Goal: Task Accomplishment & Management: Contribute content

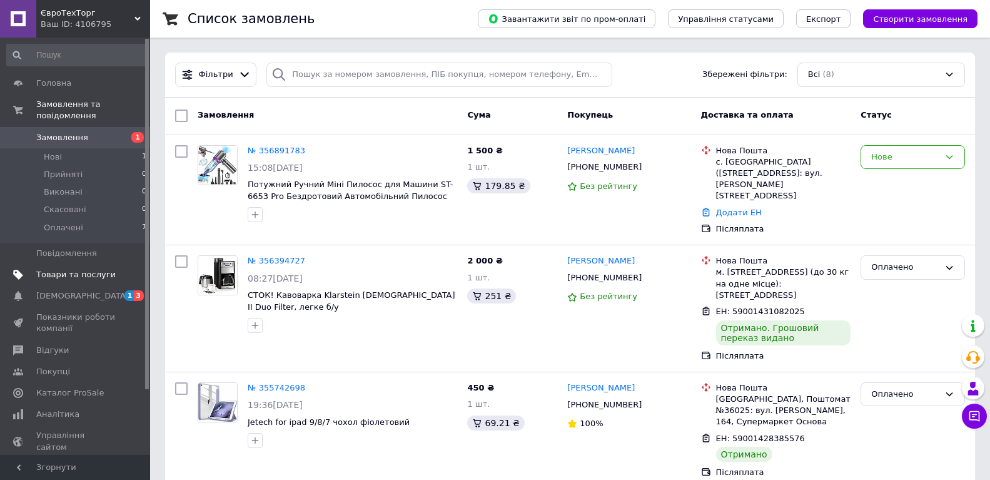
click at [88, 269] on span "Товари та послуги" at bounding box center [75, 274] width 79 height 11
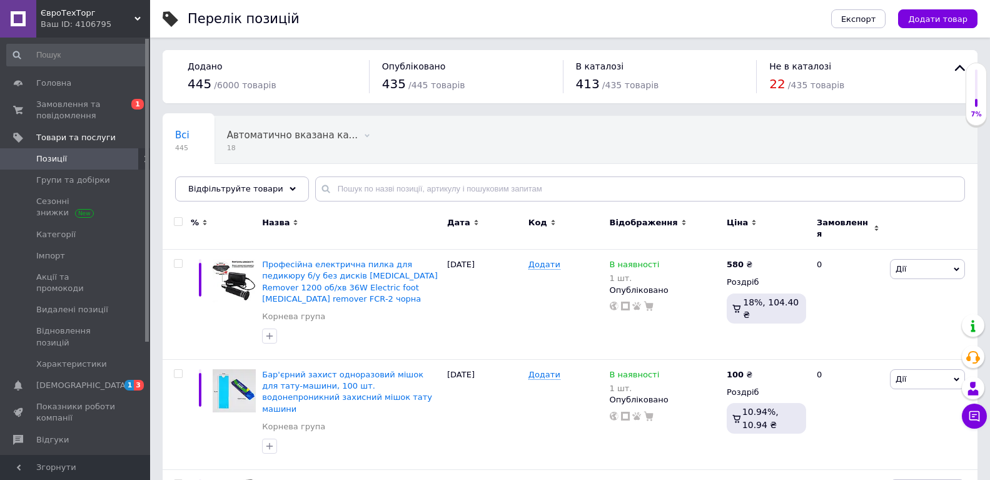
drag, startPoint x: 943, startPoint y: 22, endPoint x: 299, endPoint y: 1, distance: 644.0
click at [943, 22] on span "Додати товар" at bounding box center [937, 18] width 59 height 9
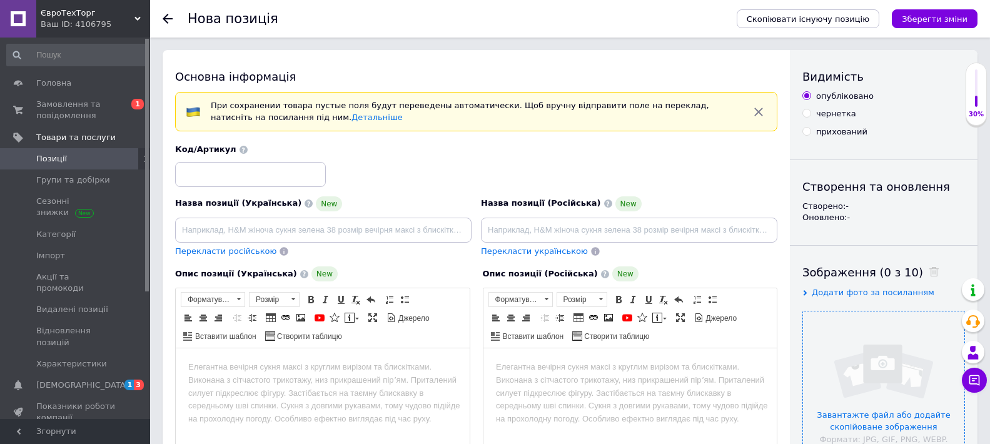
click at [847, 328] on input "file" at bounding box center [883, 391] width 161 height 161
click at [303, 230] on input at bounding box center [323, 230] width 296 height 25
paste input "Пристрій для краси шиї та обличчя EMS для підтяжки шиї та обличчя, масажер для …"
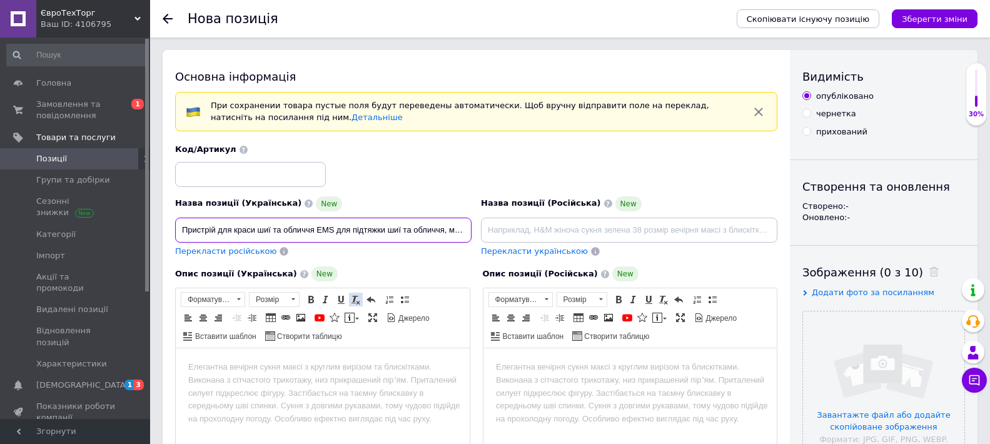
scroll to position [0, 246]
type input "Пристрій для краси шиї та обличчя EMS для підтяжки шиї та обличчя, масажер для …"
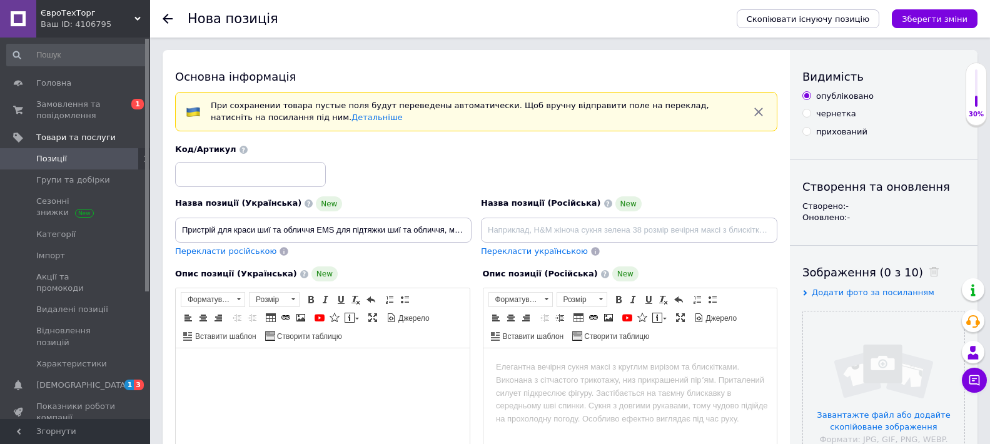
click at [268, 387] on html at bounding box center [323, 367] width 294 height 38
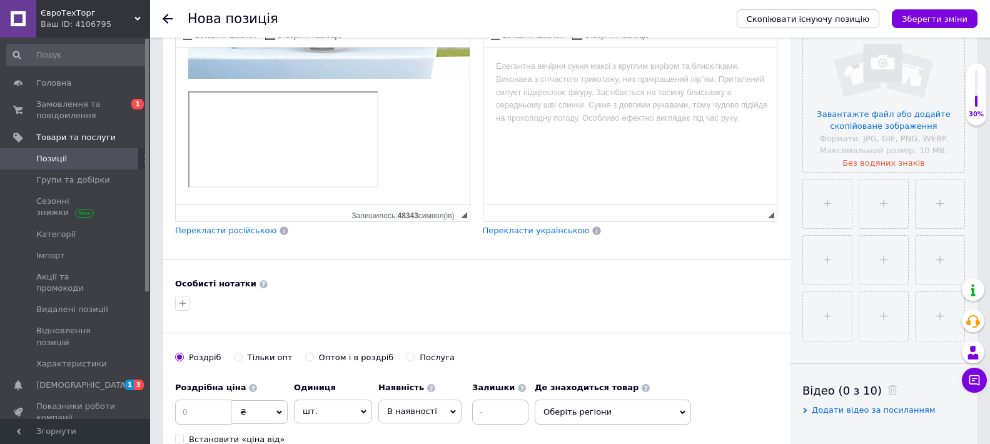
scroll to position [188, 0]
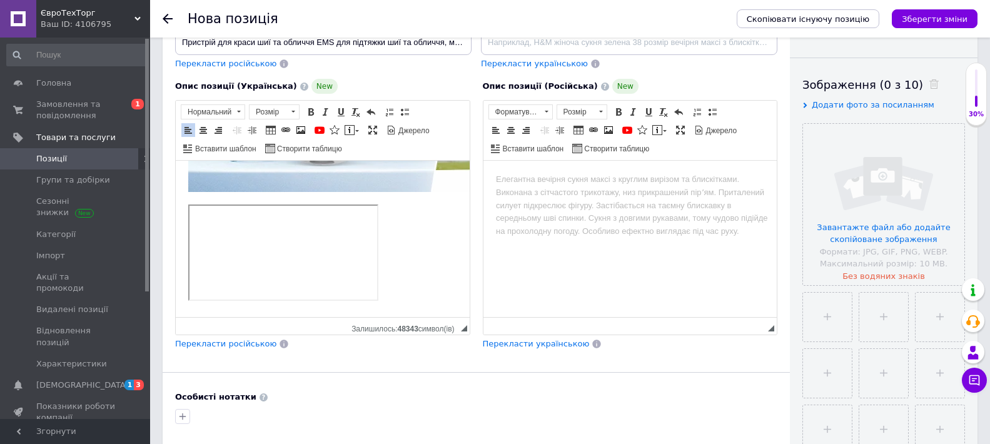
click at [402, 205] on p "​​​​​​​" at bounding box center [322, 255] width 269 height 101
click at [422, 228] on p "Редактор, 34472D1A-052F-4B13-BDE3-A0286E86BE05" at bounding box center [322, 255] width 269 height 101
click at [393, 205] on p "Редактор, 34472D1A-052F-4B13-BDE3-A0286E86BE05" at bounding box center [322, 255] width 269 height 101
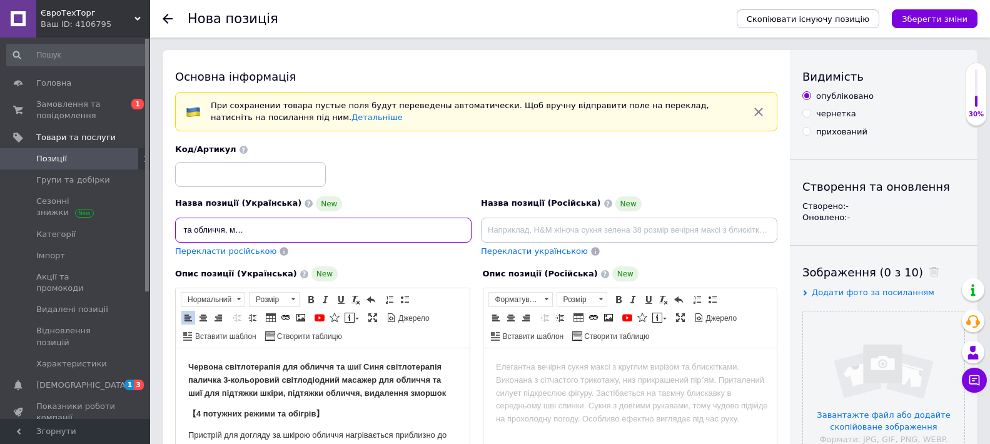
scroll to position [0, 246]
drag, startPoint x: 181, startPoint y: 221, endPoint x: 462, endPoint y: 268, distance: 285.3
click at [462, 268] on div "Назва позиції (Українська) New Пристрій для краси шиї та обличчя EMS для підтяж…" at bounding box center [476, 340] width 602 height 393
click at [433, 197] on div "Назва позиції (Українська) New" at bounding box center [323, 203] width 296 height 15
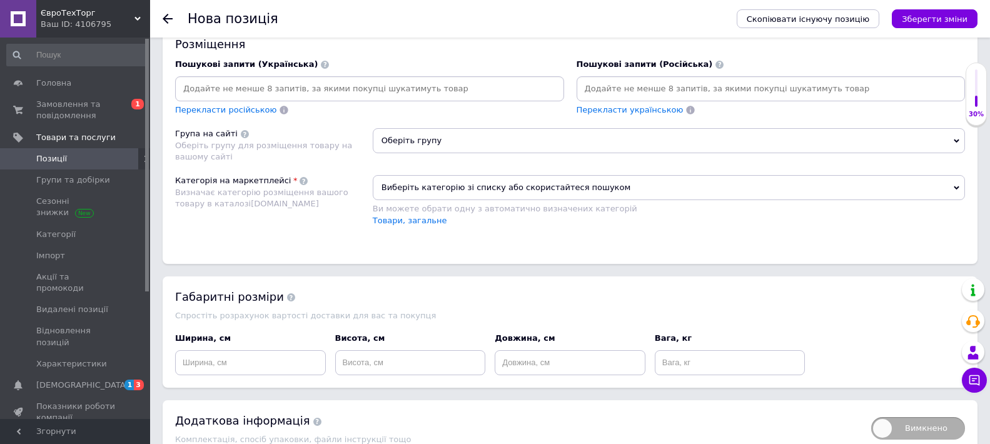
scroll to position [675, 0]
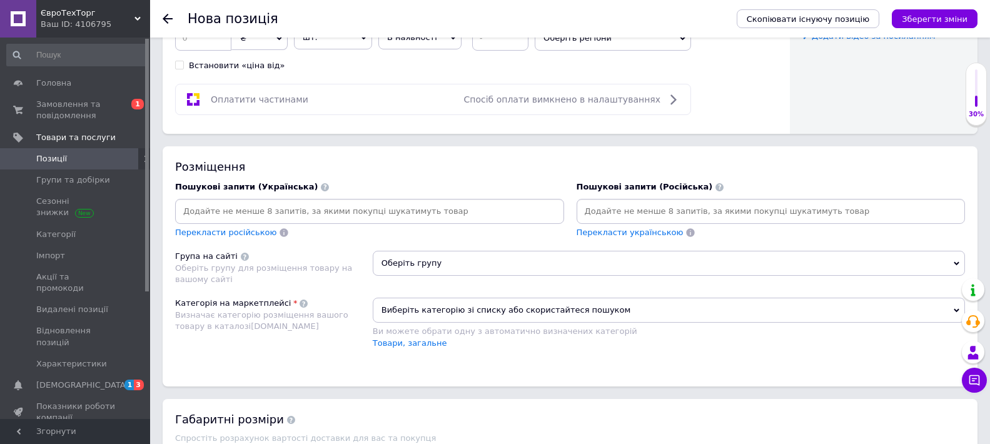
click at [238, 220] on input at bounding box center [370, 211] width 384 height 19
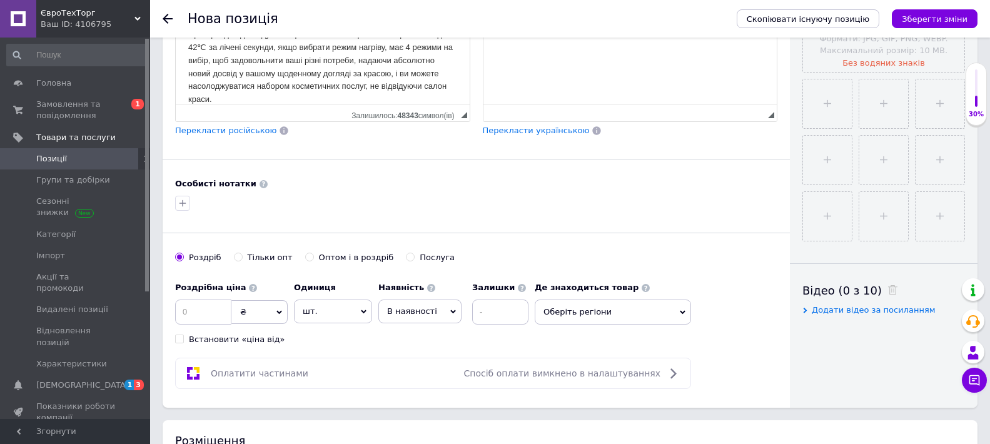
scroll to position [425, 0]
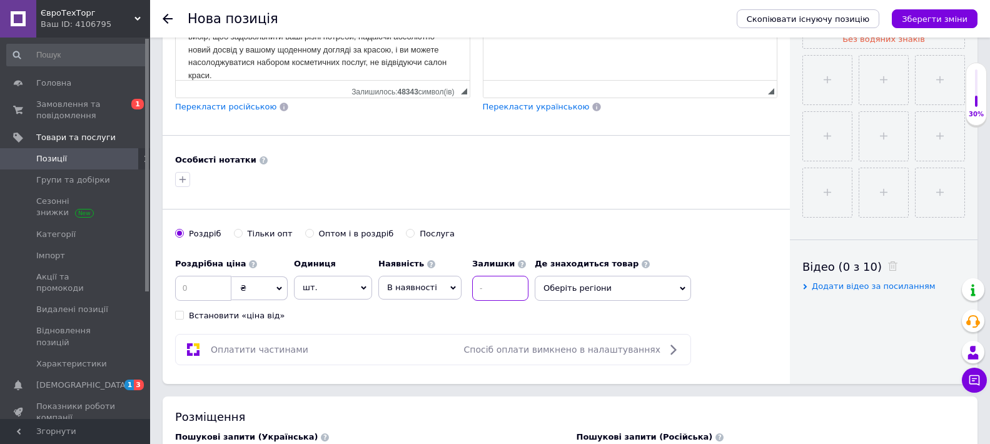
click at [477, 289] on input at bounding box center [500, 288] width 56 height 25
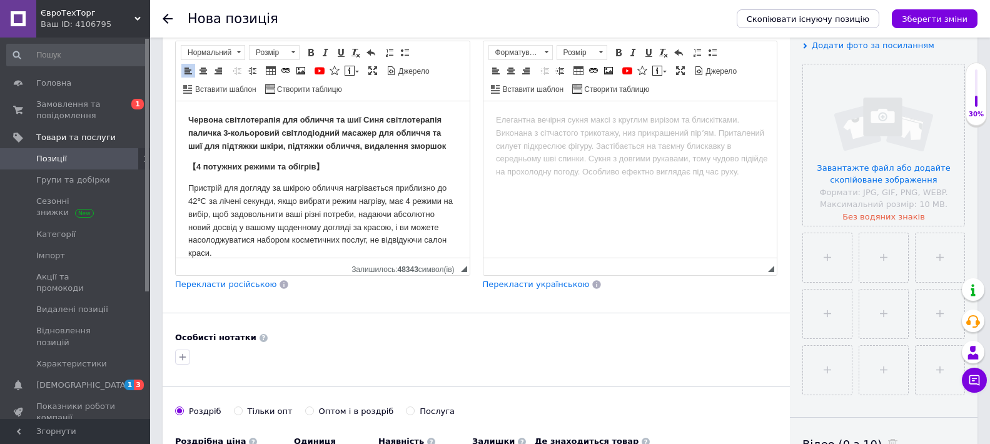
scroll to position [250, 0]
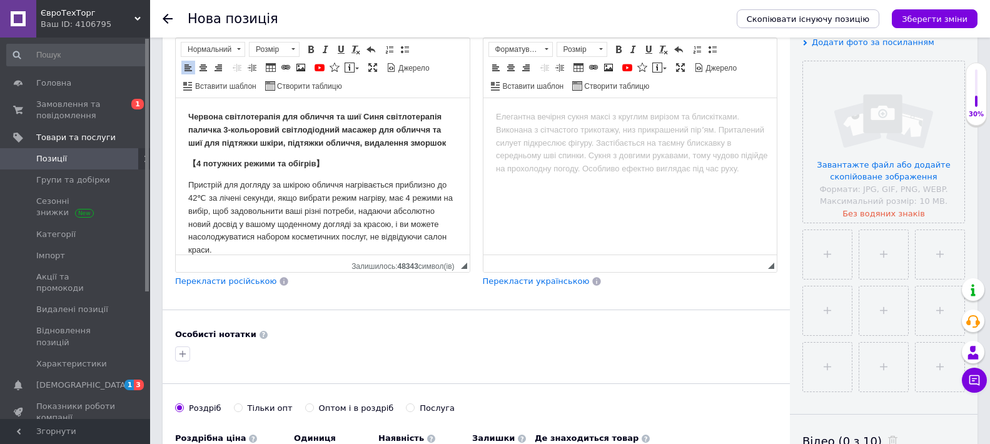
type input "1"
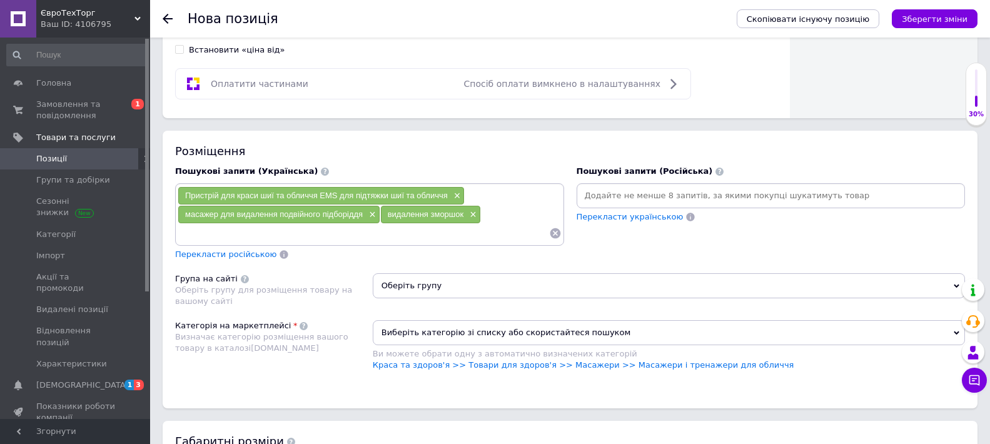
scroll to position [751, 0]
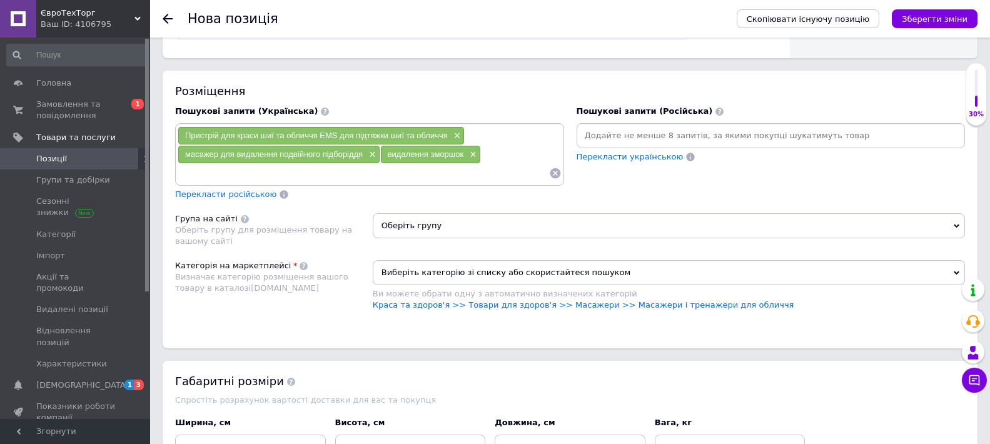
click at [223, 177] on input at bounding box center [364, 173] width 372 height 19
paste input "[PERSON_NAME] для ліфтингу шиї та обличчя"
type input "[PERSON_NAME] для ліфтингу шиї та обличчя"
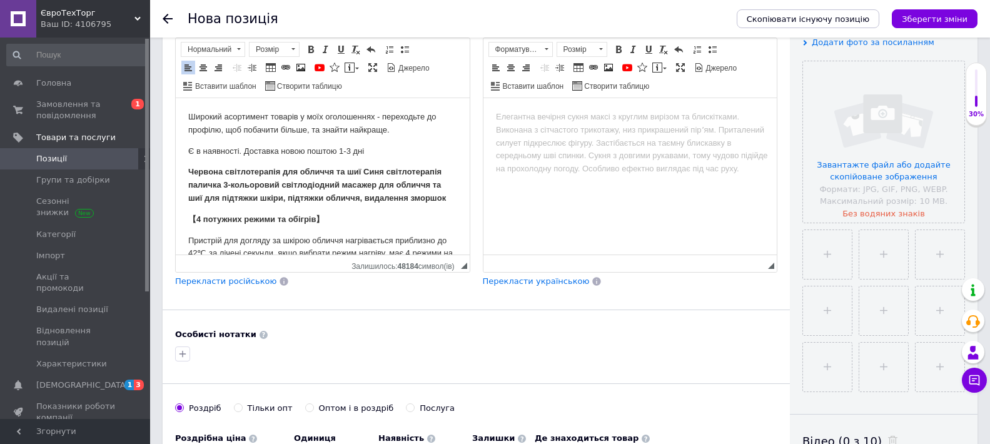
scroll to position [0, 0]
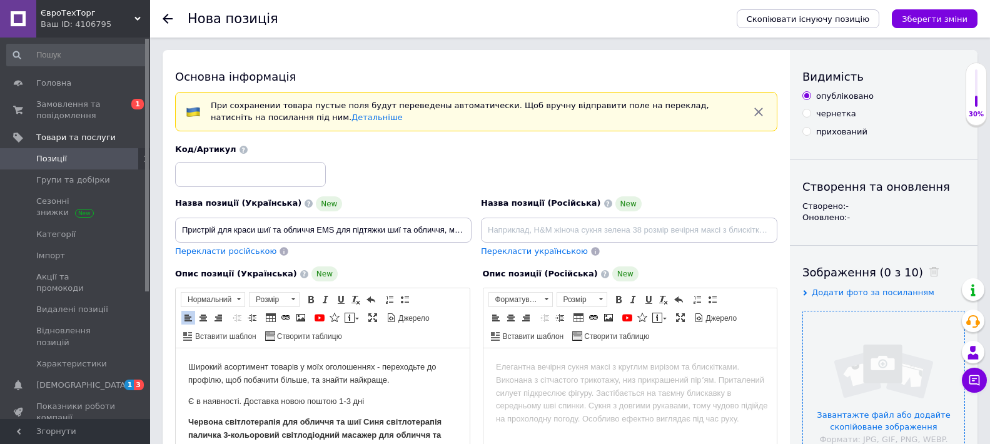
click at [833, 376] on input "file" at bounding box center [883, 391] width 161 height 161
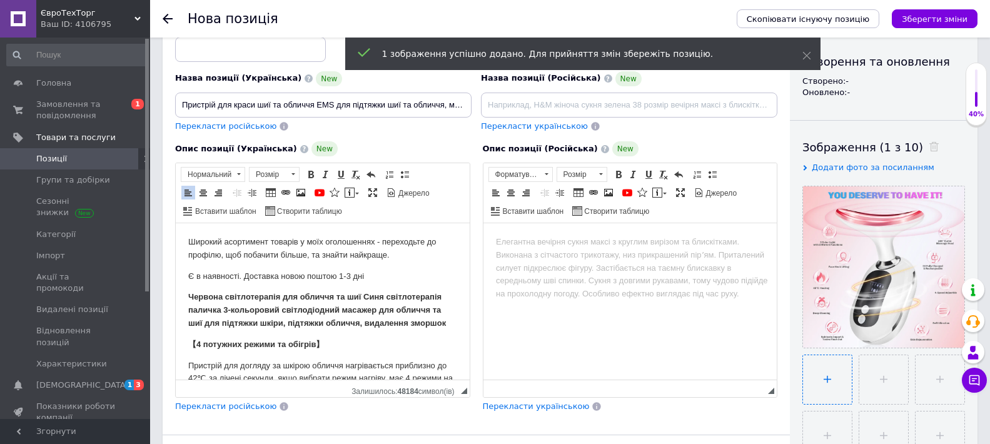
click at [837, 375] on input "file" at bounding box center [827, 379] width 49 height 49
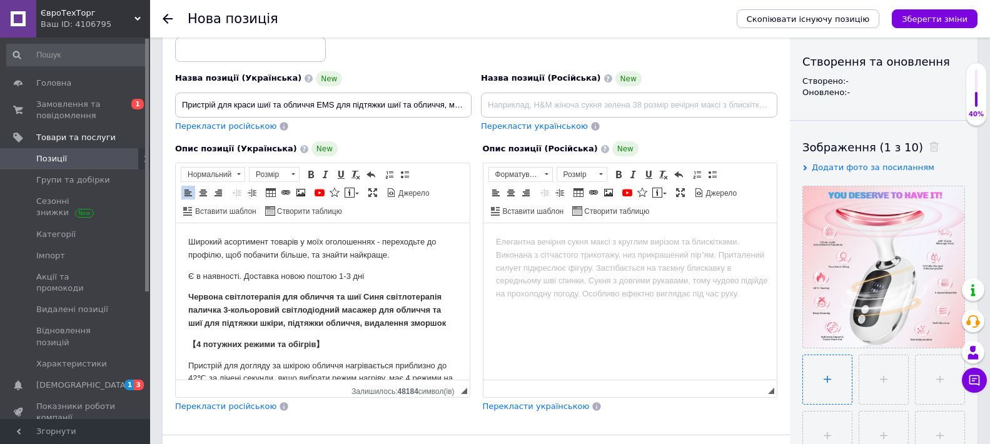
type input "C:\fakepath\Мікрострумовий масажер для ліфтингу шиї та обличчя..webp"
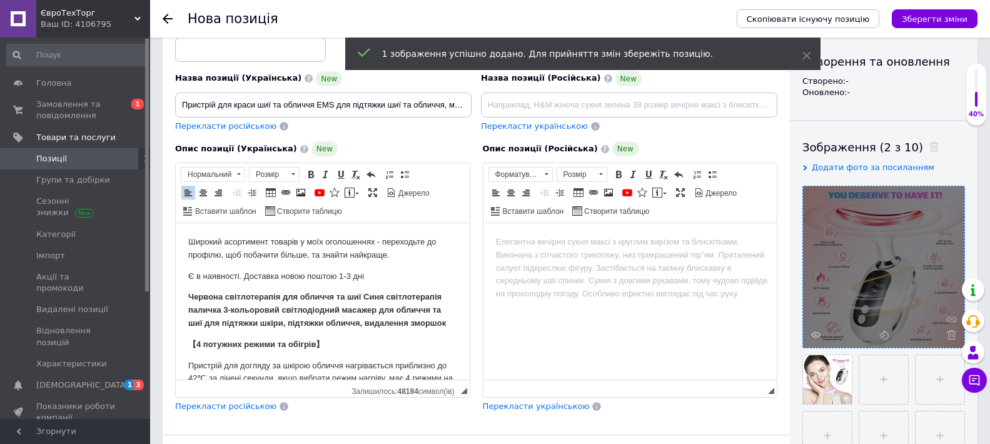
drag, startPoint x: 903, startPoint y: 377, endPoint x: 813, endPoint y: 331, distance: 101.3
click at [903, 377] on input "file" at bounding box center [883, 379] width 49 height 49
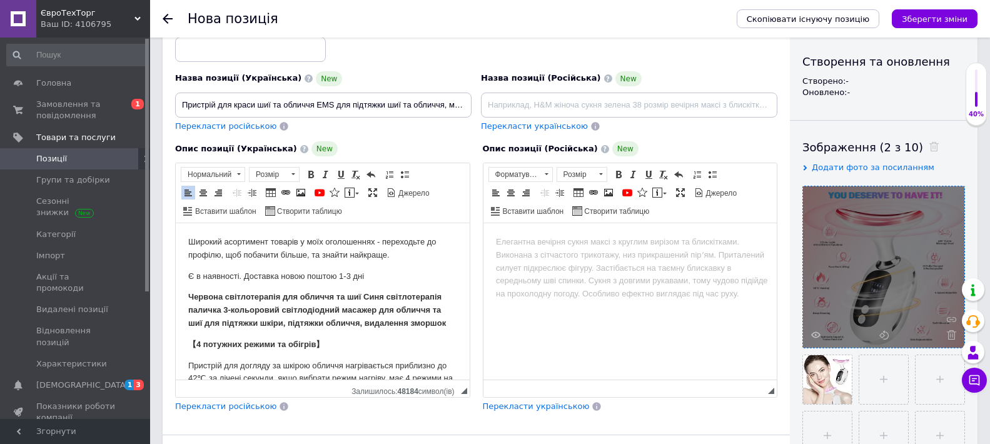
type input "C:\fakepath\Мікрострумовий масажер для ліфтингу шиї та обличчя.webp"
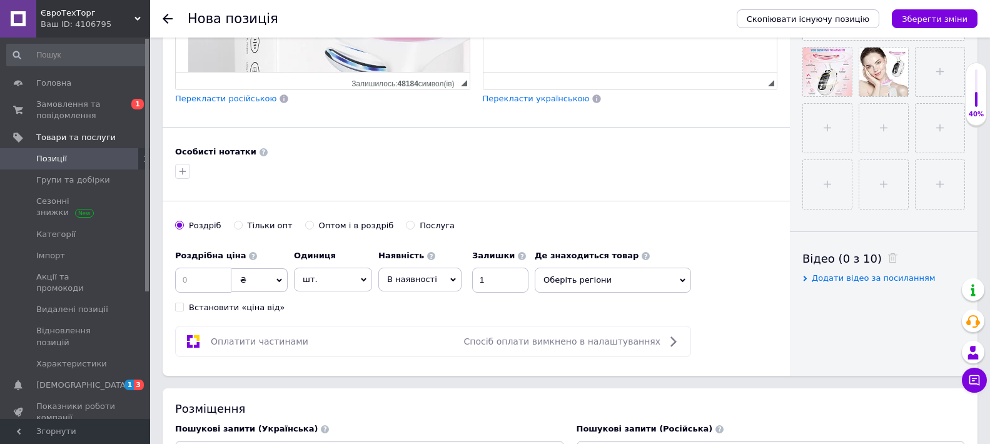
scroll to position [500, 0]
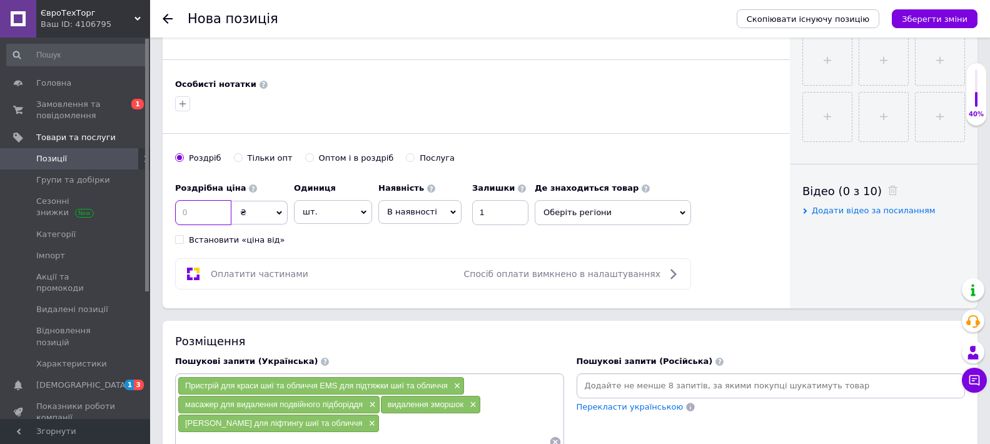
click at [215, 210] on input at bounding box center [203, 212] width 56 height 25
type input "400"
click at [587, 210] on span "Оберіть регіони" at bounding box center [613, 212] width 156 height 25
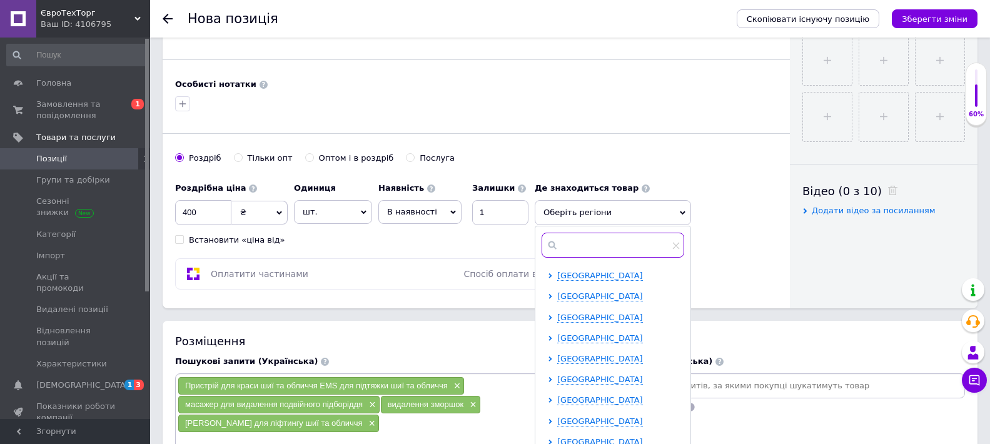
click at [597, 244] on input "text" at bounding box center [613, 245] width 143 height 25
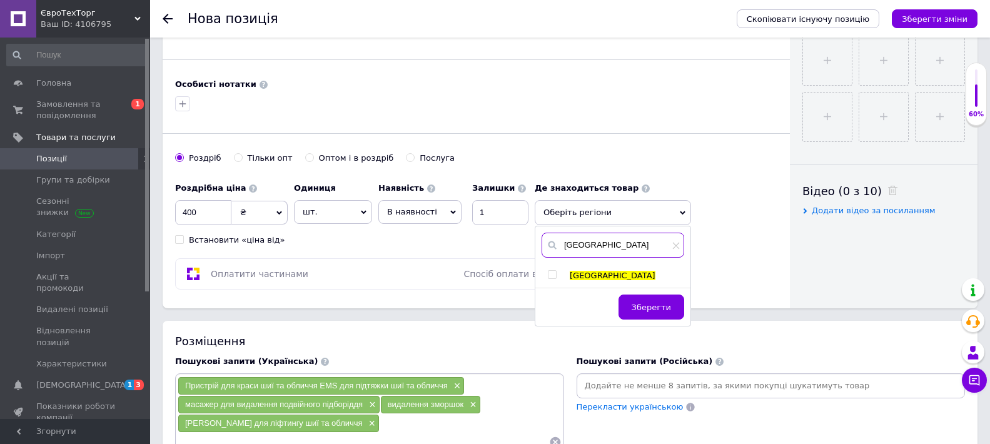
type input "[GEOGRAPHIC_DATA]"
click at [554, 275] on input "checkbox" at bounding box center [552, 275] width 8 height 8
checkbox input "true"
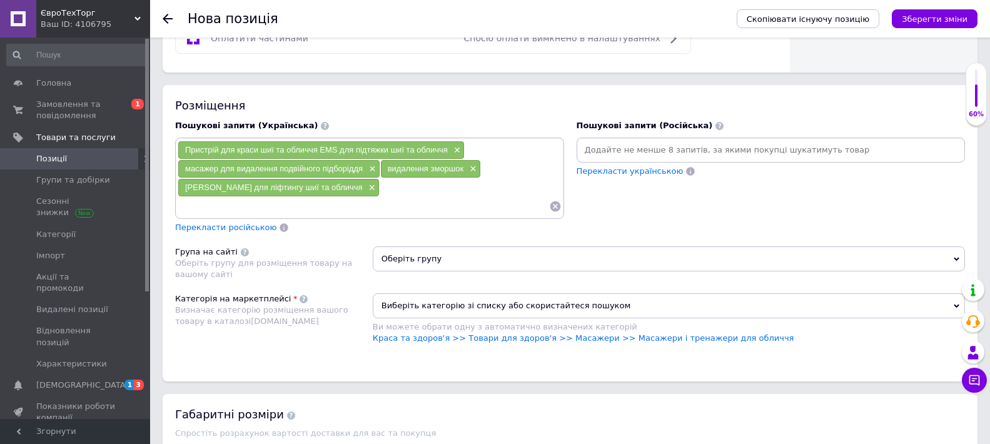
scroll to position [813, 0]
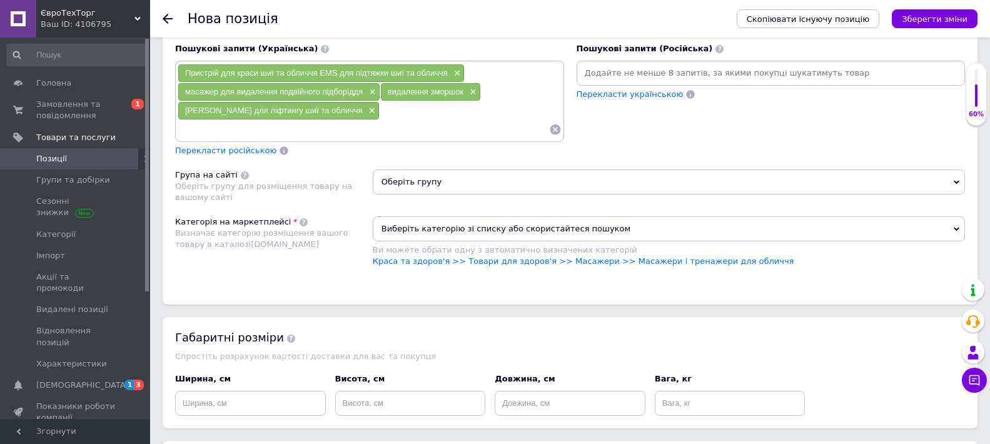
click at [524, 186] on span "Оберіть групу" at bounding box center [669, 182] width 592 height 25
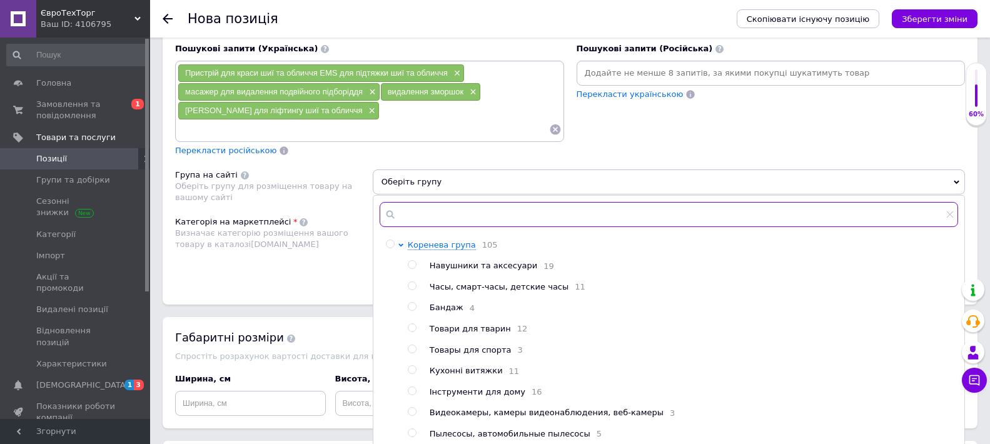
click at [468, 208] on input "text" at bounding box center [669, 214] width 579 height 25
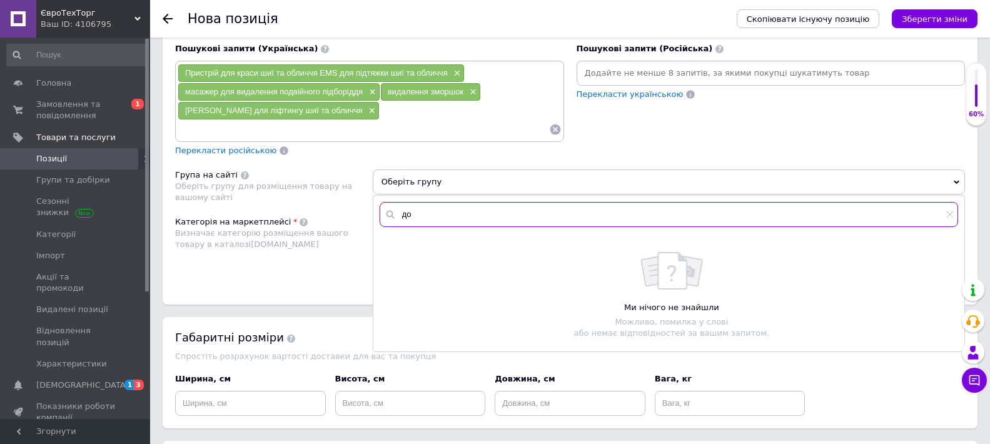
type input "д"
type input "к"
type input "м"
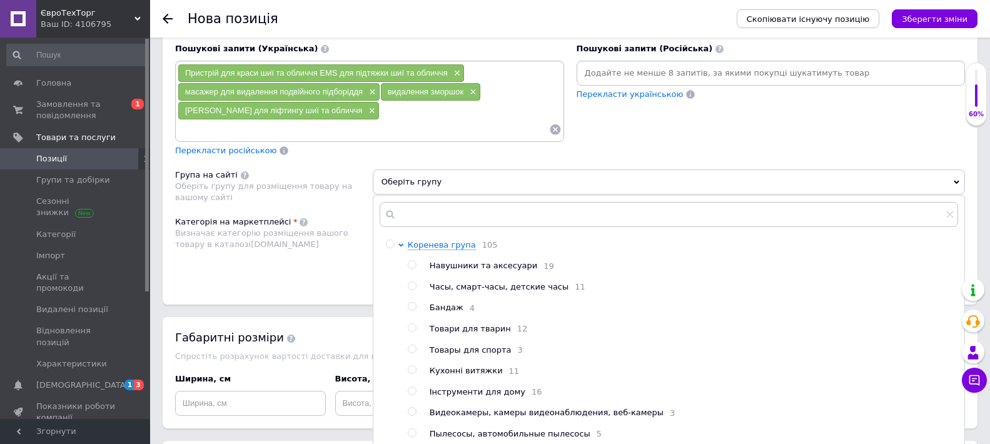
click at [393, 248] on input "radio" at bounding box center [390, 244] width 8 height 8
radio input "true"
click at [331, 250] on div "Визначає категорію розміщення вашого товару в каталозі [DOMAIN_NAME]" at bounding box center [270, 239] width 191 height 23
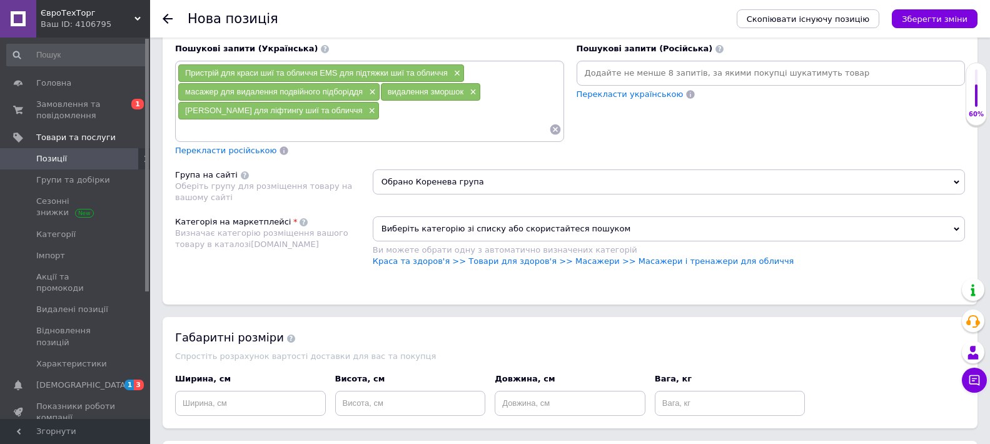
click at [380, 230] on span "Виберіть категорію зі списку або скористайтеся пошуком" at bounding box center [669, 228] width 592 height 25
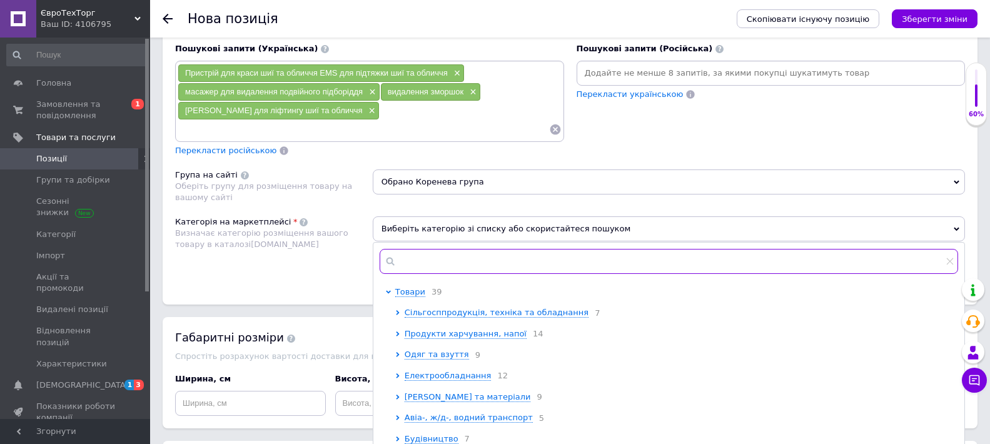
click at [411, 255] on input "text" at bounding box center [669, 261] width 579 height 25
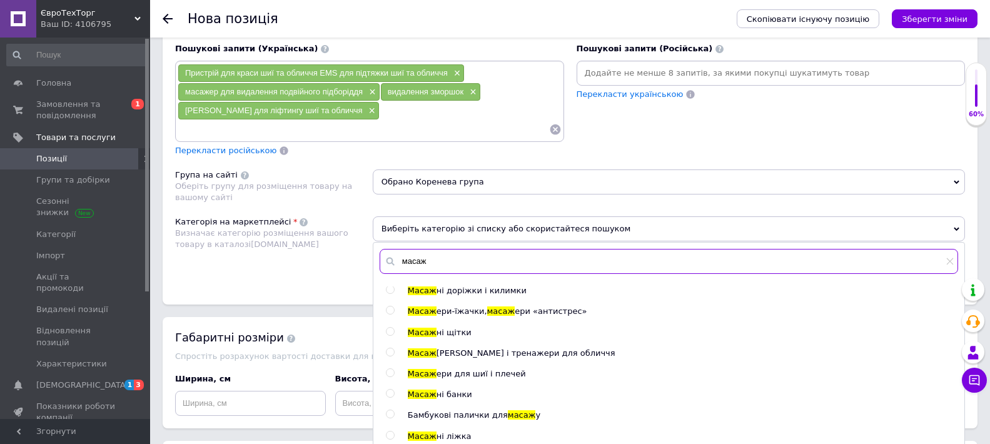
scroll to position [250, 0]
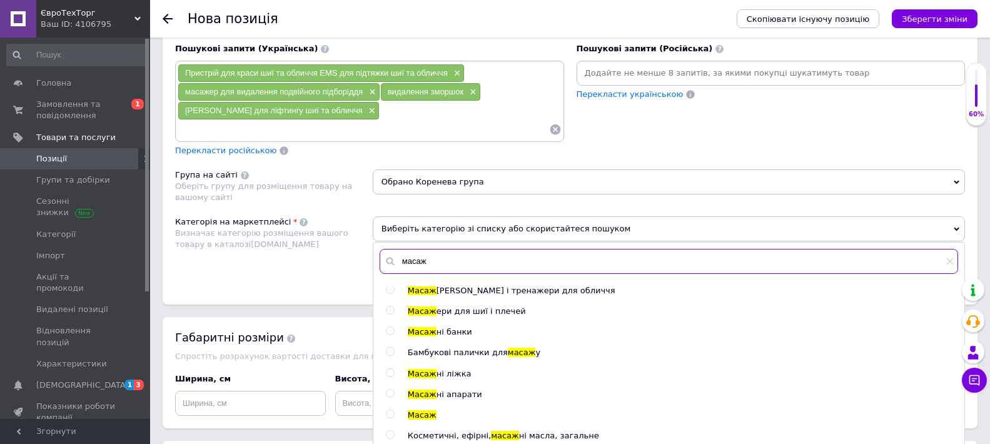
type input "масаж"
click at [387, 292] on input "radio" at bounding box center [390, 290] width 8 height 8
radio input "true"
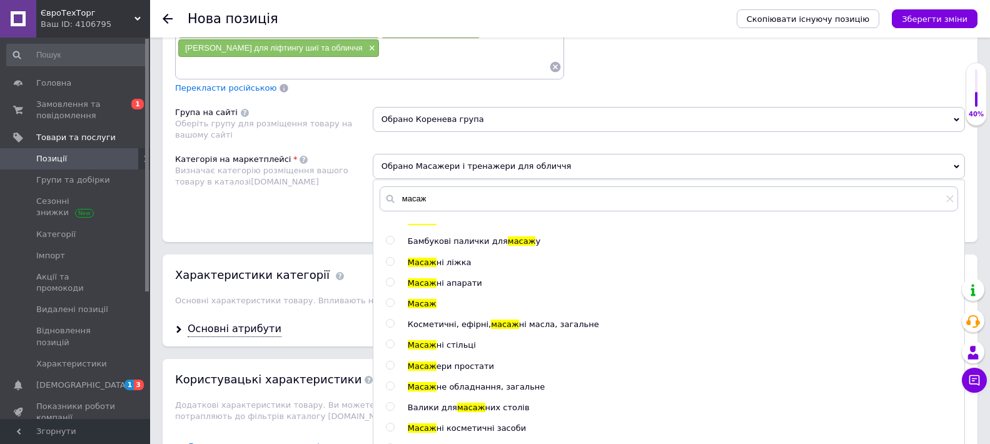
scroll to position [938, 0]
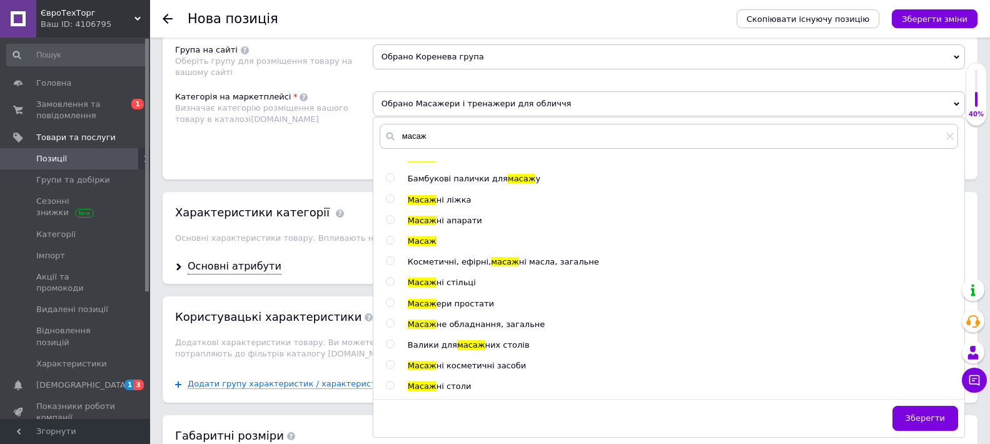
click at [324, 153] on div "Категорія на маркетплейсі Визначає категорію розміщення вашого товару в каталоз…" at bounding box center [274, 122] width 198 height 63
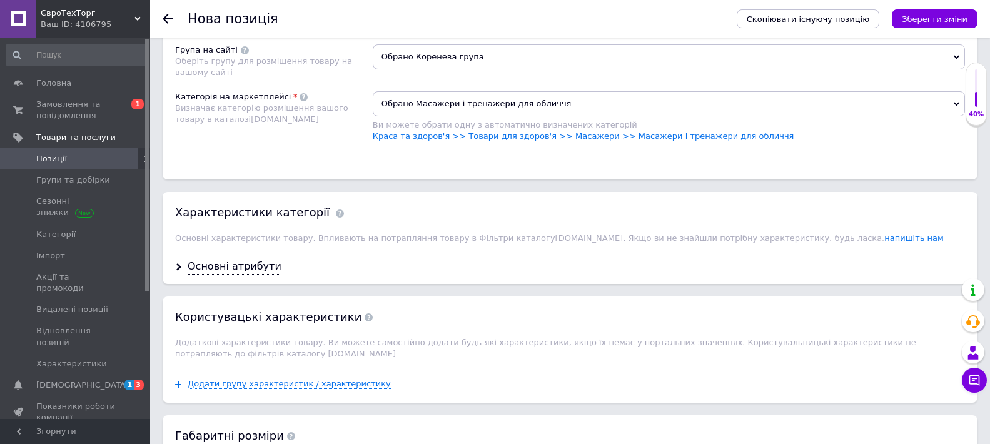
scroll to position [1131, 0]
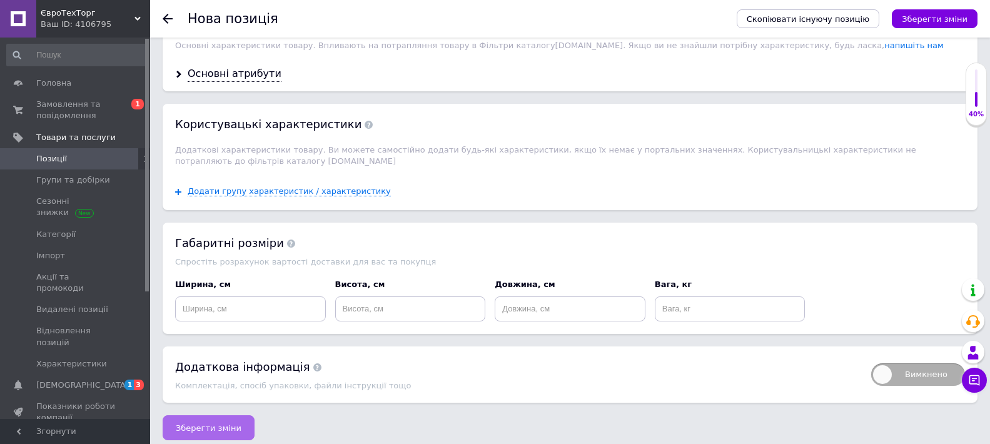
click at [226, 425] on button "Зберегти зміни" at bounding box center [209, 427] width 92 height 25
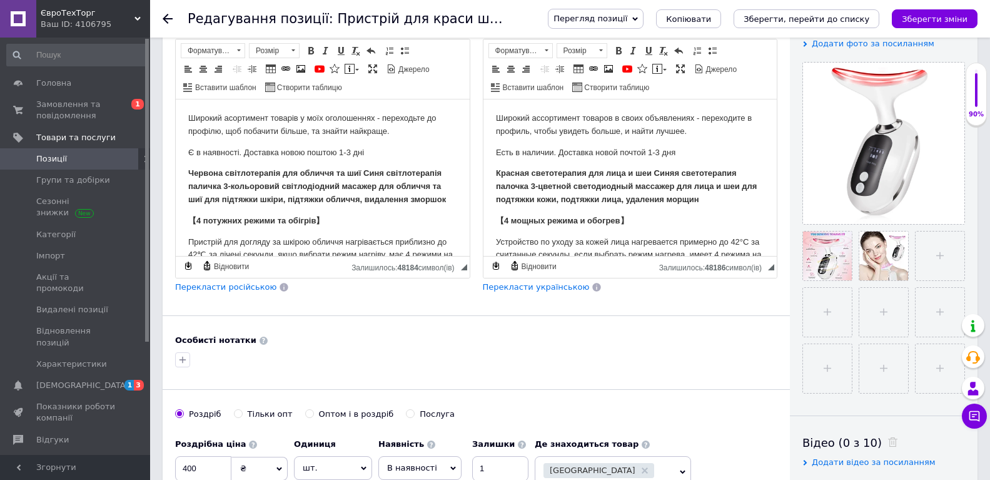
scroll to position [250, 0]
click at [867, 270] on use at bounding box center [866, 268] width 9 height 6
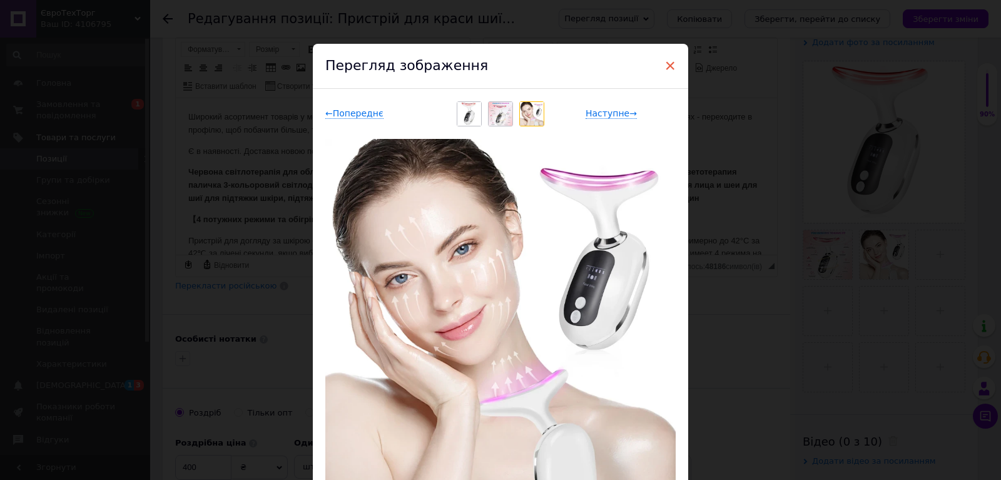
click at [664, 64] on span "×" at bounding box center [669, 65] width 11 height 21
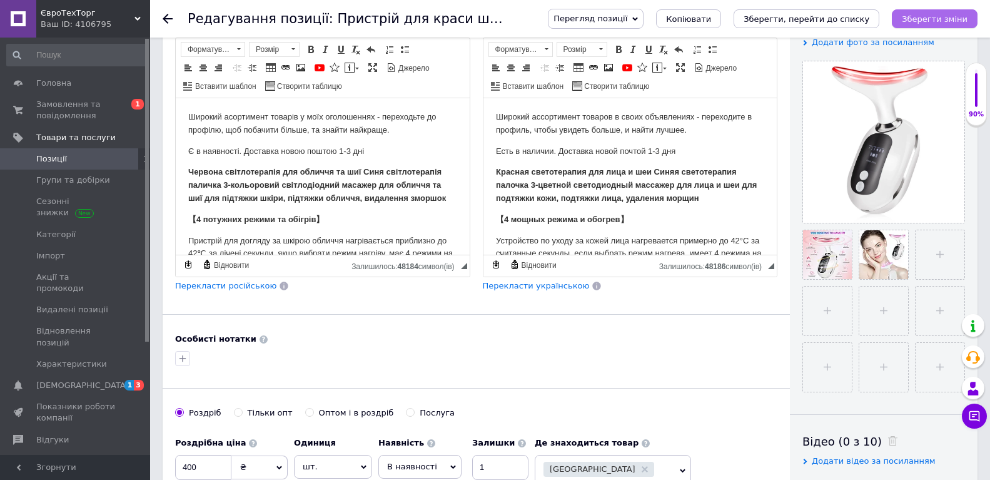
click at [909, 16] on button "Зберегти зміни" at bounding box center [935, 18] width 86 height 19
click at [99, 161] on span "Позиції" at bounding box center [75, 158] width 79 height 11
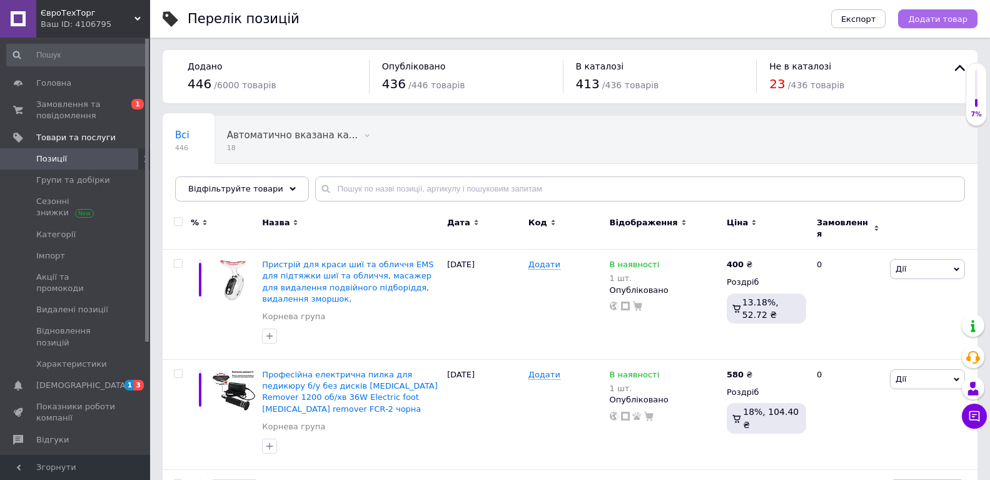
click at [931, 9] on button "Додати товар" at bounding box center [937, 18] width 79 height 19
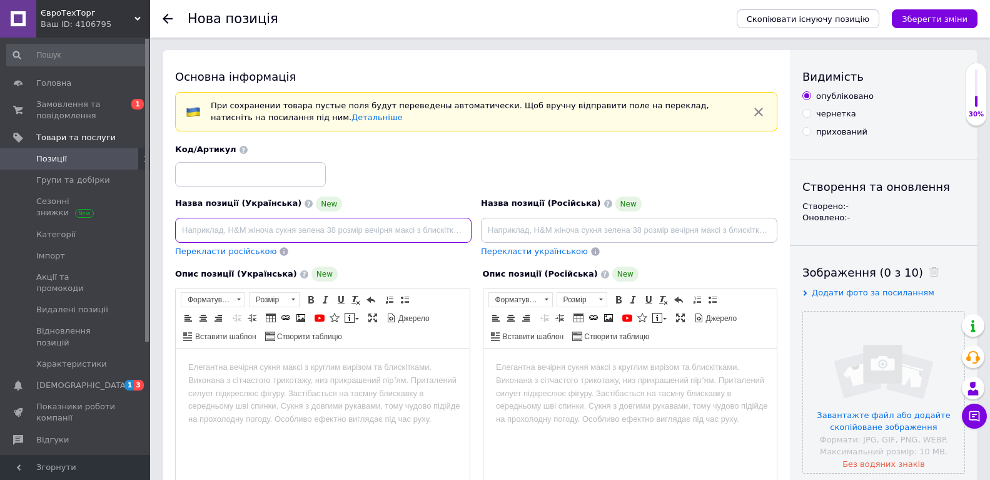
paste input "Автомобільний тримач для мобільного телефону Car Phone Mount C-01"
type input "Автомобільний тримач для мобільного телефону Car Phone Mount C-01"
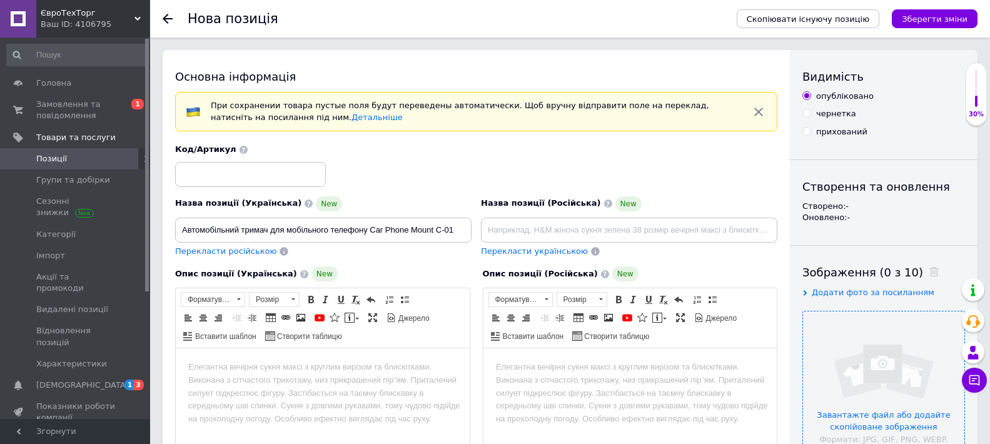
click at [857, 374] on input "file" at bounding box center [883, 391] width 161 height 161
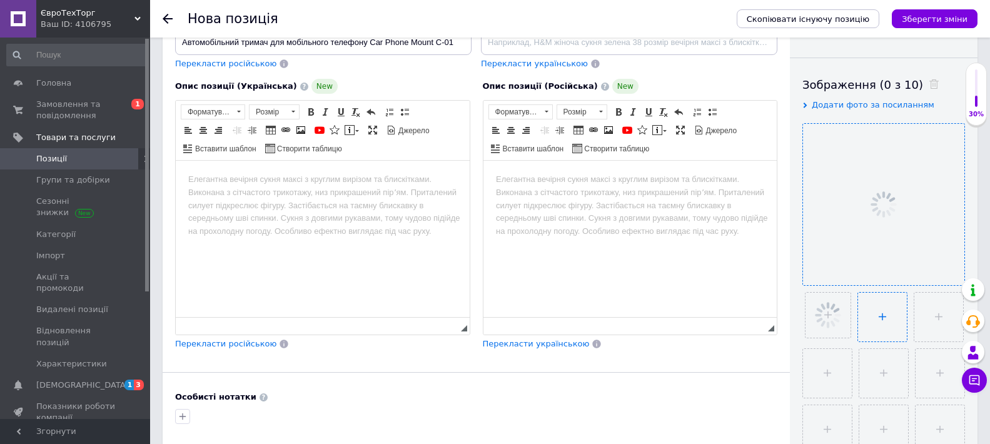
click at [888, 305] on input "file" at bounding box center [882, 317] width 49 height 49
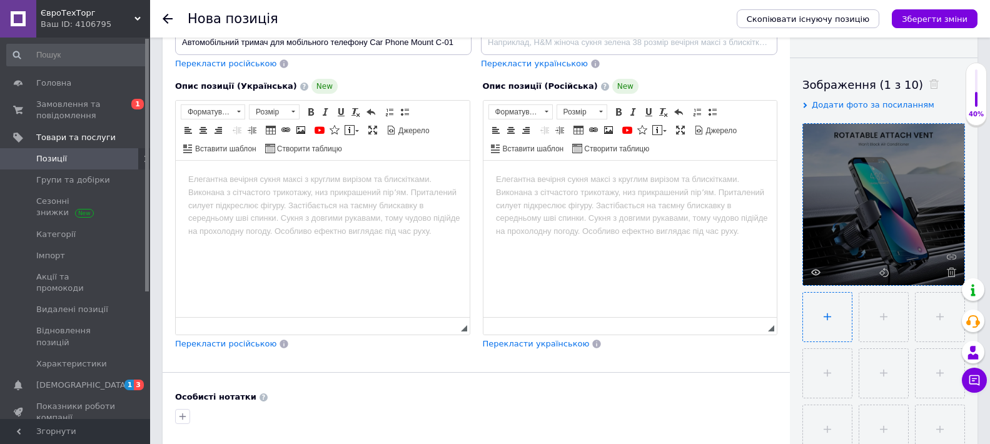
type input "C:\fakepath\Автомобільний тримач для мобільного телефону Car Phone Mount C-01..…"
click at [889, 315] on input "file" at bounding box center [882, 317] width 49 height 49
type input "C:\fakepath\Автомобільний тримач для мобільного телефону Car Phone Mount C-01.[…"
click at [915, 322] on input "file" at bounding box center [938, 317] width 49 height 49
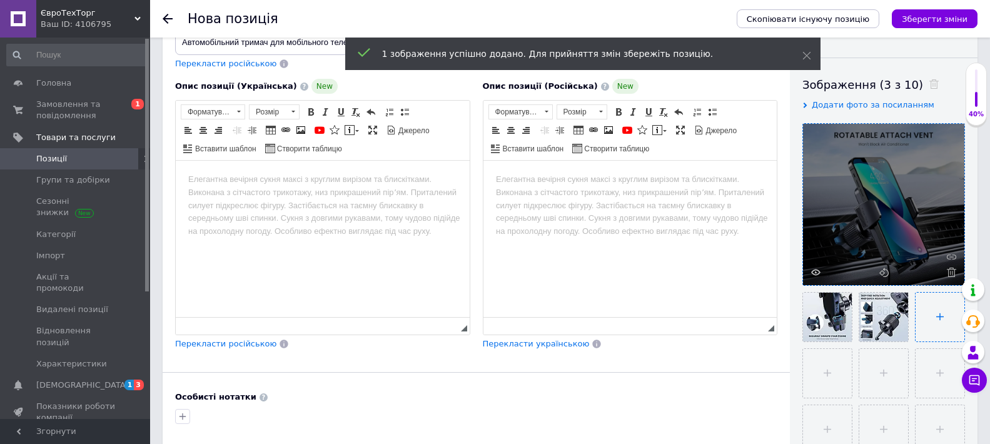
type input "C:\fakepath\Автомобільний тримач для мобільного телефону Car Phone Mount C-01..…"
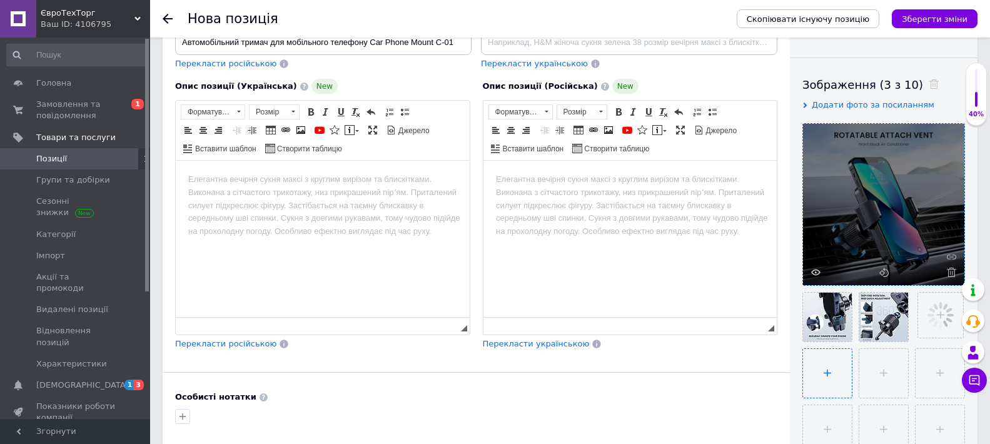
click at [821, 373] on input "file" at bounding box center [827, 373] width 49 height 49
type input "C:\fakepath\Автомобільний тримач для мобільного телефону Car Phone Mount C-01..…"
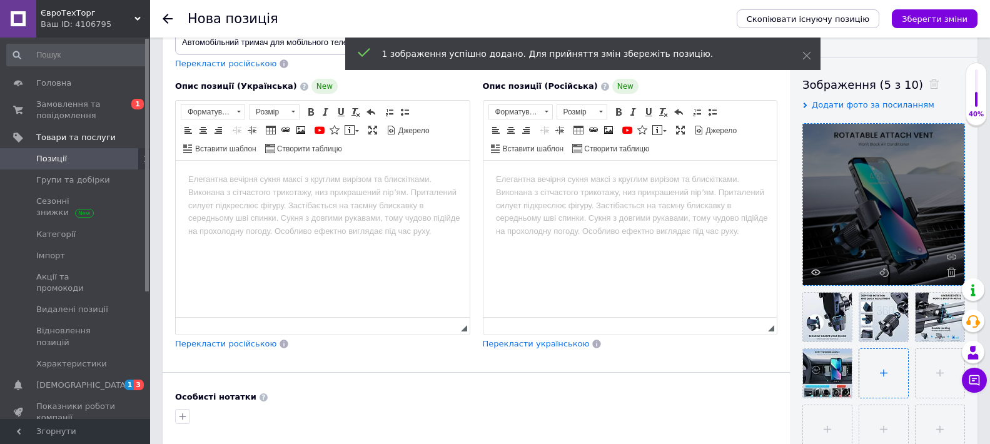
click at [868, 362] on input "file" at bounding box center [883, 373] width 49 height 49
type input "C:\fakepath\Автомобільний тримач для мобільного телефону Car Phone Mount C-01..…"
click at [930, 360] on input "file" at bounding box center [940, 373] width 49 height 49
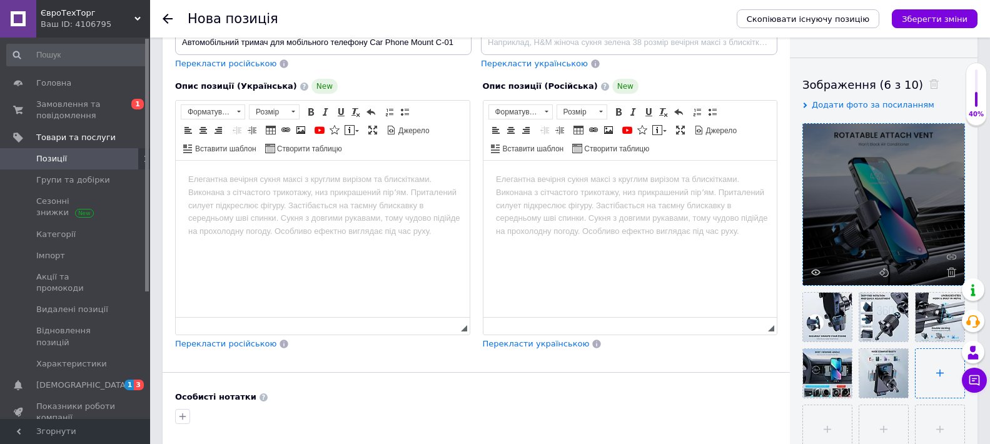
type input "C:\fakepath\Автомобільний тримач для мобільного телефону Car Phone Mount C-01..…"
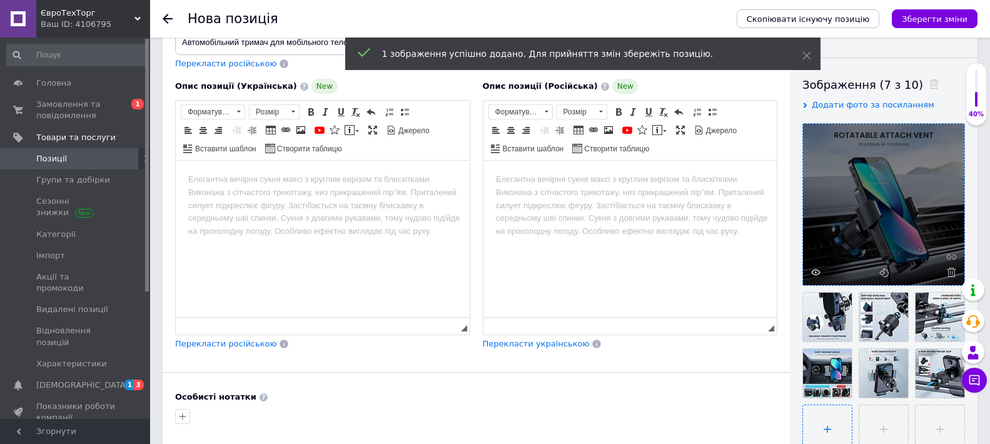
click at [828, 419] on input "file" at bounding box center [827, 429] width 49 height 49
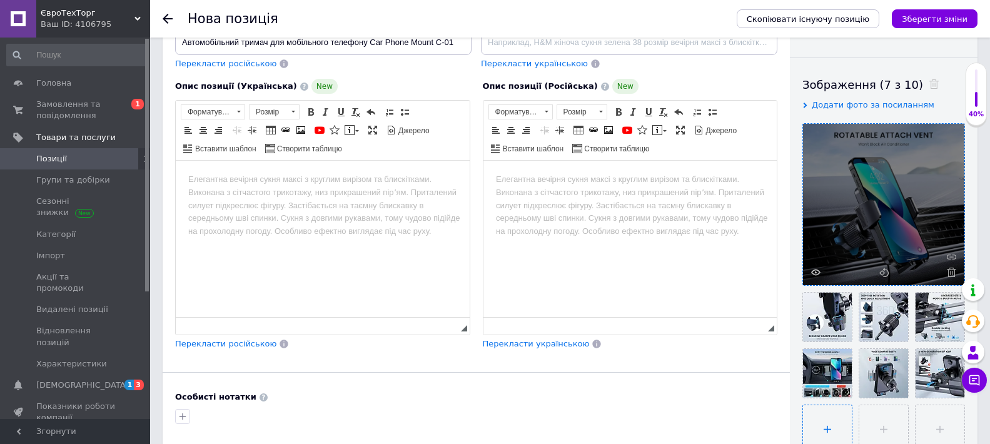
type input "C:\fakepath\Автомобільний тримач для мобільного телефону Car Phone Mount C-01.w…"
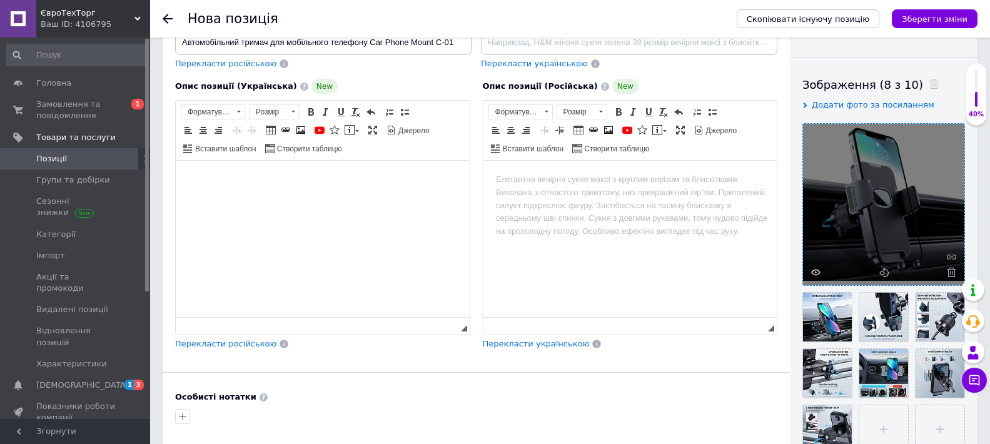
click at [240, 199] on html at bounding box center [323, 180] width 294 height 38
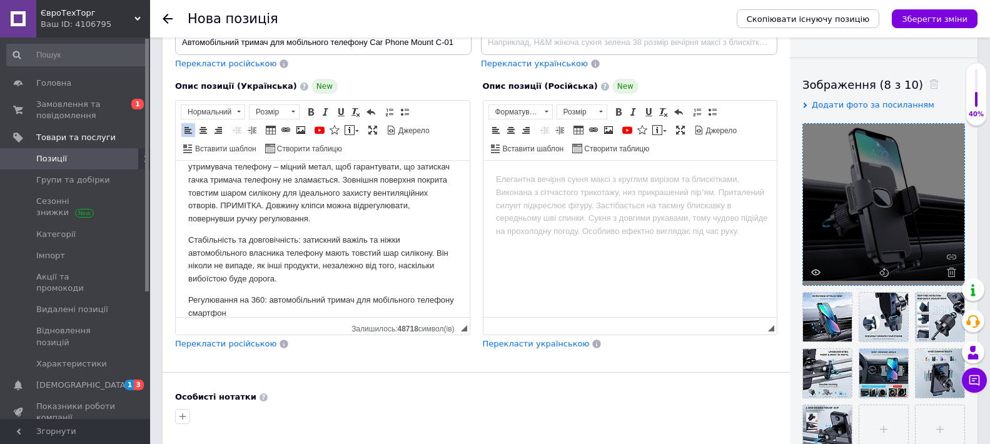
scroll to position [603, 0]
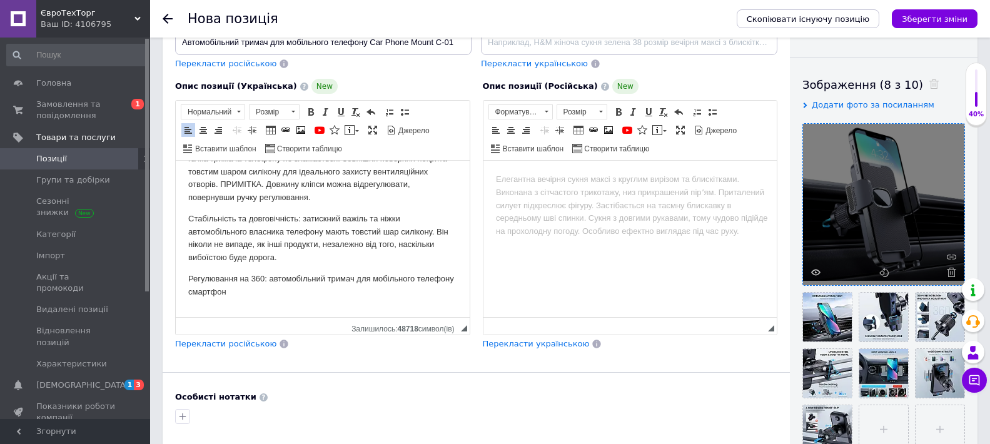
click at [198, 311] on p "Редактор, 44A129D1-3B0A-400A-983A-DA14EB495CC3" at bounding box center [322, 313] width 269 height 13
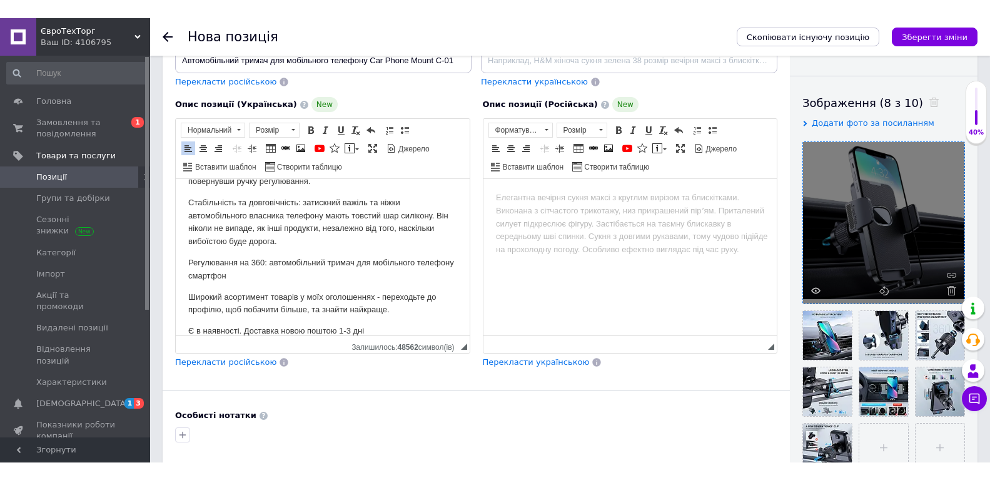
scroll to position [652, 0]
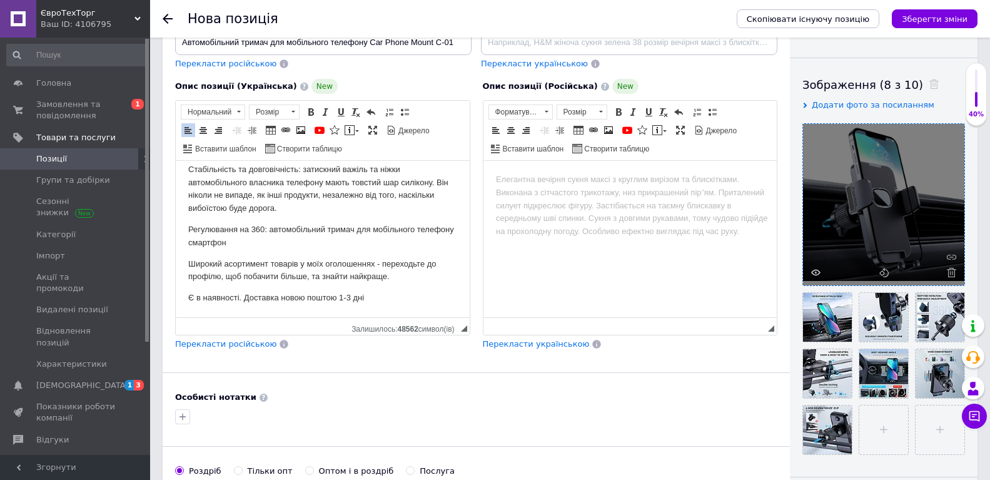
click at [533, 428] on div "Основна інформація При сохранении товара пустые поля будут переведены автоматич…" at bounding box center [476, 241] width 627 height 759
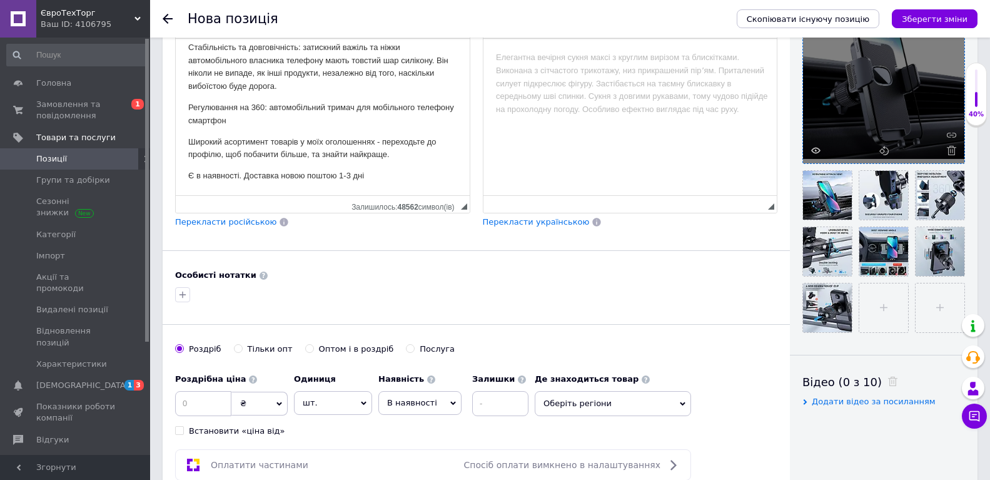
scroll to position [313, 0]
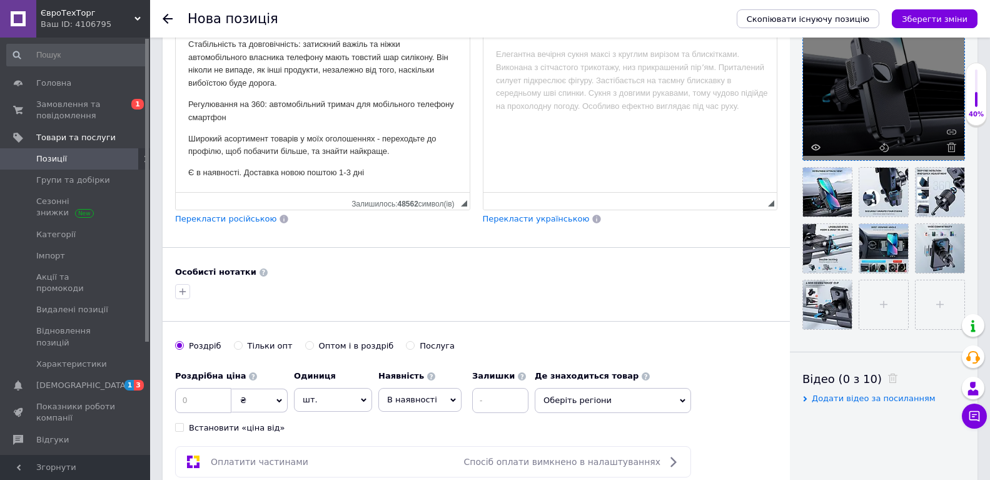
click at [210, 386] on div "Роздрібна ціна ₴ $ EUR CHF GBP ¥ PLN ₸ MDL HUF KGS CNY TRY KRW lei Встановити «…" at bounding box center [231, 398] width 113 height 69
click at [211, 395] on input at bounding box center [203, 400] width 56 height 25
type input "350"
click at [478, 397] on input at bounding box center [500, 400] width 56 height 25
type input "1"
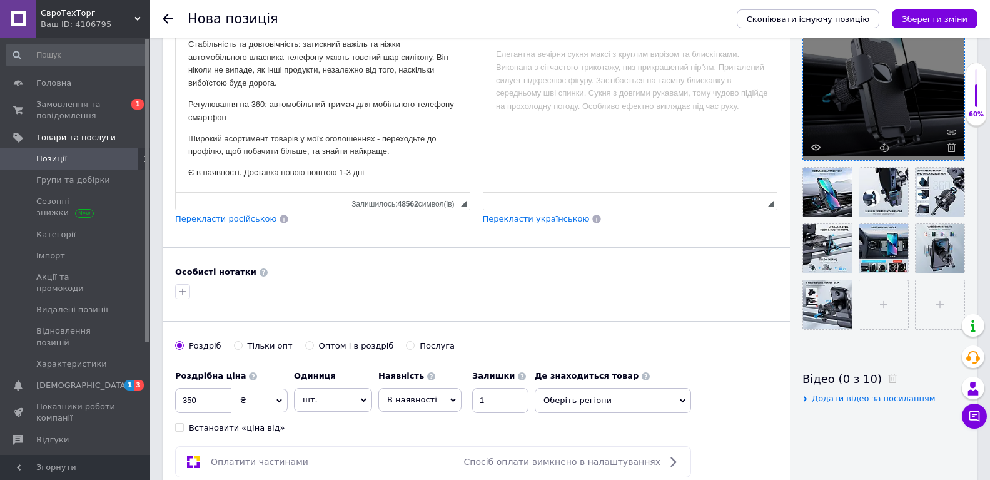
click at [544, 403] on span "Оберіть регіони" at bounding box center [613, 400] width 156 height 25
click at [579, 435] on input "text" at bounding box center [613, 432] width 143 height 25
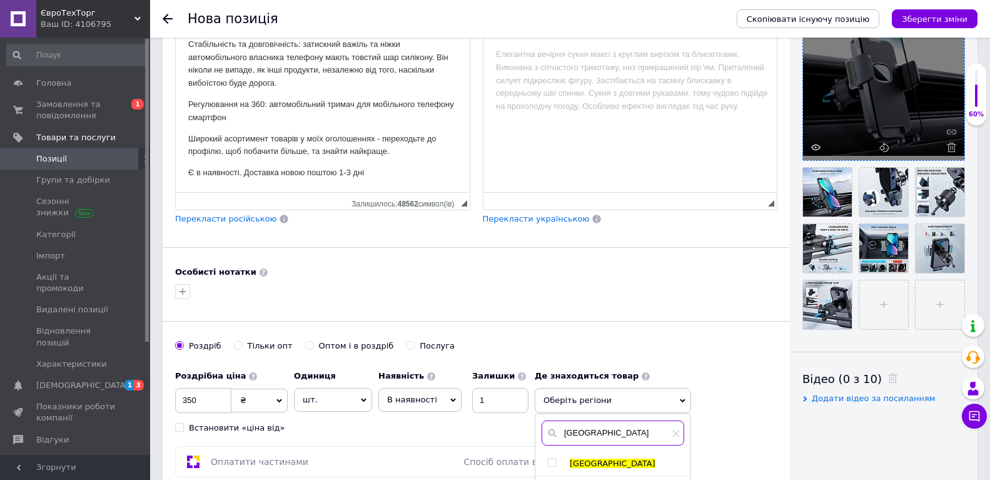
type input "[GEOGRAPHIC_DATA]"
click at [550, 463] on input "checkbox" at bounding box center [552, 462] width 8 height 8
checkbox input "true"
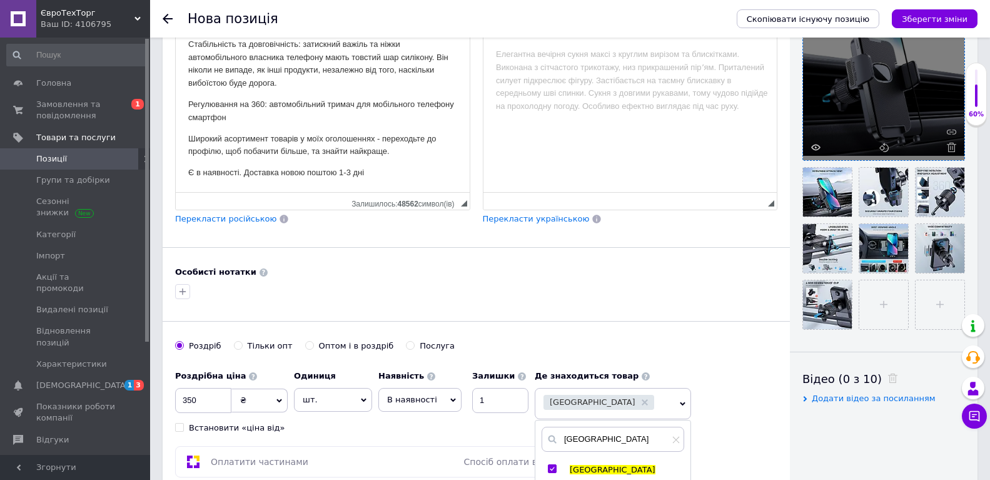
click at [542, 324] on div "Основна інформація При сохранении товара пустые поля будут переведены автоматич…" at bounding box center [476, 116] width 627 height 759
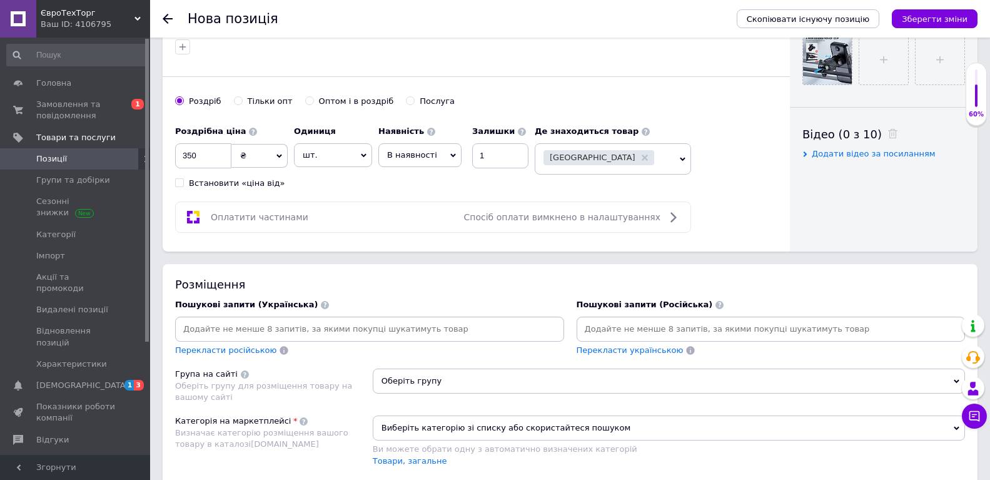
scroll to position [625, 0]
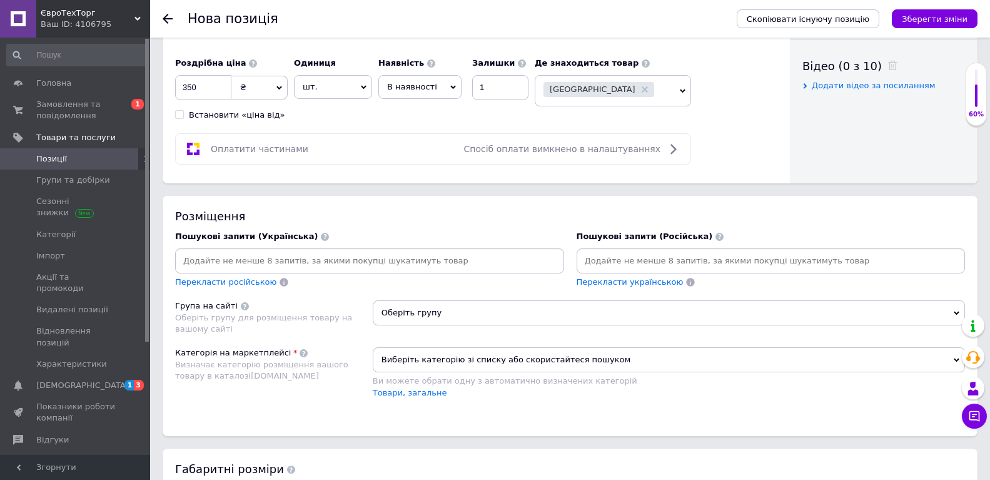
click at [253, 258] on input at bounding box center [370, 260] width 384 height 19
type input "тримач для теллефону"
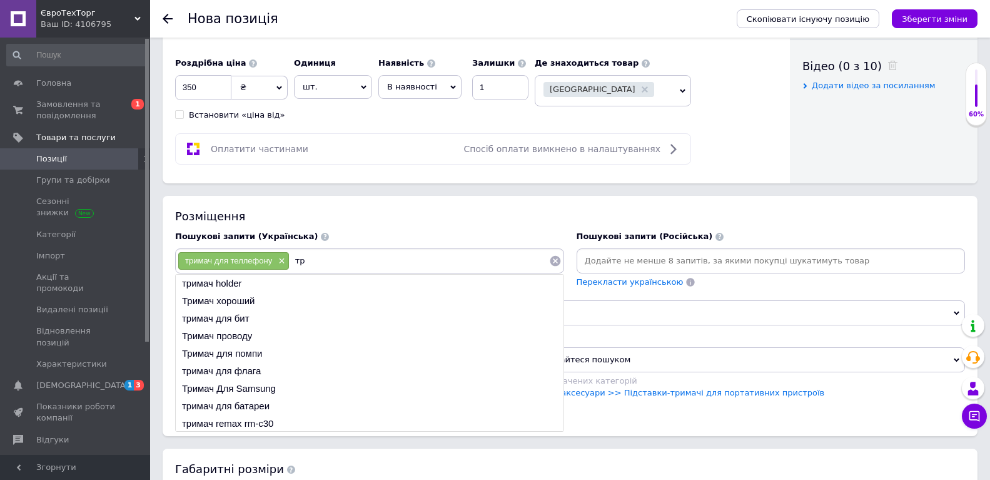
type input "т"
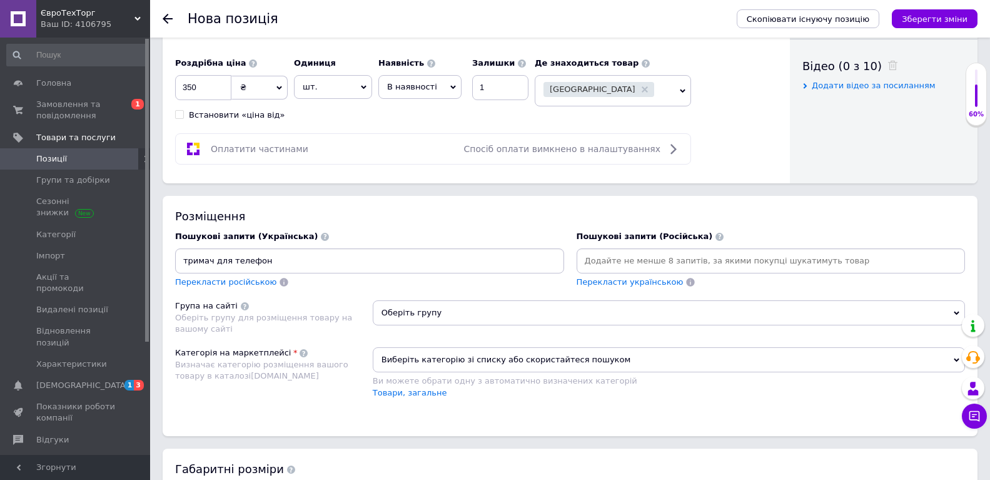
type input "тримач для телефону"
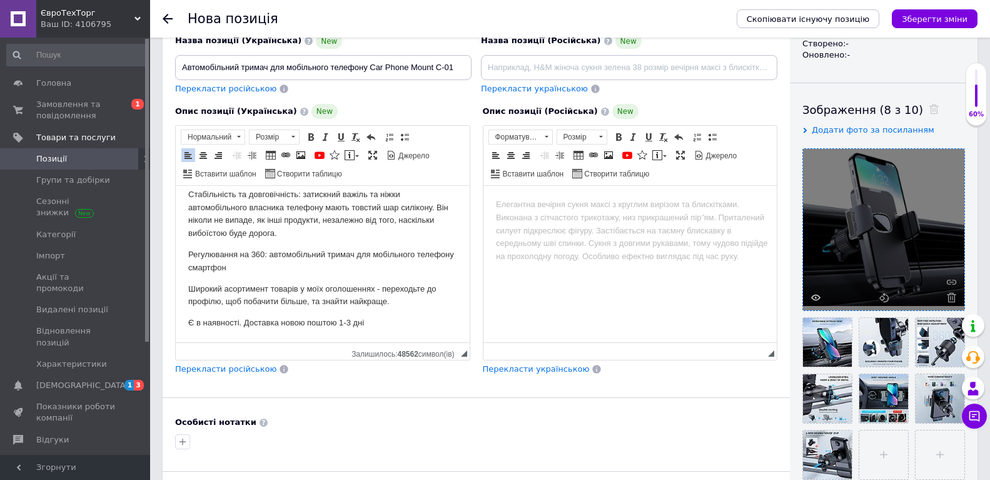
scroll to position [63, 0]
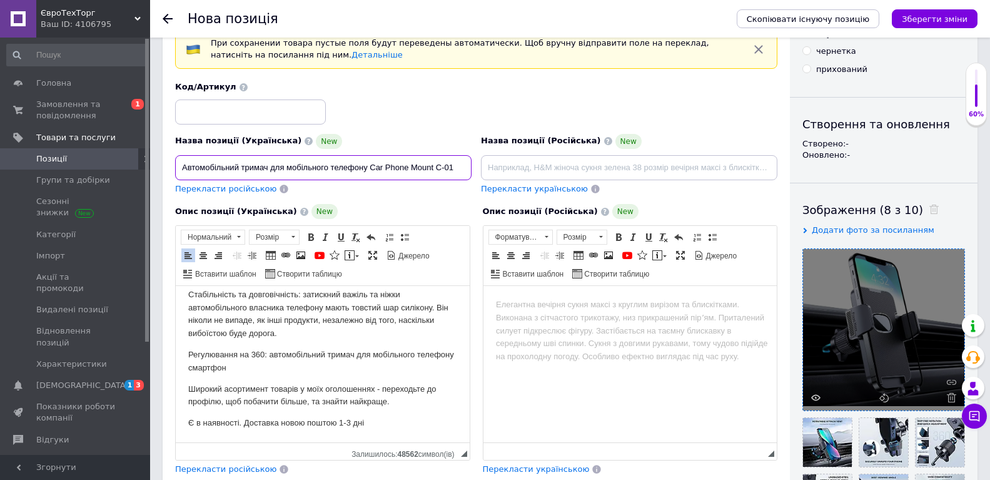
drag, startPoint x: 181, startPoint y: 163, endPoint x: 366, endPoint y: 190, distance: 186.6
click at [366, 190] on div "Назва позиції (Українська) New Автомобільний тримач для мобільного телефону Car…" at bounding box center [324, 164] width 306 height 71
drag, startPoint x: 387, startPoint y: 114, endPoint x: 383, endPoint y: 137, distance: 23.4
click at [387, 114] on div "Код/Артикул" at bounding box center [477, 103] width 612 height 52
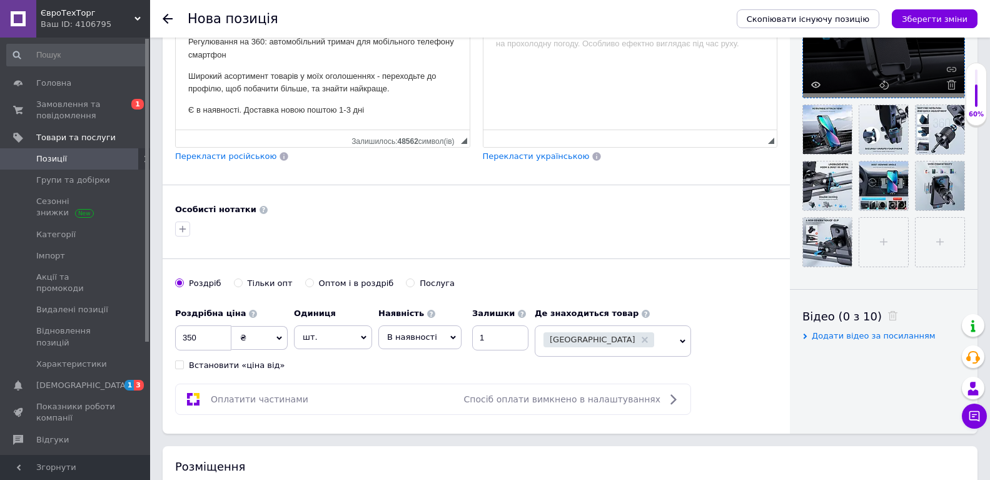
scroll to position [563, 0]
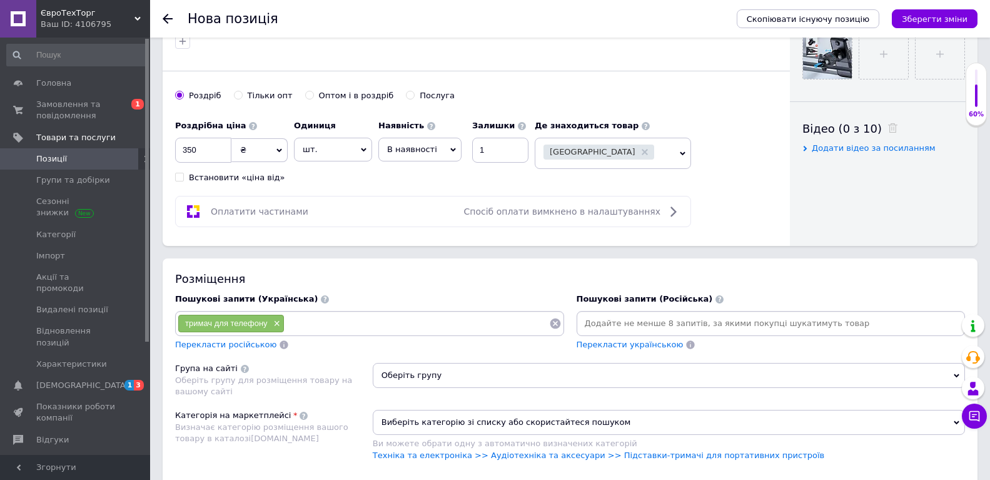
click at [310, 323] on input at bounding box center [417, 323] width 264 height 19
paste input "Автомобільний тримач для мобільного телефону"
type input "Автомобільний тримач для мобільного телефону"
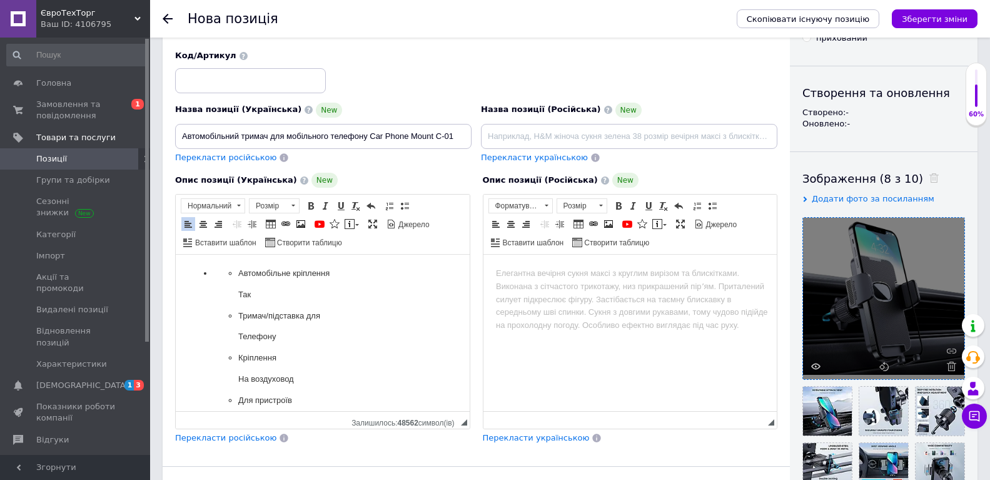
scroll to position [188, 0]
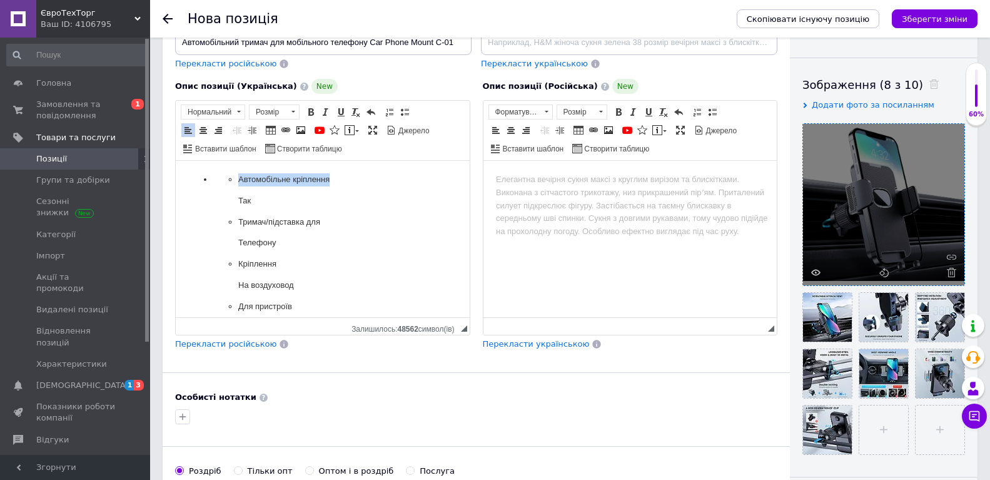
drag, startPoint x: 240, startPoint y: 181, endPoint x: 332, endPoint y: 185, distance: 92.7
click at [332, 185] on p "Автомобільне кріплення" at bounding box center [322, 179] width 169 height 13
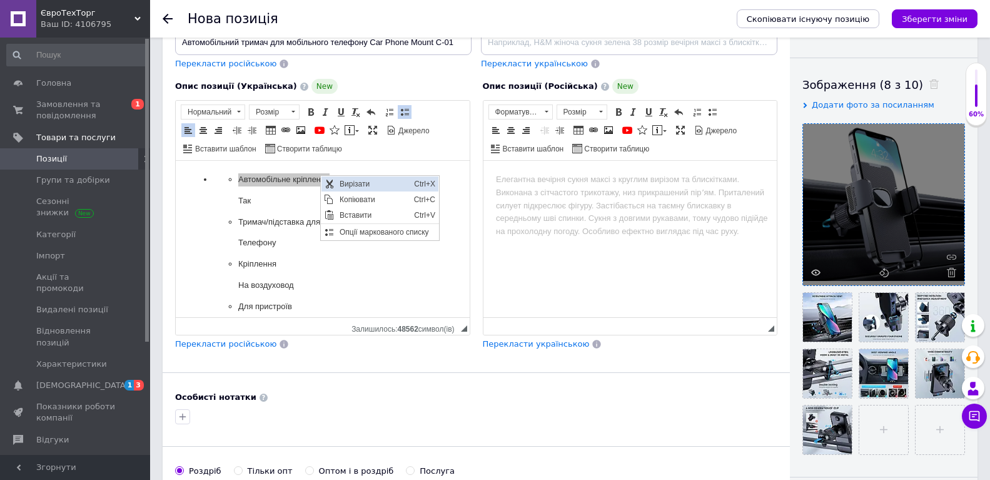
scroll to position [0, 0]
click at [332, 193] on span "Копіювати" at bounding box center [328, 199] width 15 height 15
copy p "Автомобільне кріплення"
click at [377, 409] on div at bounding box center [476, 417] width 607 height 20
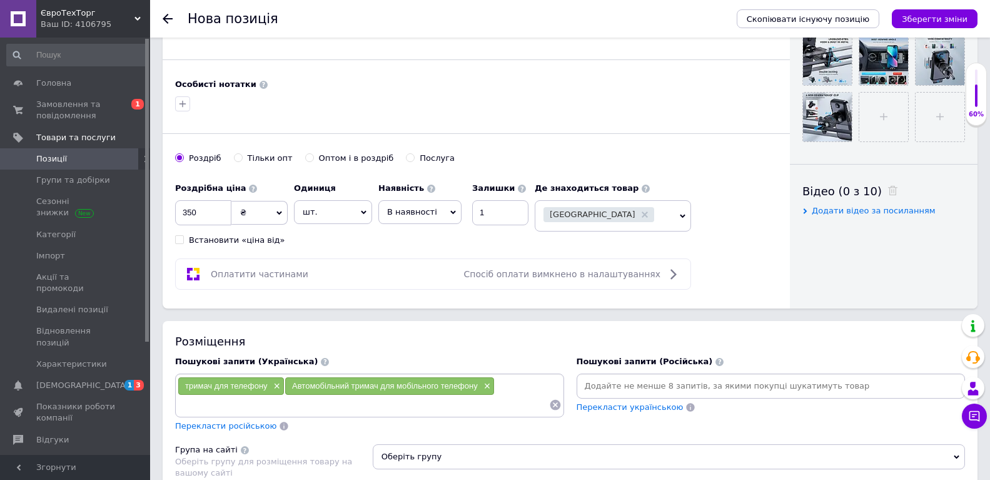
scroll to position [751, 0]
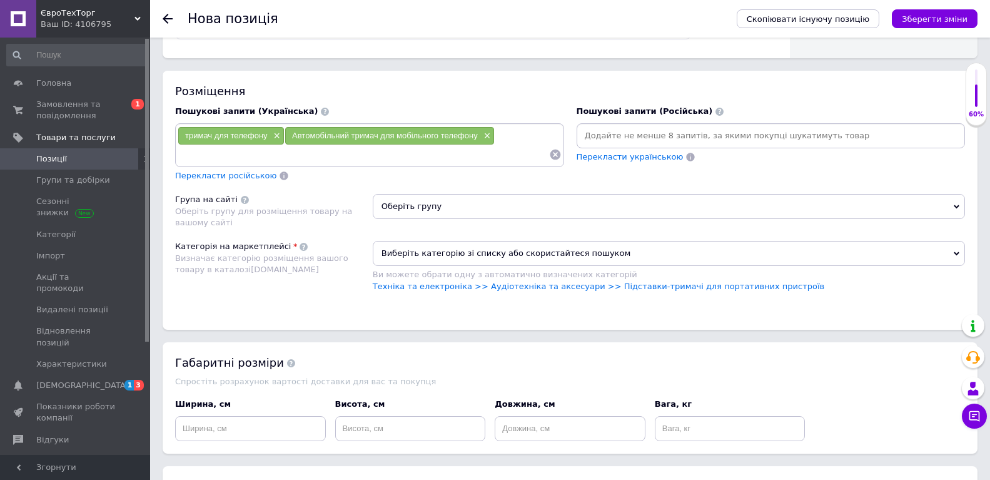
click at [283, 156] on input at bounding box center [364, 154] width 372 height 19
paste input "Автомобільне кріплення"
type input "Автомобільне кріплення"
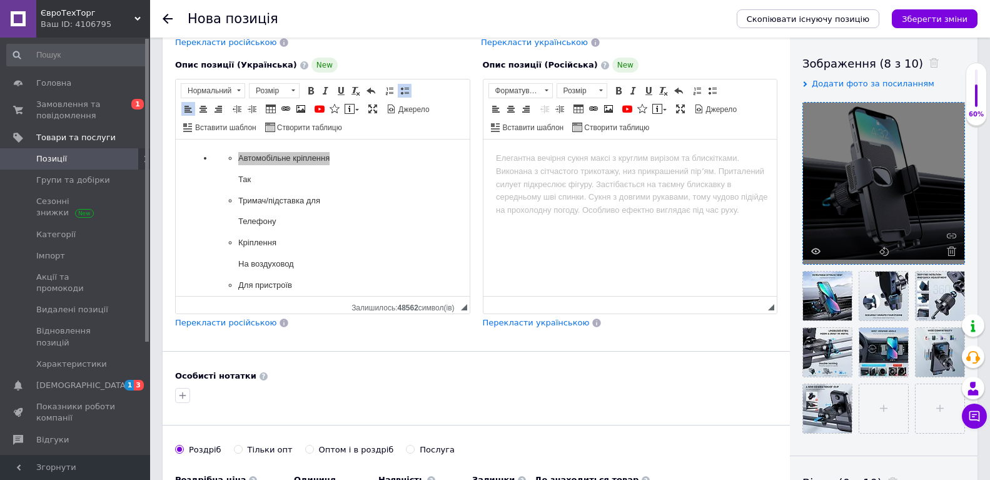
scroll to position [188, 0]
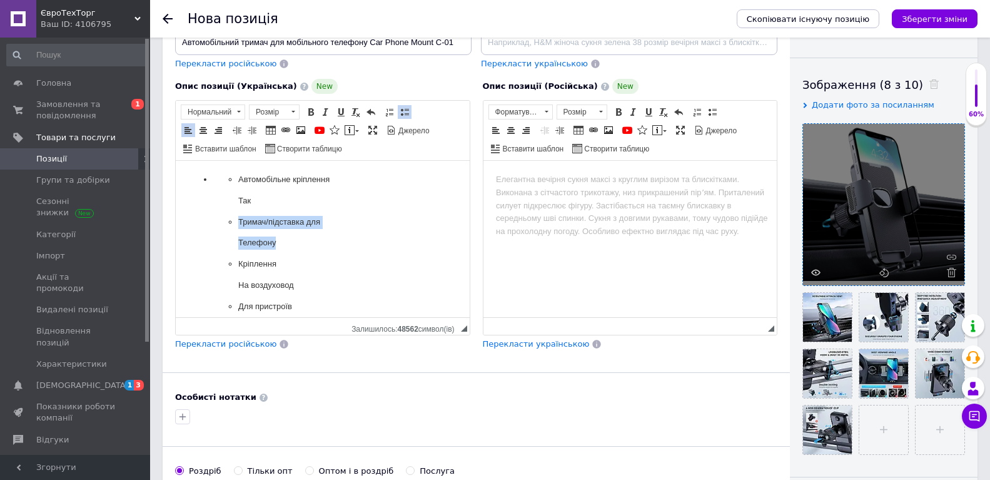
drag, startPoint x: 239, startPoint y: 219, endPoint x: 277, endPoint y: 236, distance: 41.7
click at [277, 236] on li "Тримач/підставка для Телефону" at bounding box center [322, 233] width 169 height 34
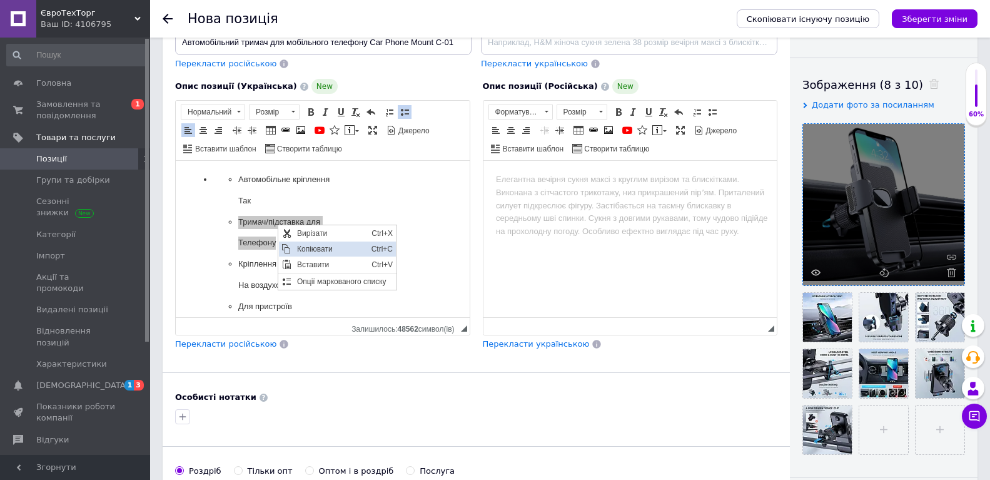
click at [300, 245] on span "Копіювати" at bounding box center [331, 248] width 74 height 15
copy li "Тримач/підставка для Телефону"
click at [319, 397] on div "Особисті нотатки" at bounding box center [476, 397] width 602 height 11
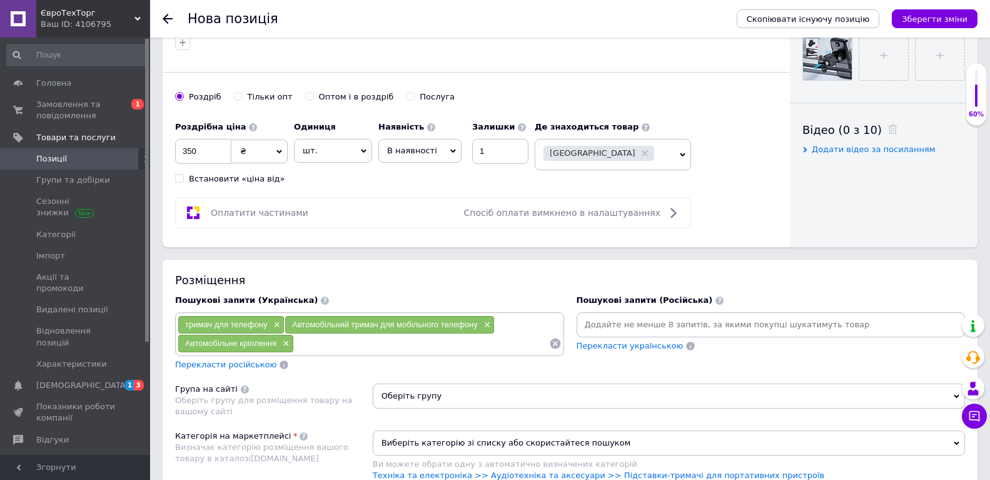
scroll to position [688, 0]
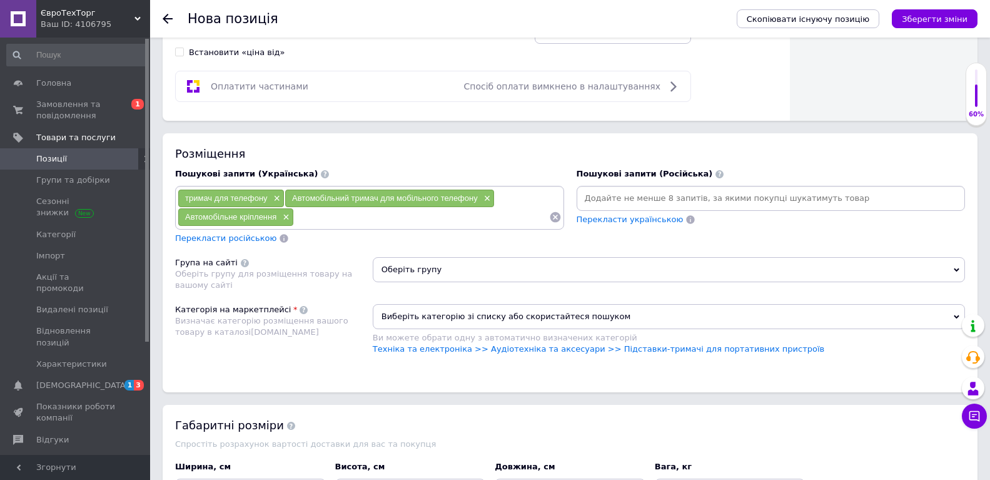
click at [337, 221] on input at bounding box center [421, 217] width 255 height 19
paste input "Тримач/підставка для Телефону"
type input "Тримач/підставка для Телефону"
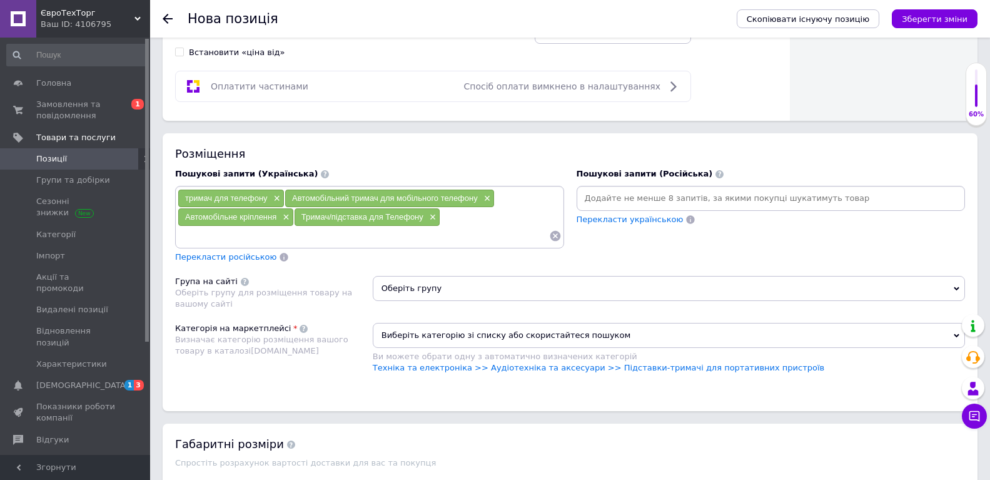
click at [420, 293] on span "Оберіть групу" at bounding box center [669, 288] width 592 height 25
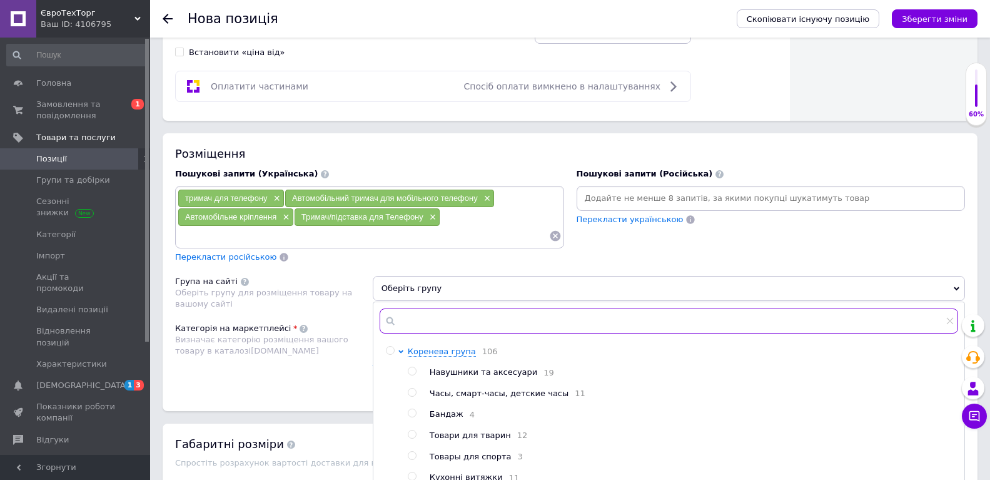
click at [438, 318] on input "text" at bounding box center [669, 320] width 579 height 25
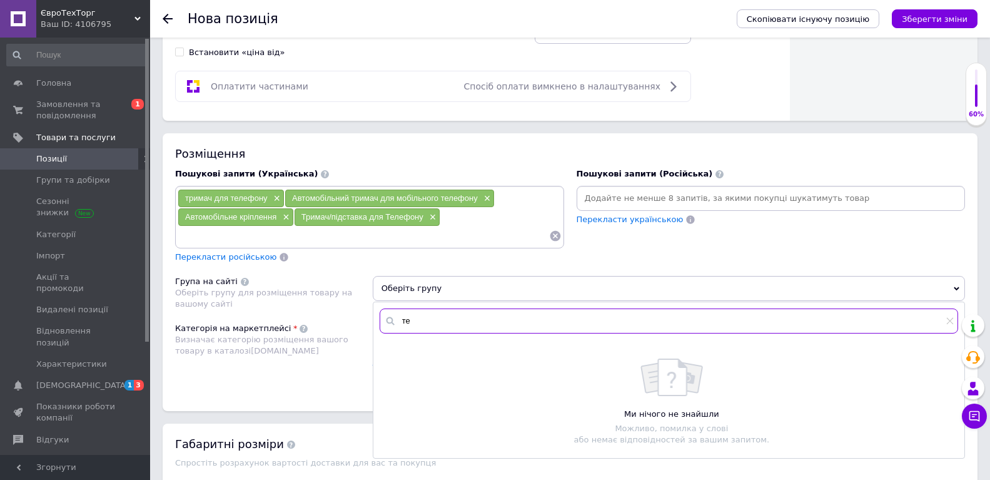
type input "т"
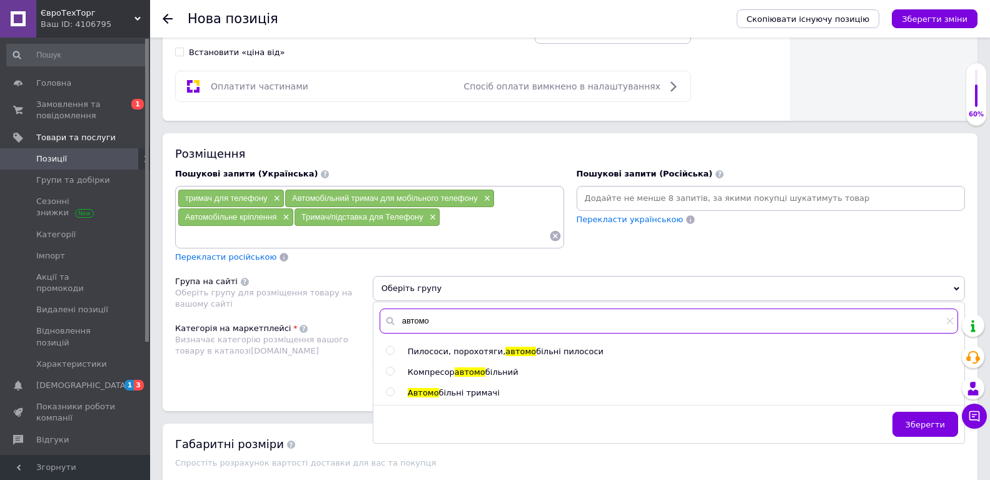
type input "автомо"
click at [395, 394] on div at bounding box center [392, 392] width 13 height 11
click at [388, 394] on input "radio" at bounding box center [390, 392] width 8 height 8
radio input "true"
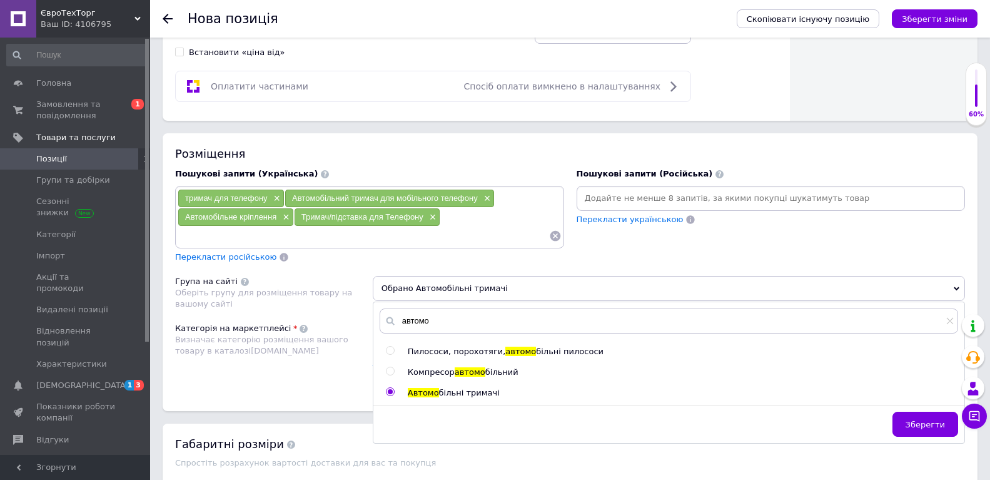
click at [336, 389] on div "Розміщення Пошукові запити (Українська) тримач для телефону × Автомобільний три…" at bounding box center [570, 271] width 815 height 277
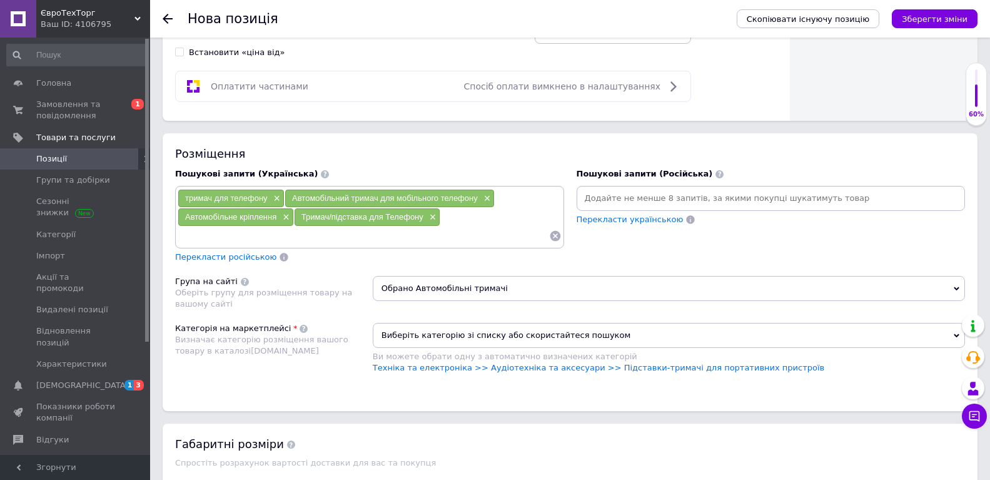
click at [425, 333] on span "Виберіть категорію зі списку або скористайтеся пошуком" at bounding box center [669, 335] width 592 height 25
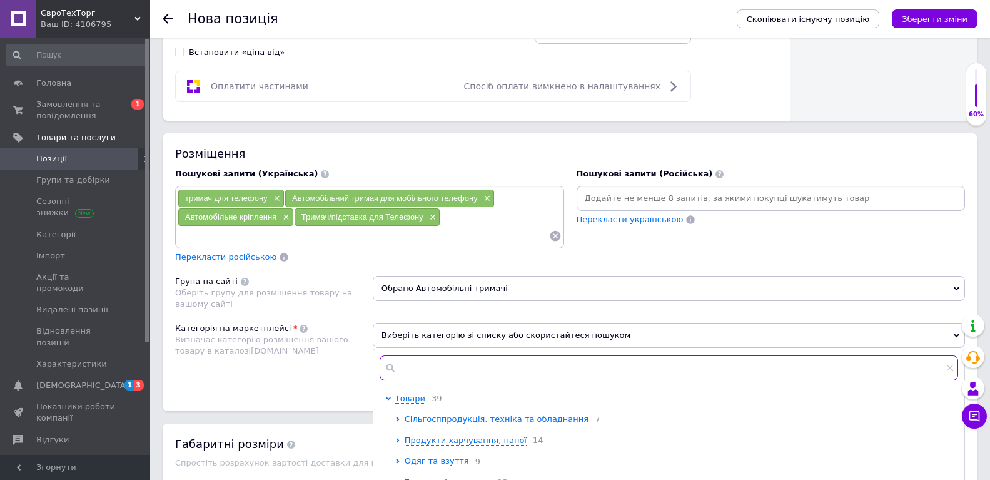
click at [443, 365] on input "text" at bounding box center [669, 367] width 579 height 25
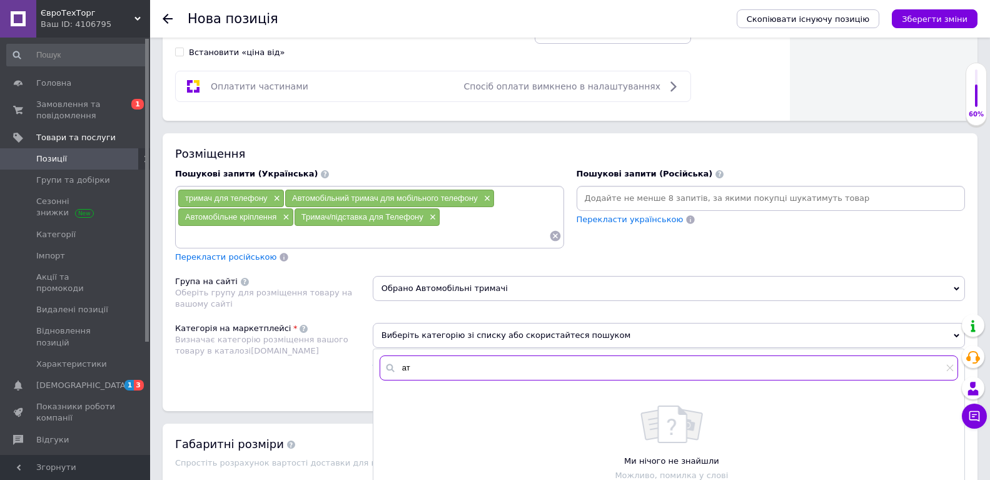
type input "[PERSON_NAME]"
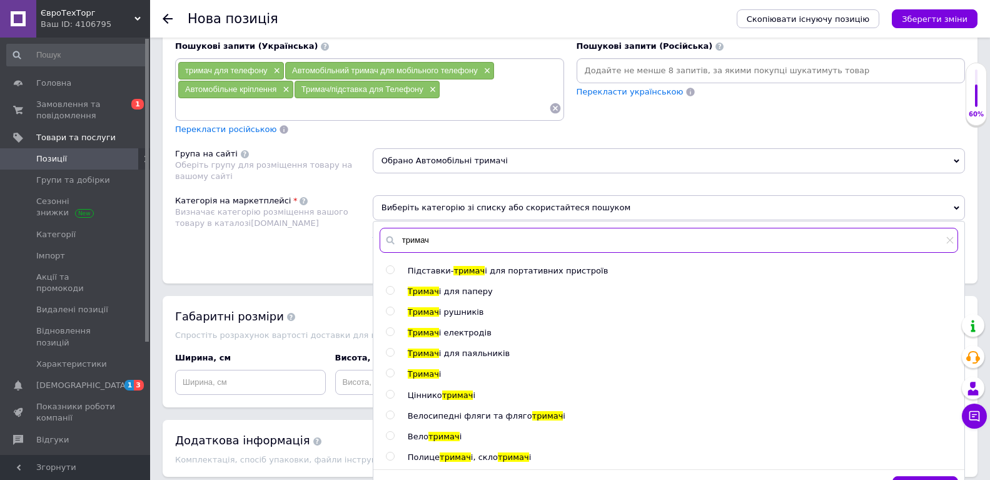
scroll to position [865, 0]
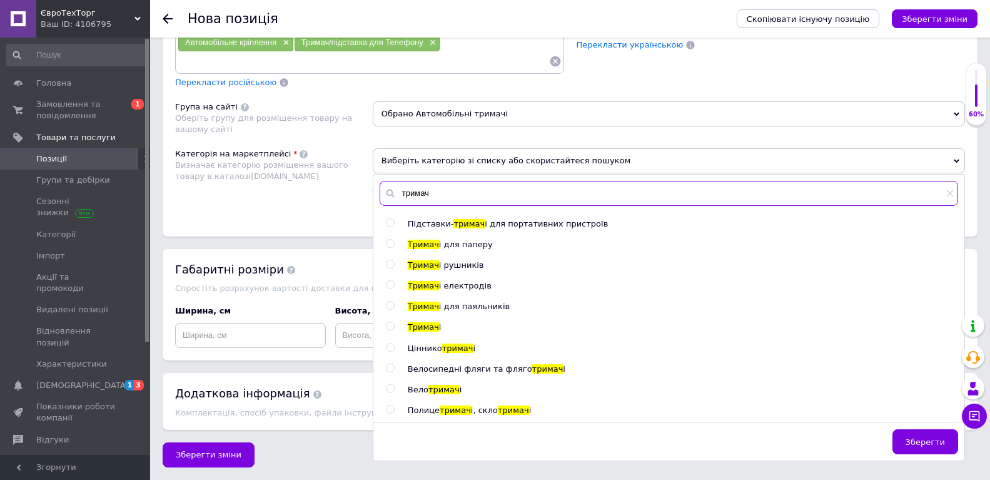
drag, startPoint x: 435, startPoint y: 187, endPoint x: 380, endPoint y: 196, distance: 55.7
click at [380, 196] on input "тримач" at bounding box center [669, 193] width 579 height 25
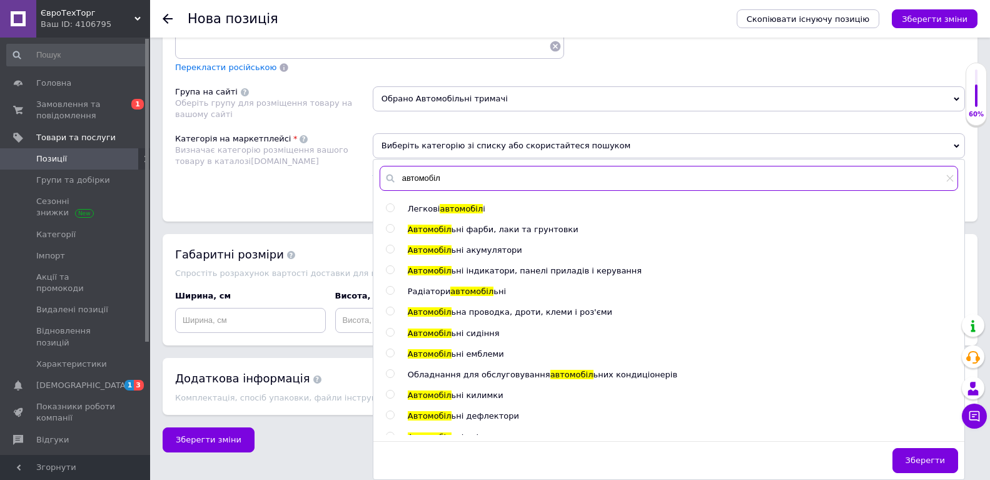
scroll to position [63, 0]
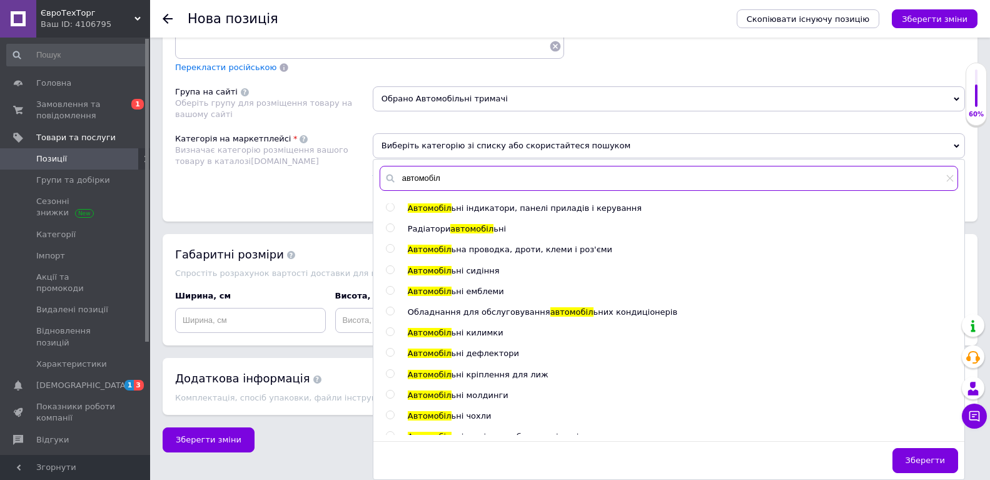
type input "автомобіл"
click at [393, 210] on input "radio" at bounding box center [390, 207] width 8 height 8
radio input "true"
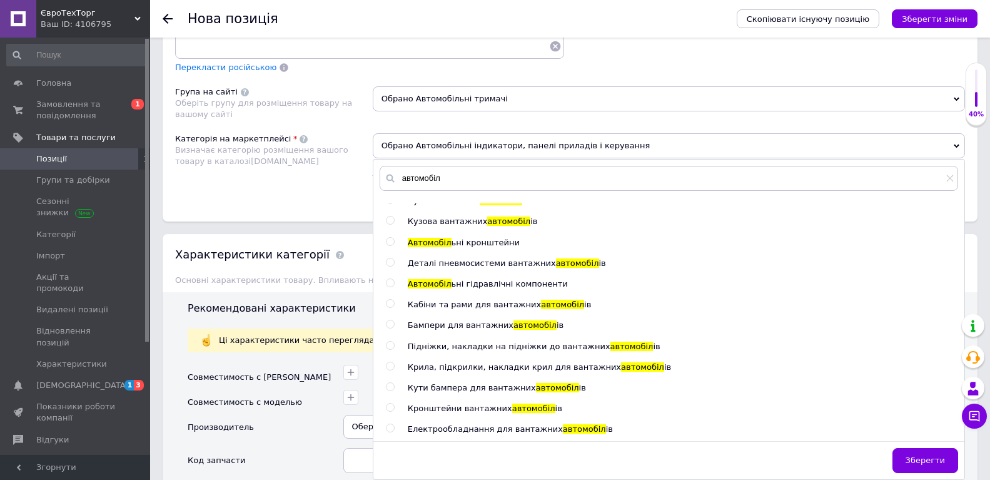
scroll to position [1814, 0]
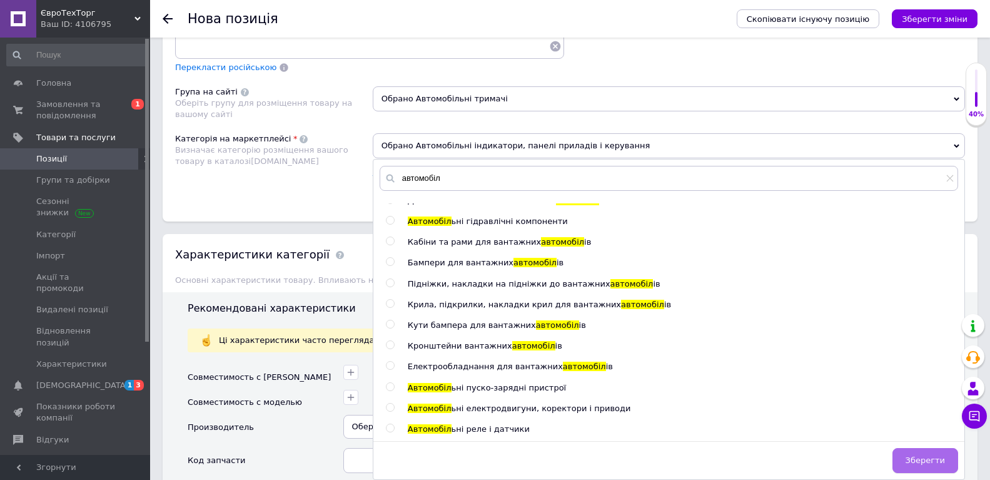
click at [908, 464] on button "Зберегти" at bounding box center [926, 460] width 66 height 25
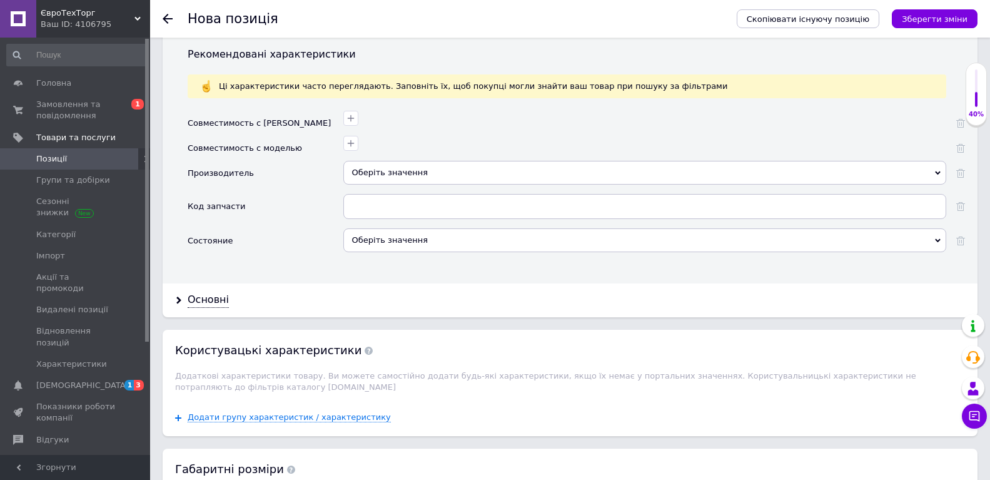
scroll to position [1322, 0]
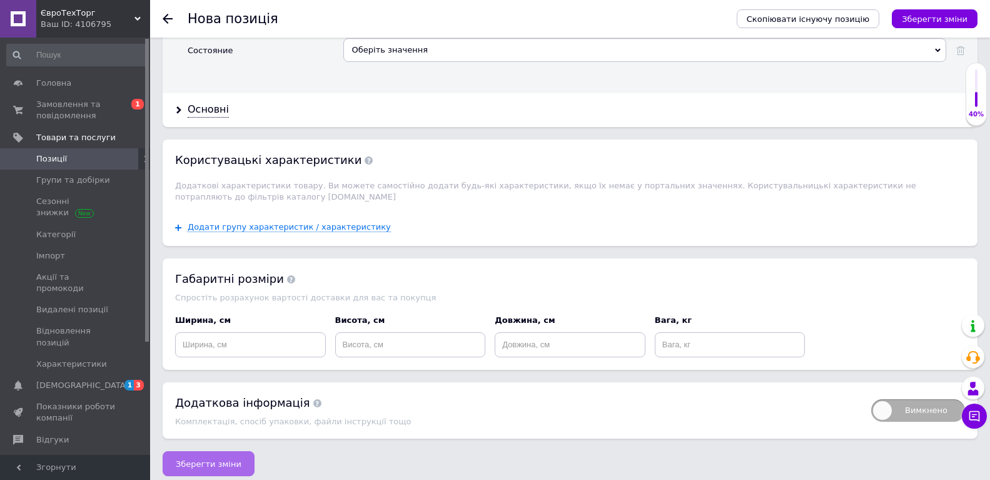
click at [236, 451] on button "Зберегти зміни" at bounding box center [209, 463] width 92 height 25
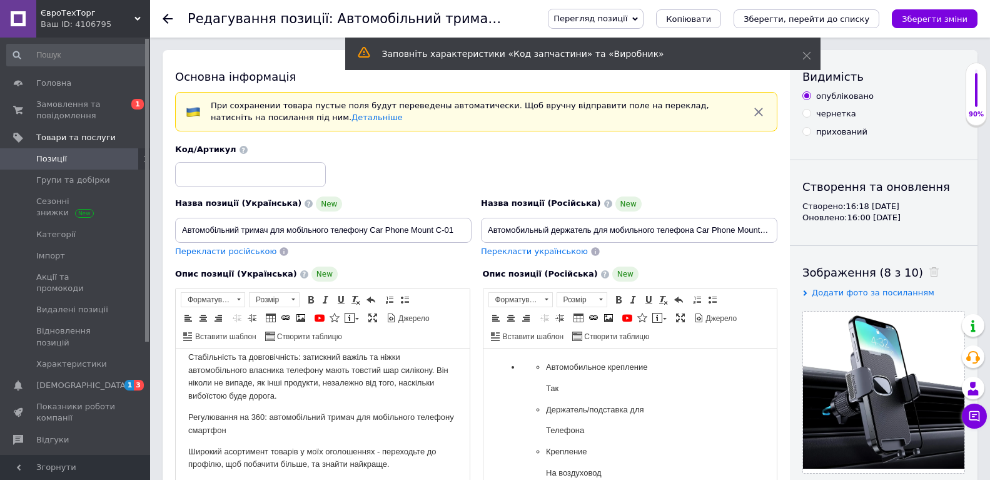
click at [94, 165] on link "Позиції" at bounding box center [77, 158] width 154 height 21
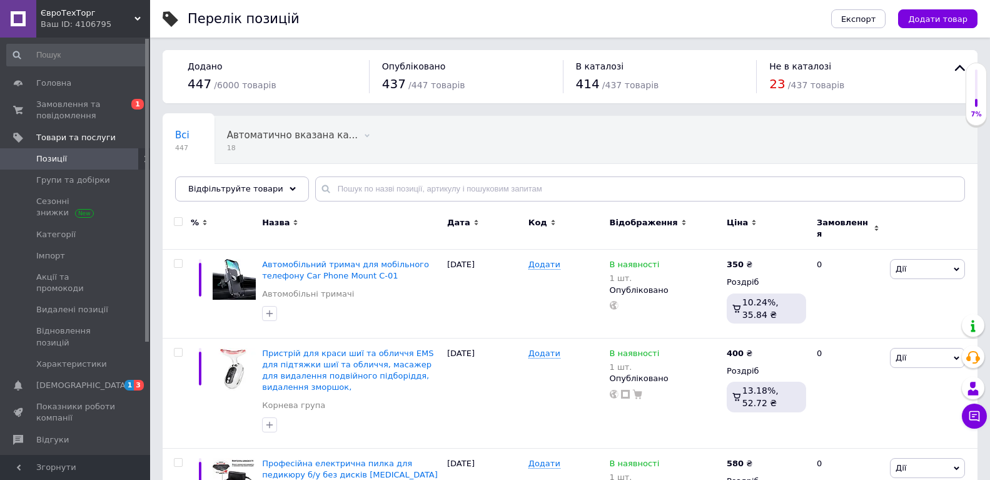
click at [933, 0] on div "Експорт Додати товар" at bounding box center [891, 19] width 171 height 38
click at [934, 25] on button "Додати товар" at bounding box center [937, 18] width 79 height 19
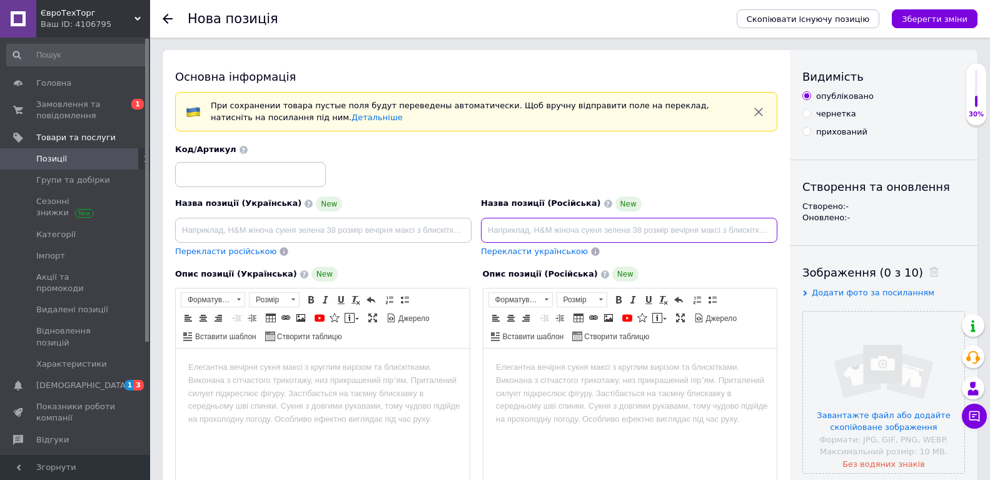
paste input "Электрическая зубная нить Beam для зубов"
type input "Электрическая зубная нить Beam для зубов"
drag, startPoint x: 698, startPoint y: 226, endPoint x: 470, endPoint y: 255, distance: 229.5
click at [470, 255] on div "Назва позиції (Українська) New Перекласти російською Код/Артикул Назва позиції …" at bounding box center [477, 200] width 612 height 123
click at [389, 227] on input at bounding box center [323, 230] width 296 height 25
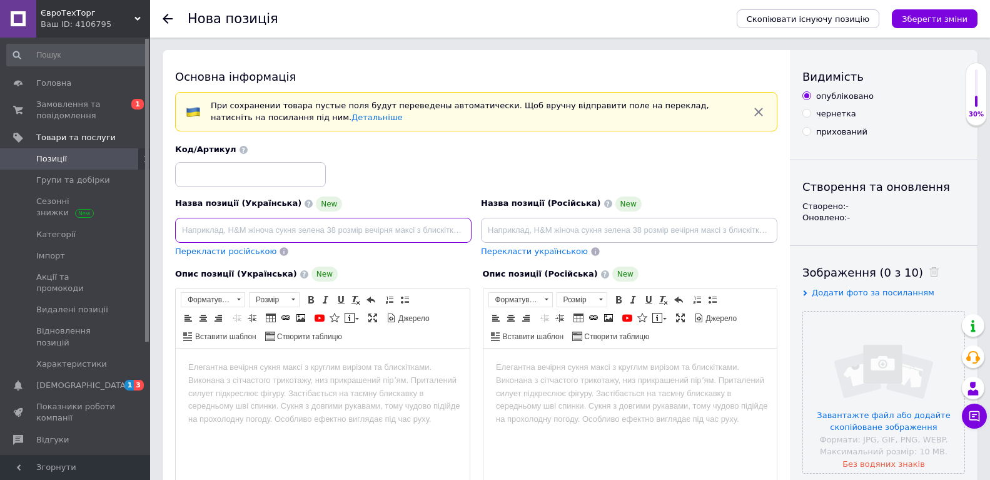
paste input "Міні камера X5 Mini camera бездротова WiFi (з датчиком руху нічна зйомка"
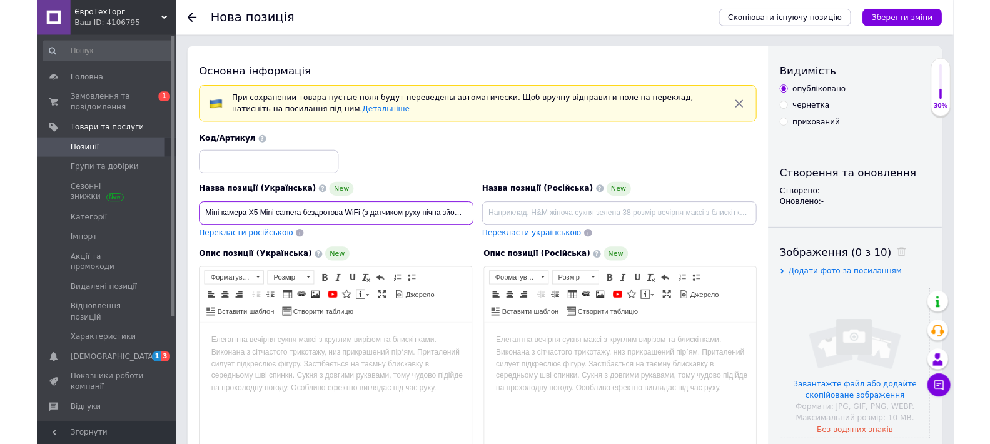
scroll to position [0, 1]
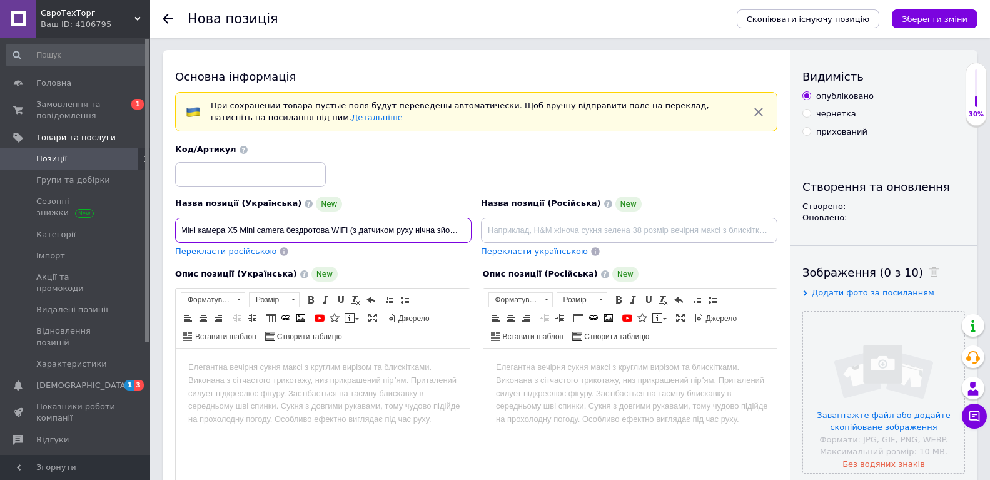
type input "Міні камера X5 Mini camera бездротова WiFi (з датчиком руху нічна зйомка"
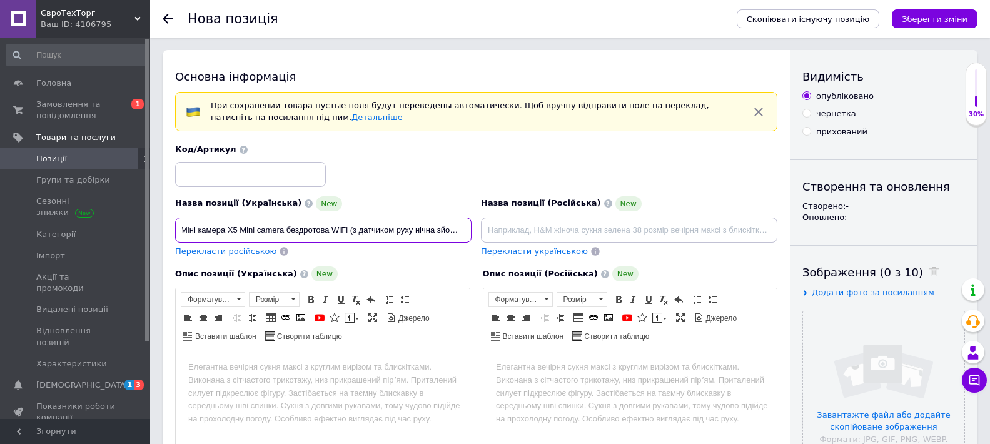
scroll to position [0, 0]
click at [848, 336] on input "file" at bounding box center [883, 391] width 161 height 161
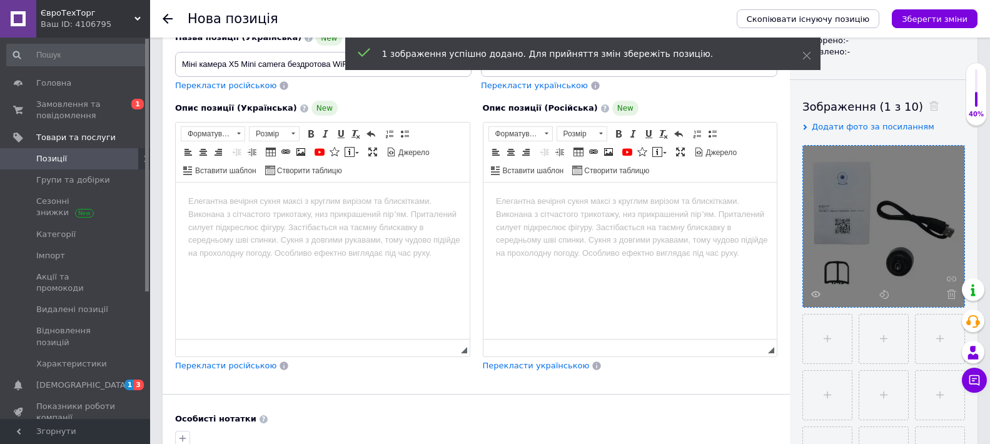
scroll to position [188, 0]
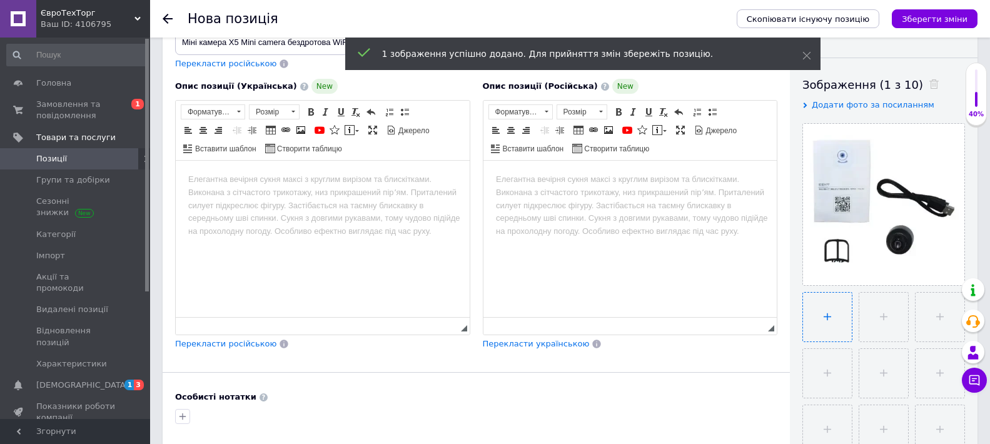
click at [823, 302] on input "file" at bounding box center [827, 317] width 49 height 49
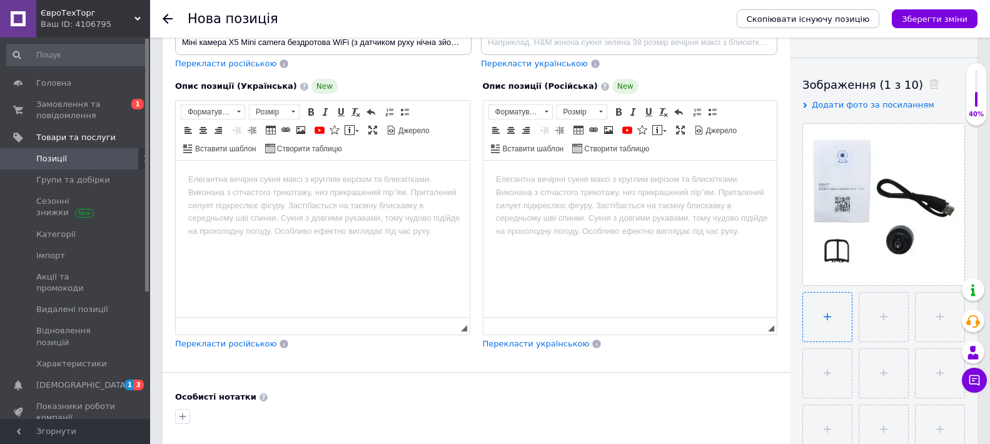
type input "C:\fakepath\Міні камера X5 Mini camera бездротова WiFi (з датчиком руху нічна з…"
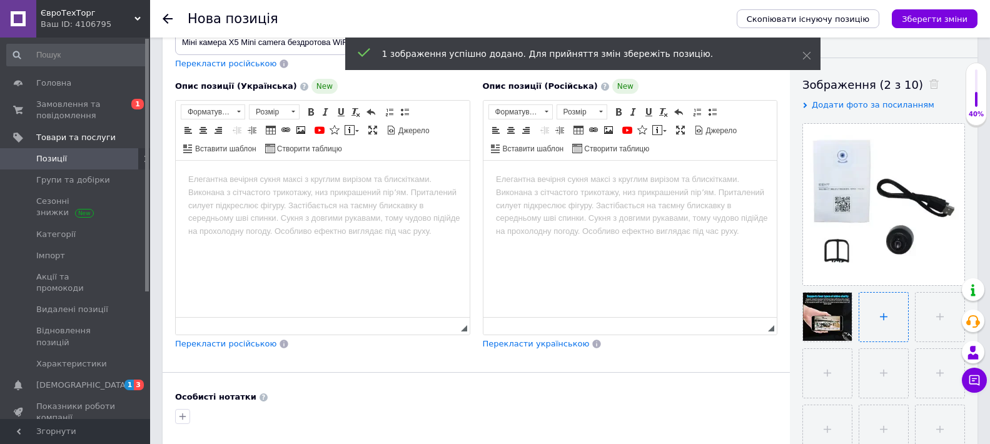
click at [868, 308] on input "file" at bounding box center [883, 317] width 49 height 49
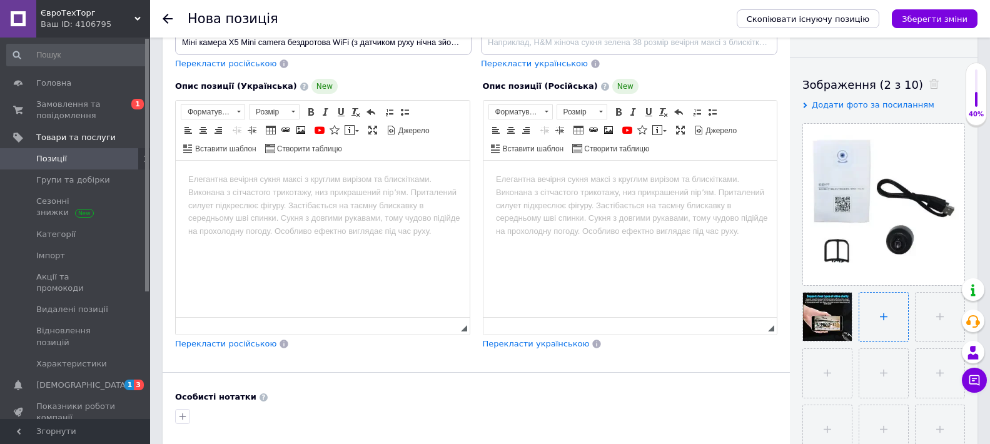
type input "C:\fakepath\Міні камера X5 Mini camera бездротова WiFi (з датчиком руху нічна з…"
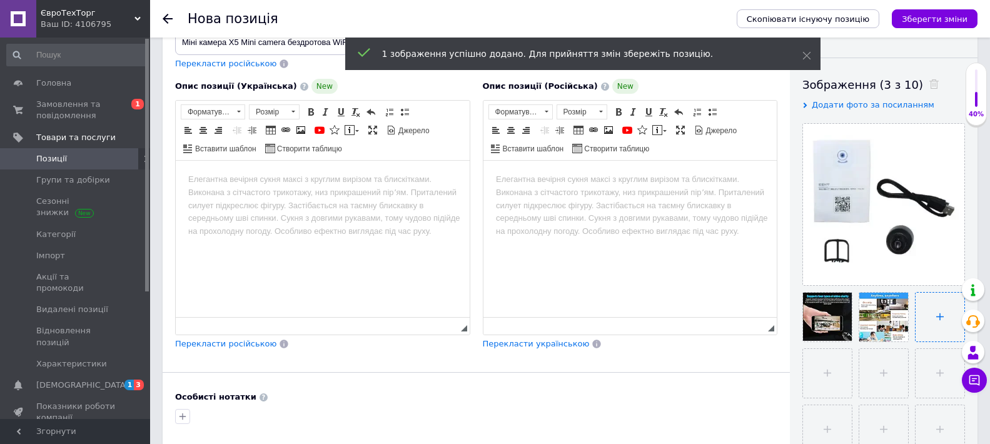
click at [927, 318] on input "file" at bounding box center [940, 317] width 49 height 49
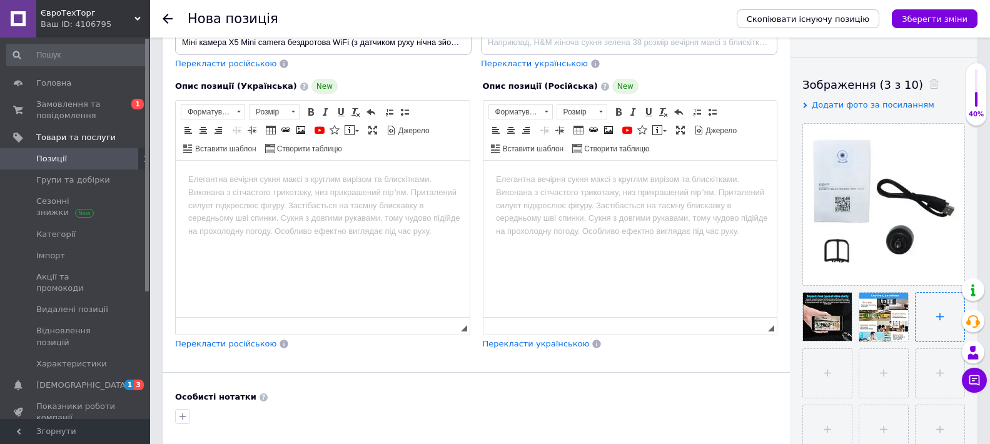
type input "C:\fakepath\Міні камера X5 Mini camera бездротова WiFi (з датчиком руху нічна з…"
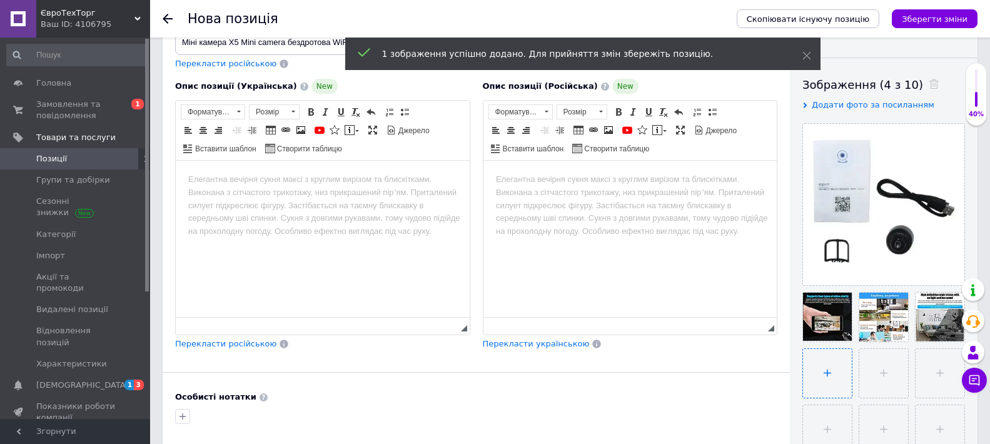
click at [805, 375] on input "file" at bounding box center [827, 373] width 49 height 49
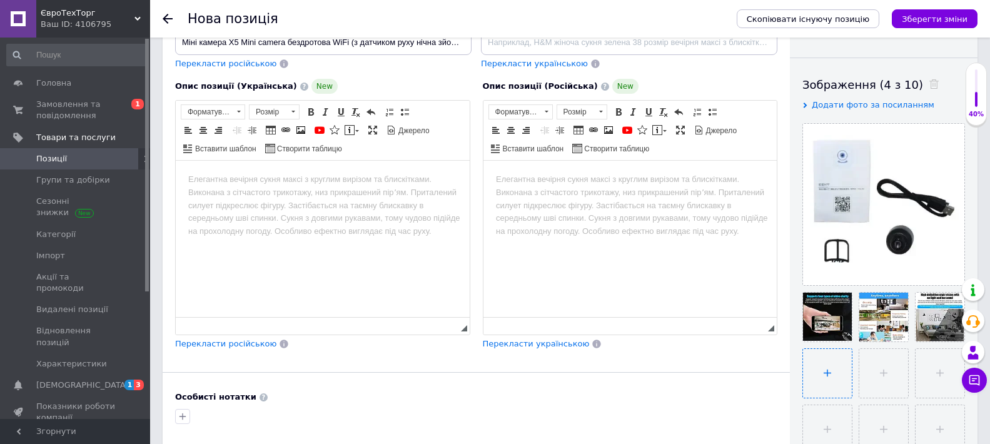
type input "C:\fakepath\Міні камера X5 Mini camera бездротова WiFi (з датчиком руху нічна з…"
click at [898, 395] on input "file" at bounding box center [882, 373] width 49 height 49
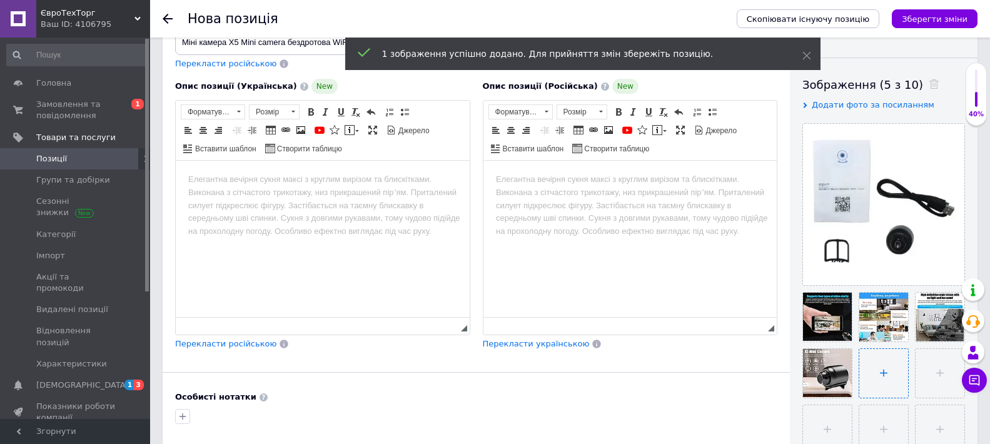
type input "C:\fakepath\Міні камера X5 Mini camera бездротова WiFi (з датчиком руху нічна з…"
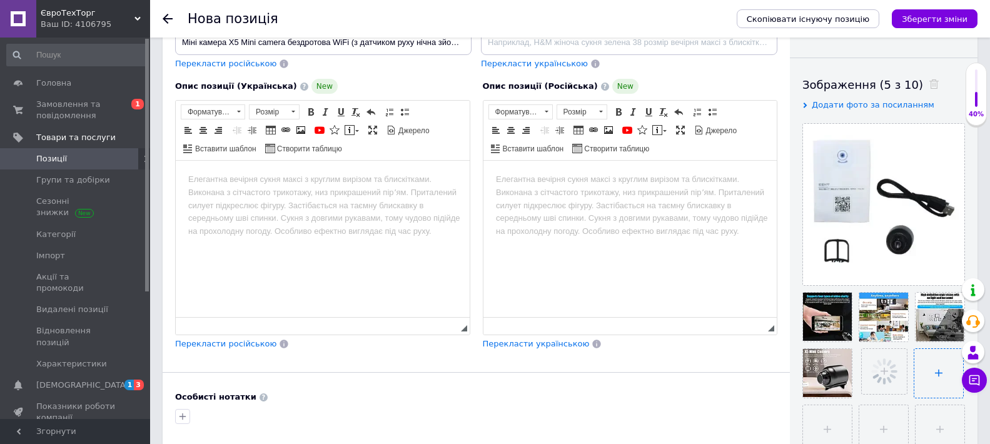
click at [921, 355] on input "file" at bounding box center [938, 373] width 49 height 49
type input "C:\fakepath\Міні камера X5 Mini camera бездротова WiFi (з датчиком руху нічна з…"
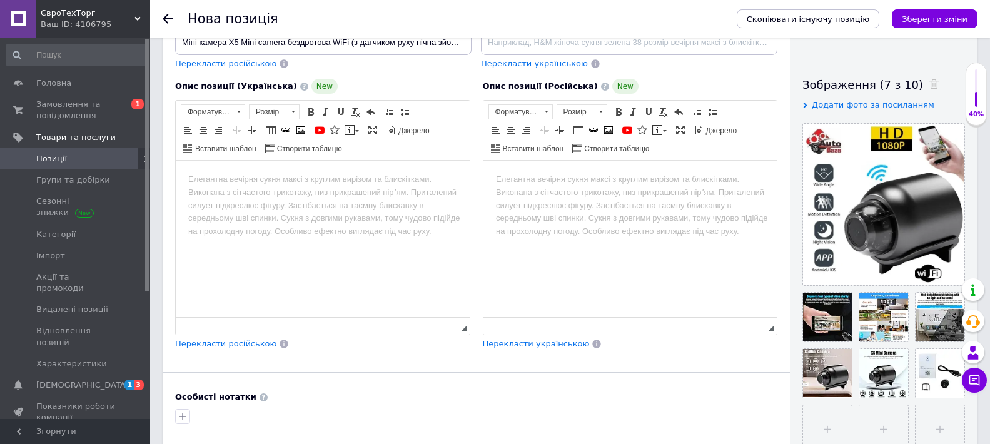
click at [252, 199] on html at bounding box center [323, 180] width 294 height 38
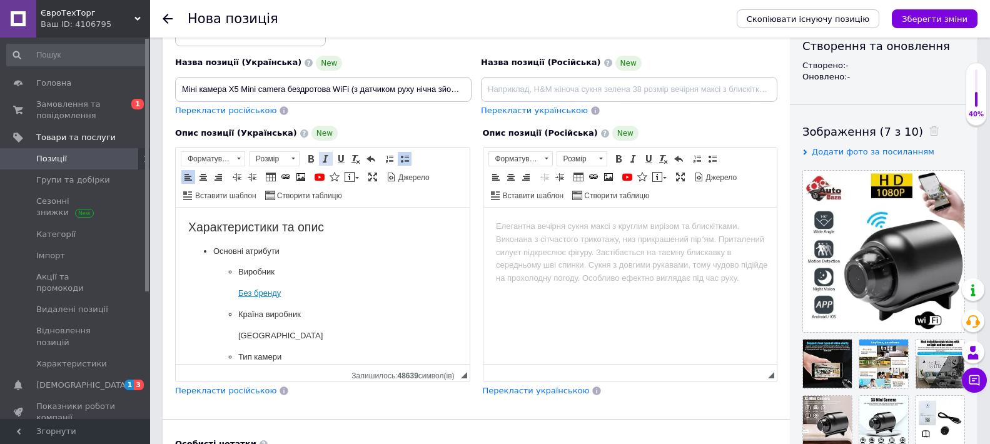
scroll to position [250, 0]
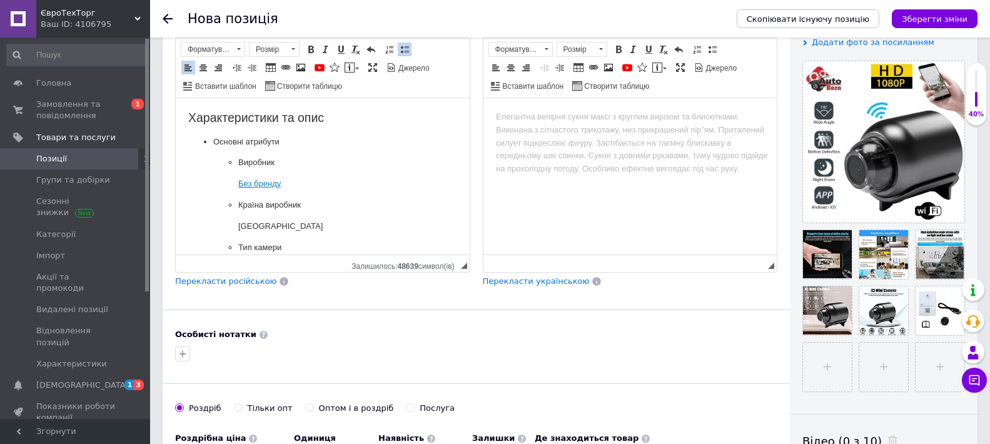
click at [233, 191] on ul "Виробник Без бренду Країна виробник [GEOGRAPHIC_DATA] Тип камери Wi-Fi Форм-фак…" at bounding box center [322, 279] width 219 height 246
click at [233, 188] on ul "Виробник Без бренду Країна виробник [GEOGRAPHIC_DATA] Тип камери Wi-Fi Форм-фак…" at bounding box center [322, 279] width 219 height 246
click at [237, 194] on ul "Виробник Без бренду Країна виробник [GEOGRAPHIC_DATA] Тип камери Wi-Fi Форм-фак…" at bounding box center [322, 268] width 219 height 225
click at [232, 228] on ul "Виробник Без бренду Країна виробник [GEOGRAPHIC_DATA] Тип камери Wi-Fi Форм-фак…" at bounding box center [322, 257] width 219 height 203
click at [301, 185] on p "Країна виробник [GEOGRAPHIC_DATA]" at bounding box center [322, 184] width 169 height 13
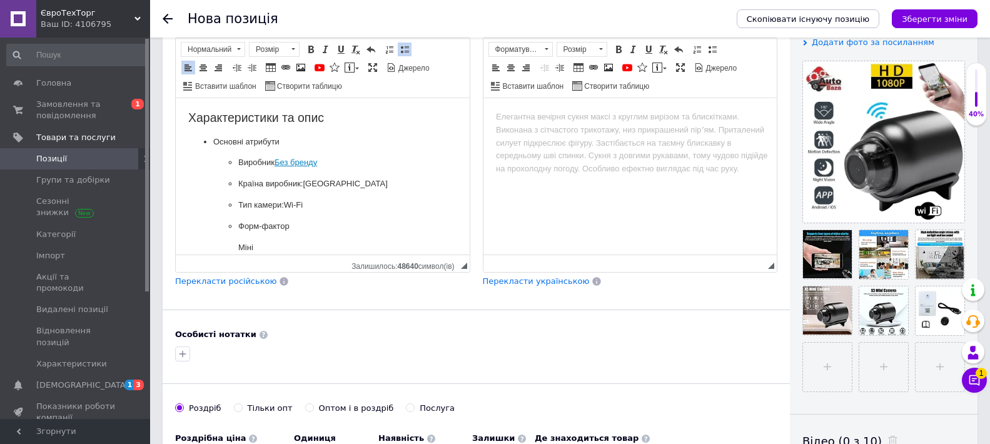
click at [276, 162] on p "Виробник Без бренду" at bounding box center [322, 162] width 169 height 13
click at [272, 163] on p "Виробник Без бренду" at bounding box center [322, 162] width 169 height 13
click at [274, 161] on p "Виробник Без бренду" at bounding box center [322, 162] width 169 height 13
click at [235, 246] on ul "Виробник: Без бренду Країна виробник: [GEOGRAPHIC_DATA] Тип камери: Wi-Fi Форм-…" at bounding box center [322, 247] width 219 height 182
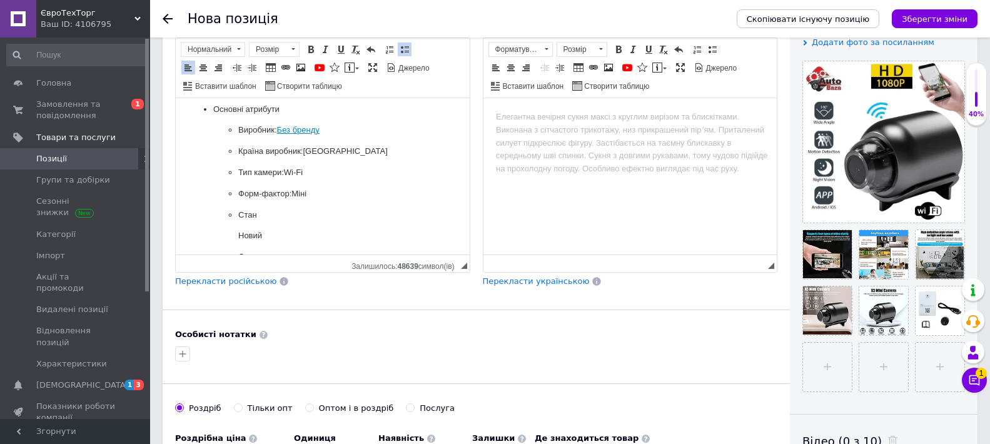
scroll to position [125, 0]
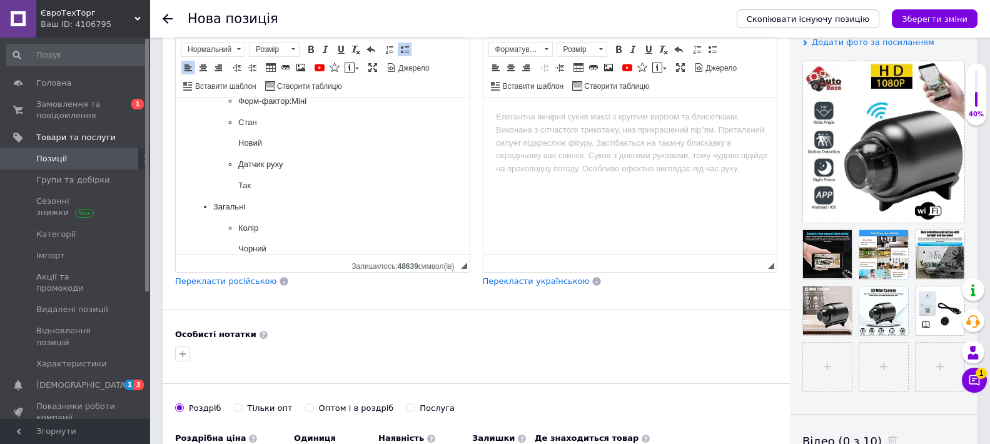
click at [240, 143] on ul "Виробник: Без бренду Країна виробник: [GEOGRAPHIC_DATA] Тип камери: Wi-Fi Форм-…" at bounding box center [322, 111] width 219 height 161
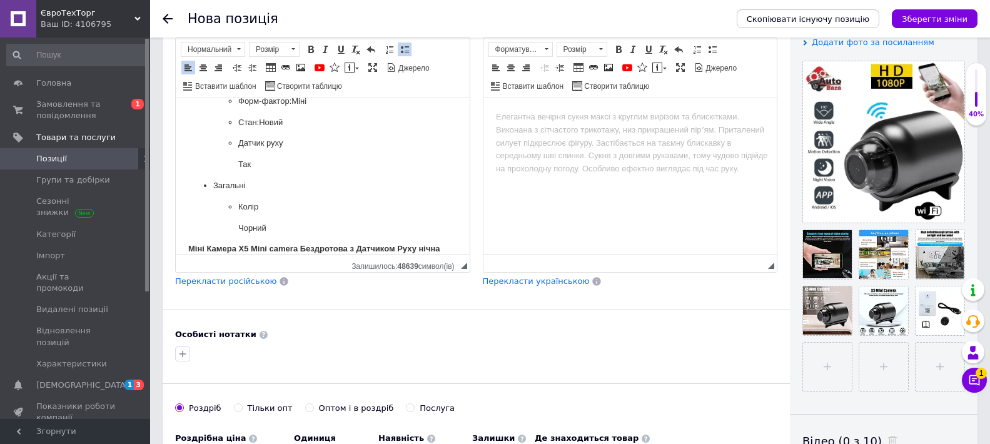
click at [239, 166] on p "Так" at bounding box center [322, 164] width 169 height 13
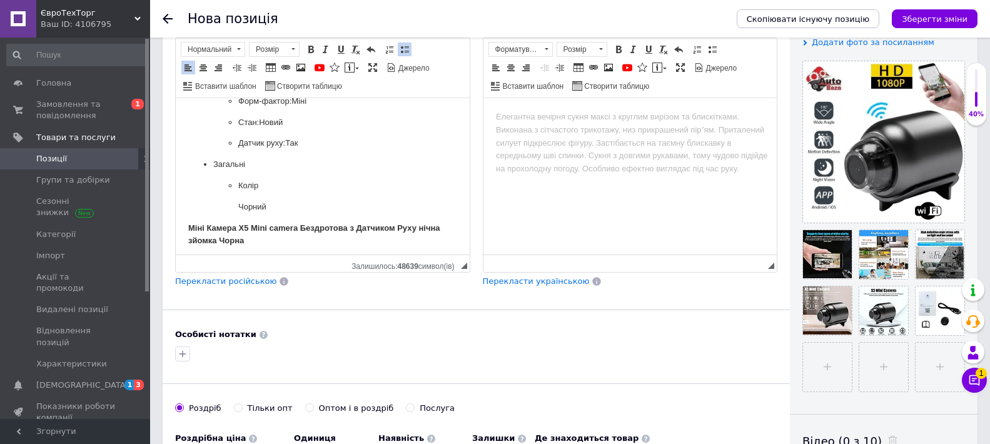
click at [240, 210] on p "Чорний" at bounding box center [322, 207] width 169 height 13
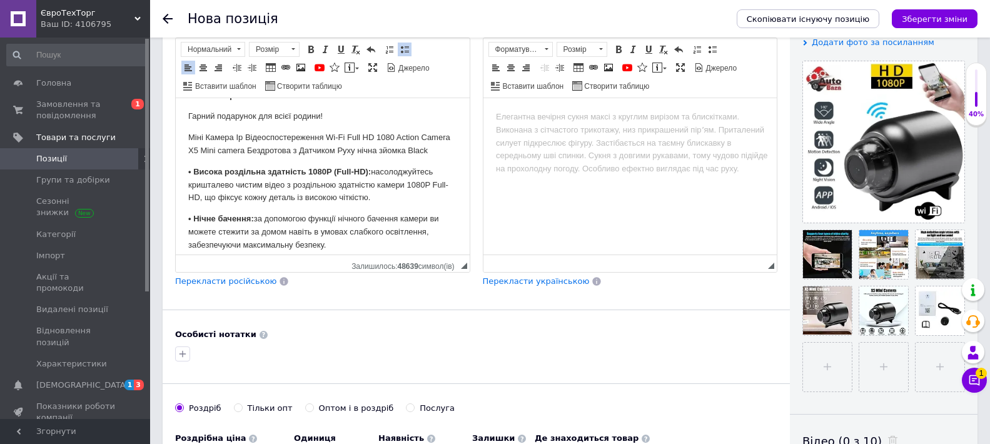
scroll to position [250, 0]
drag, startPoint x: 313, startPoint y: 116, endPoint x: 188, endPoint y: 116, distance: 124.5
click at [188, 116] on html "Характеристики та опис Основні атрибути Виробник: Без бренду Країна виробник: К…" at bounding box center [323, 206] width 294 height 716
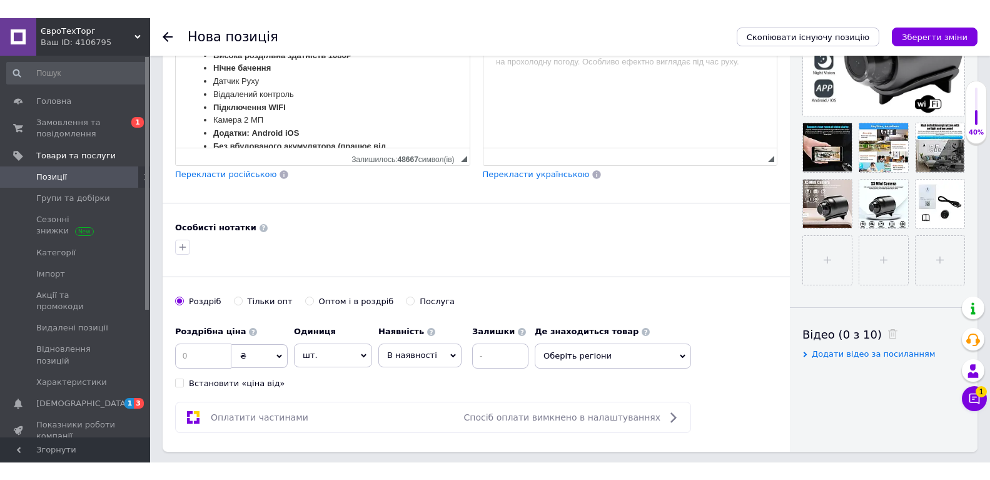
scroll to position [552, 0]
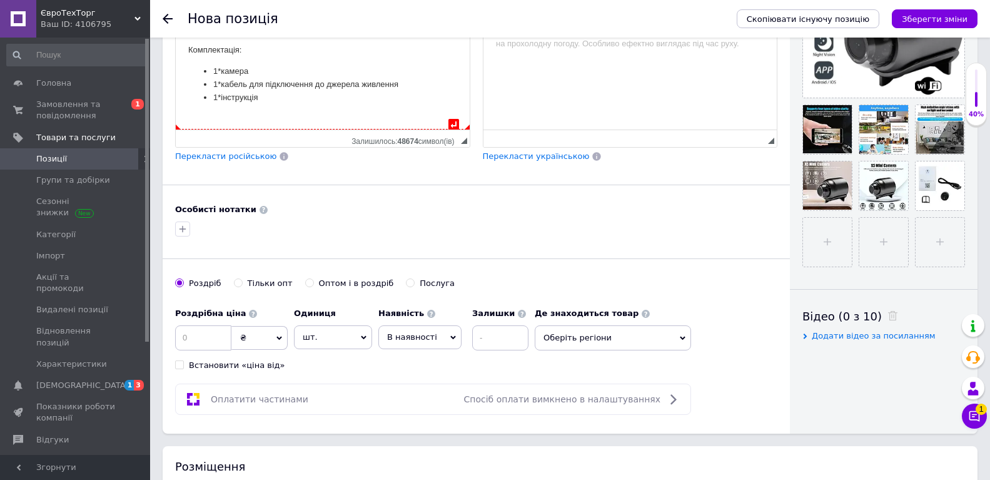
click at [271, 105] on li "1*інструкція" at bounding box center [322, 98] width 219 height 13
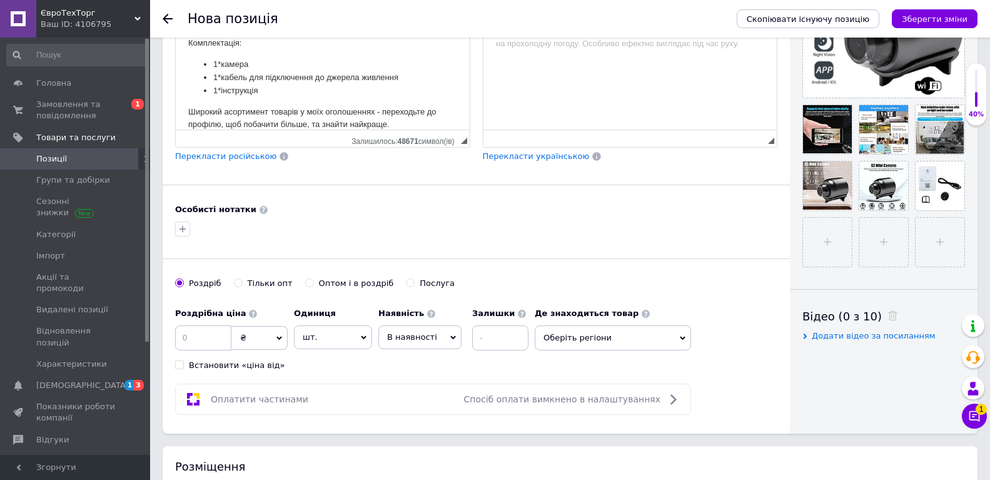
scroll to position [592, 0]
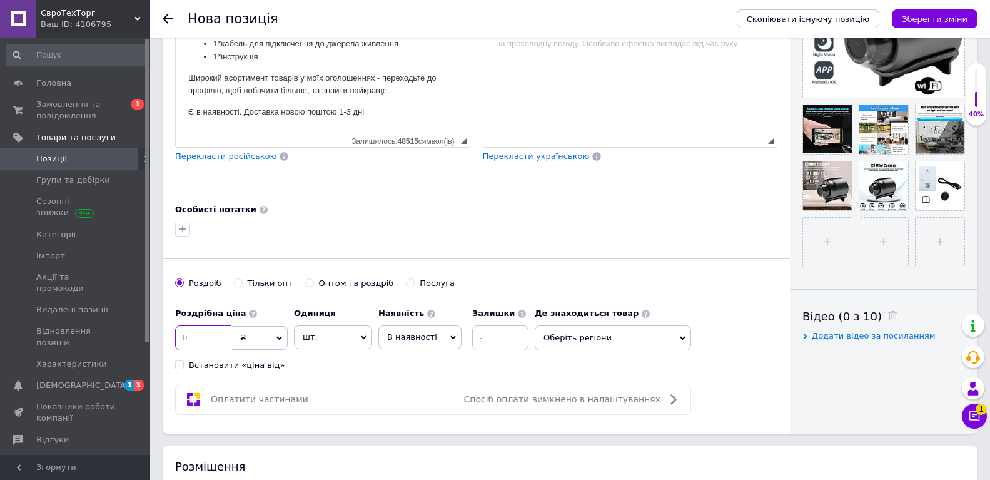
click at [197, 333] on input at bounding box center [203, 337] width 56 height 25
type input "300"
click at [500, 349] on input at bounding box center [500, 337] width 56 height 25
type input "1"
click at [551, 342] on span "Оберіть регіони" at bounding box center [613, 337] width 156 height 25
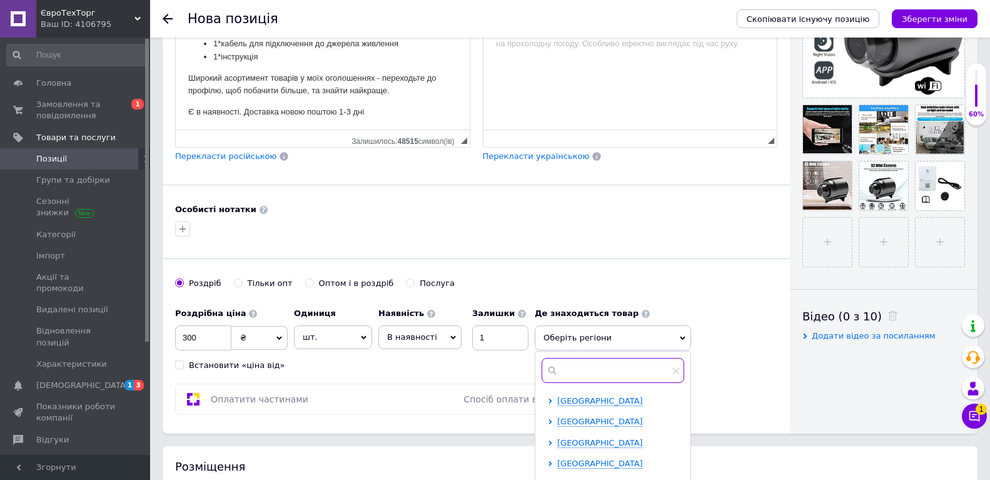
click at [573, 371] on input "text" at bounding box center [613, 370] width 143 height 25
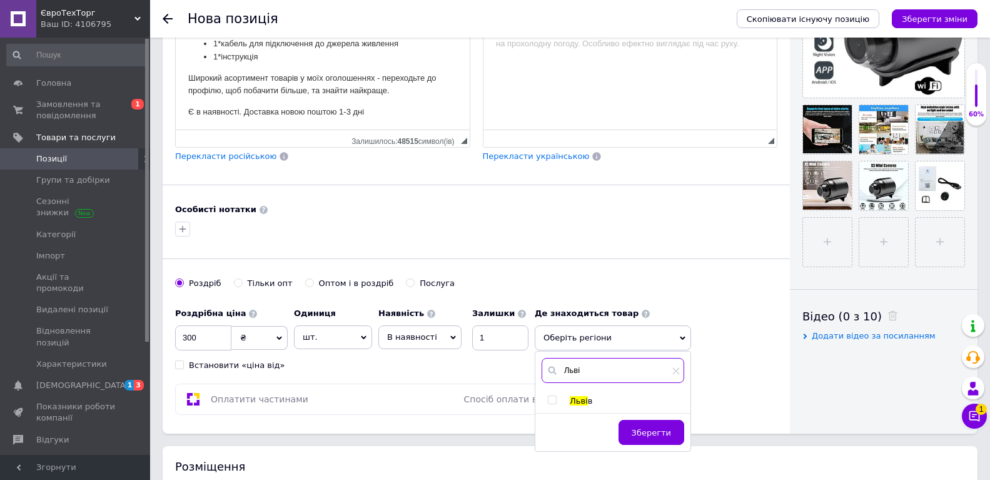
type input "Льві"
click at [550, 398] on input "checkbox" at bounding box center [552, 400] width 8 height 8
checkbox input "true"
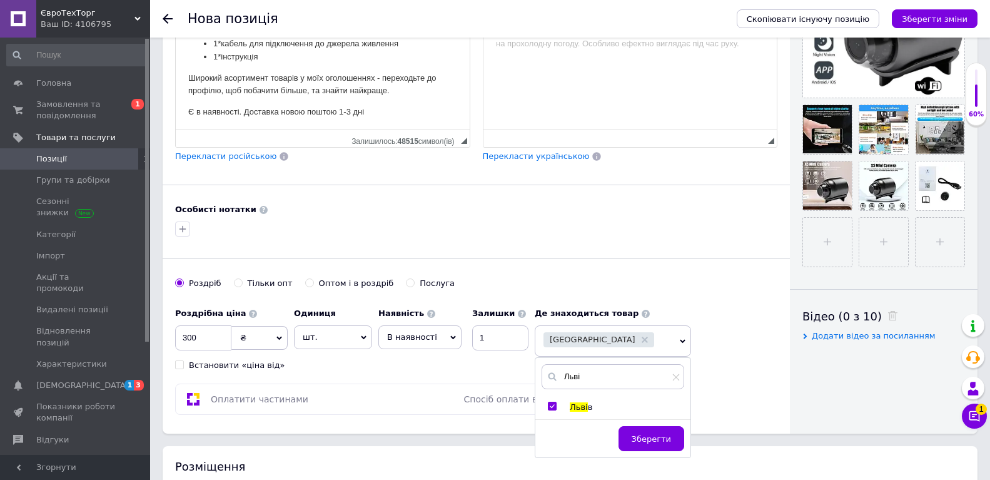
click at [645, 435] on span "Зберегти" at bounding box center [651, 438] width 39 height 9
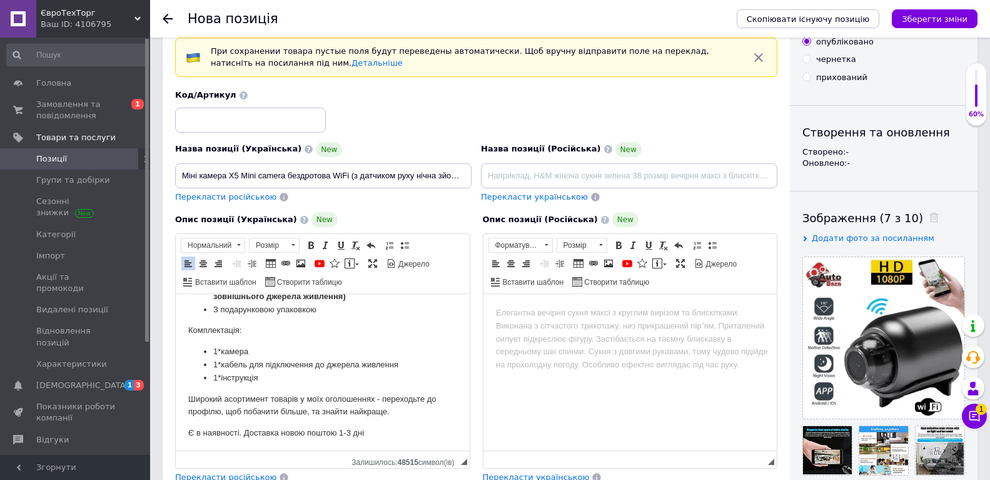
scroll to position [0, 0]
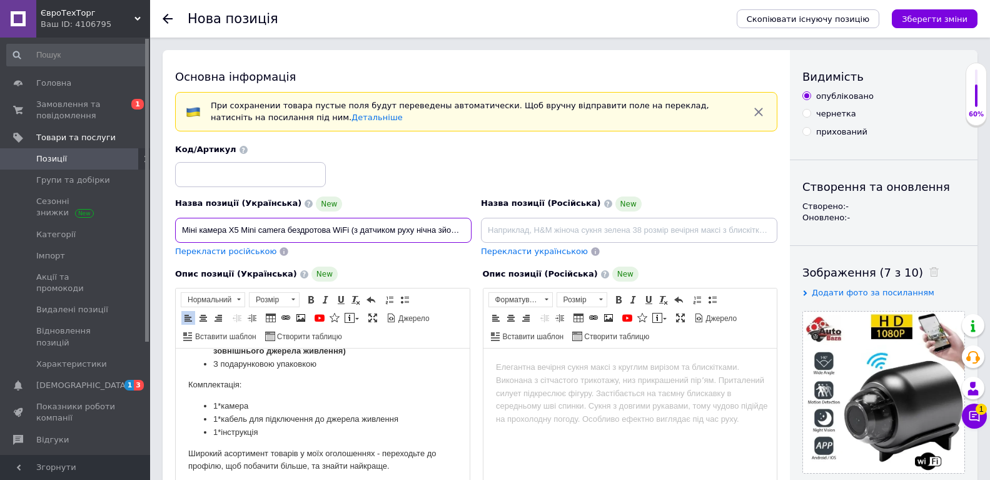
drag, startPoint x: 180, startPoint y: 226, endPoint x: 229, endPoint y: 223, distance: 49.5
click at [229, 223] on input "Міні камера X5 Mini camera бездротова WiFi (з датчиком руху нічна зйомка" at bounding box center [323, 230] width 296 height 25
click at [423, 185] on div "Код/Артикул" at bounding box center [477, 165] width 612 height 52
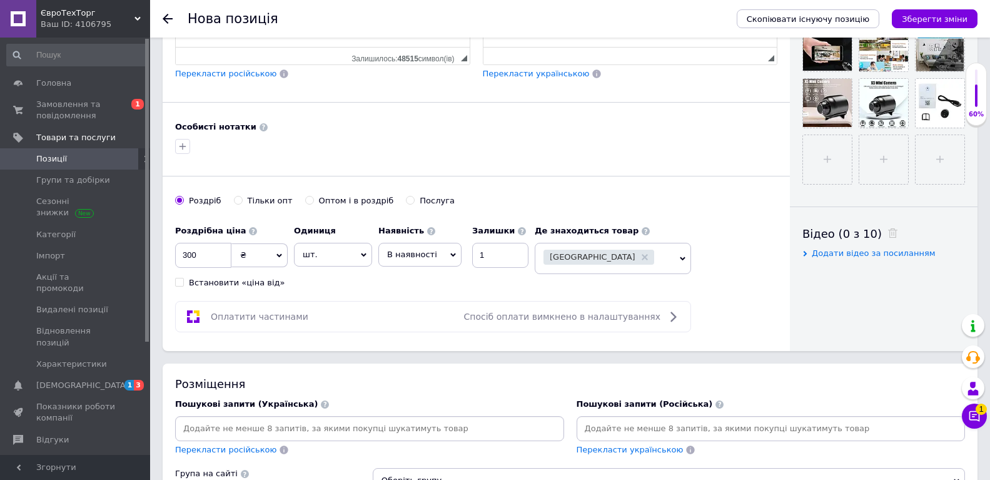
scroll to position [563, 0]
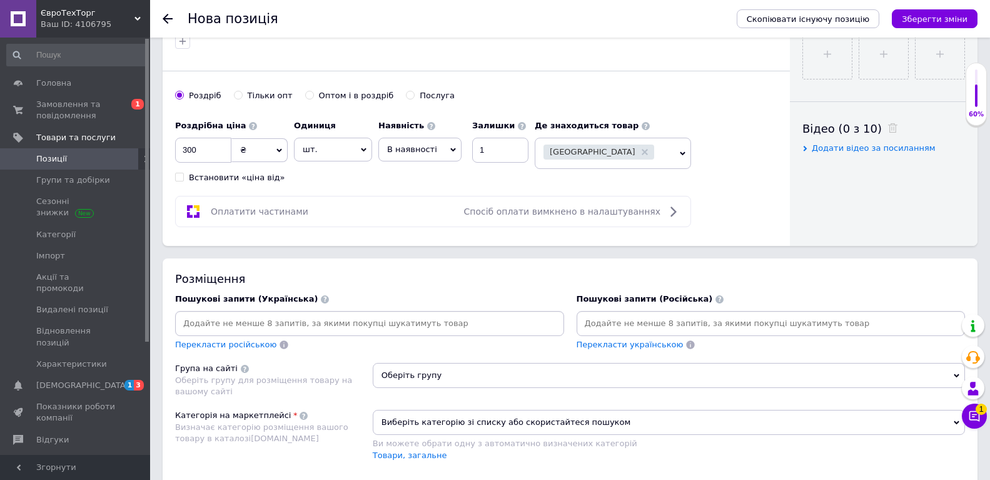
click at [313, 331] on input at bounding box center [370, 323] width 384 height 19
paste input "Міні камера"
type input "Міні камера"
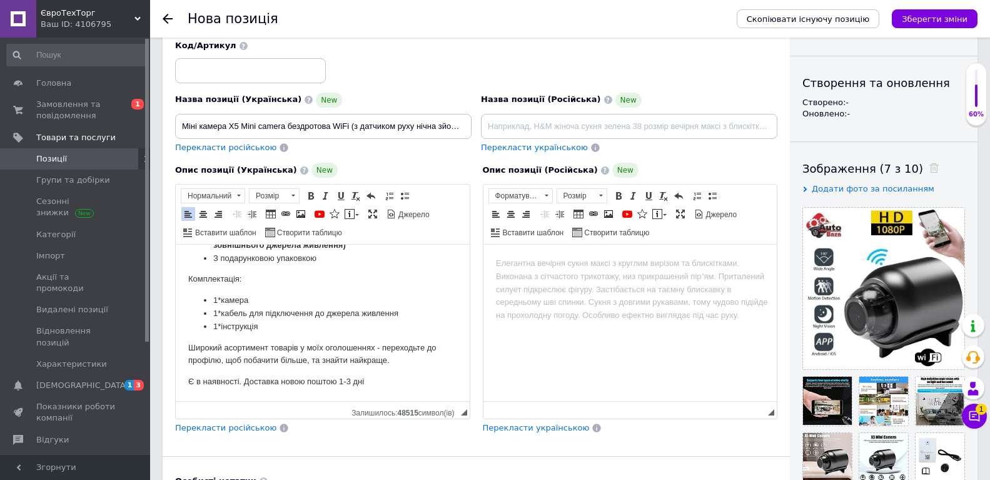
scroll to position [0, 0]
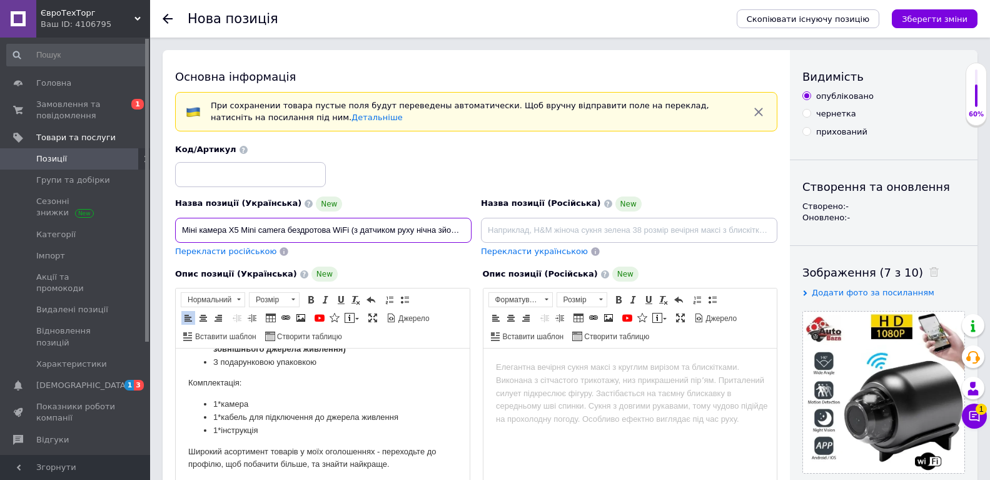
drag, startPoint x: 258, startPoint y: 233, endPoint x: 349, endPoint y: 226, distance: 91.6
click at [349, 226] on input "Міні камера X5 Mini camera бездротова WiFi (з датчиком руху нічна зйомка" at bounding box center [323, 230] width 296 height 25
click at [370, 201] on div "Назва позиції (Українська) New" at bounding box center [323, 203] width 296 height 15
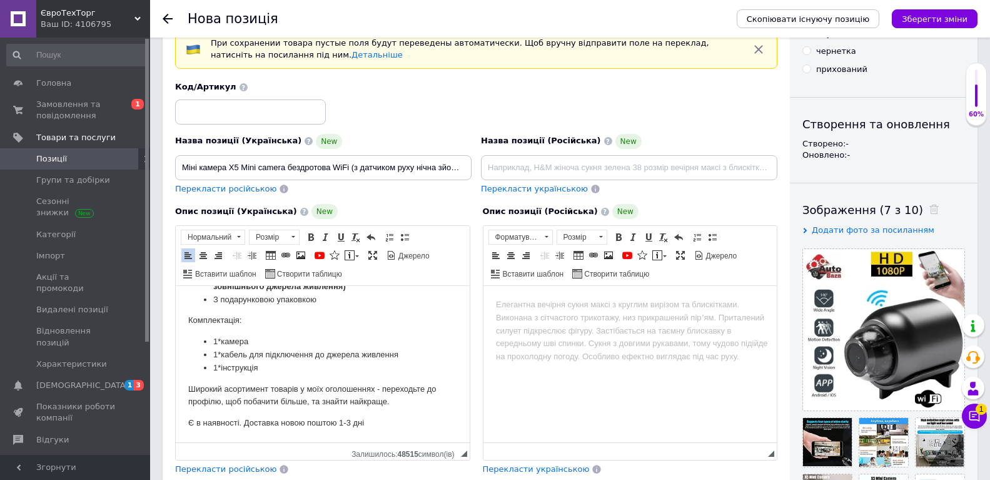
scroll to position [438, 0]
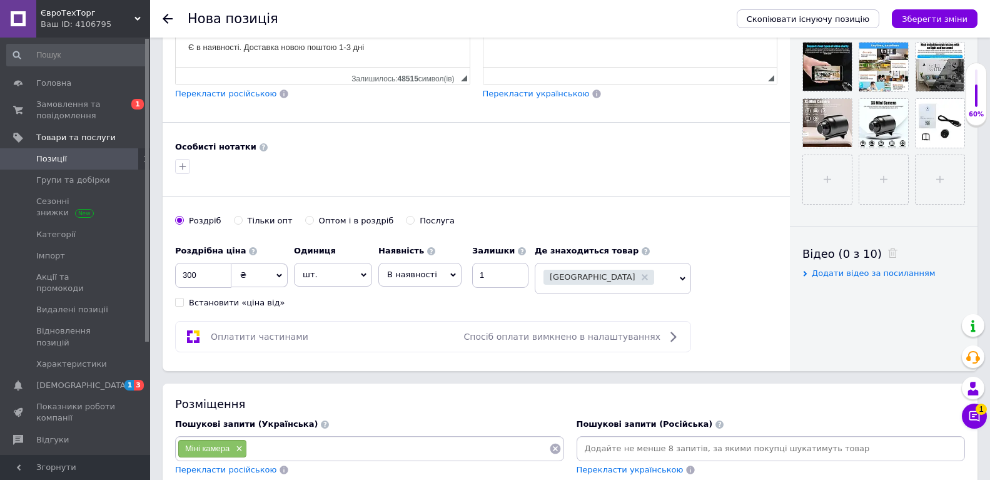
drag, startPoint x: 363, startPoint y: 432, endPoint x: 369, endPoint y: 437, distance: 8.0
click at [367, 432] on div "Пошукові запити (Українська) Міні камера × Перекласти російською" at bounding box center [369, 447] width 389 height 58
click at [381, 440] on input at bounding box center [398, 448] width 302 height 19
paste input "camera бездротова WiFi"
type input "camera бездротова WiFi"
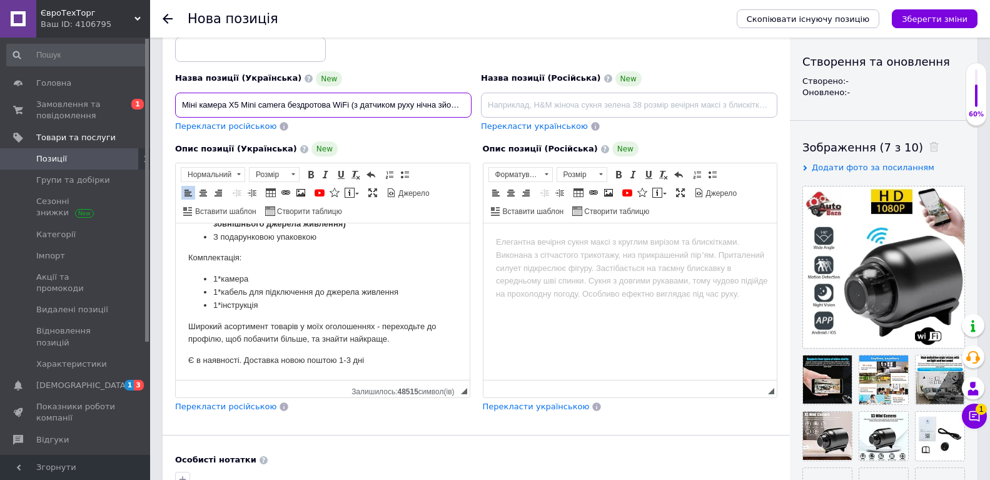
scroll to position [0, 1]
drag, startPoint x: 353, startPoint y: 106, endPoint x: 467, endPoint y: 92, distance: 114.7
click at [467, 93] on div "Міні камера X5 Mini camera бездротова WiFi (з датчиком руху нічна зйомка" at bounding box center [323, 105] width 296 height 25
click at [428, 71] on div "Назва позиції (Українська) New" at bounding box center [323, 78] width 296 height 15
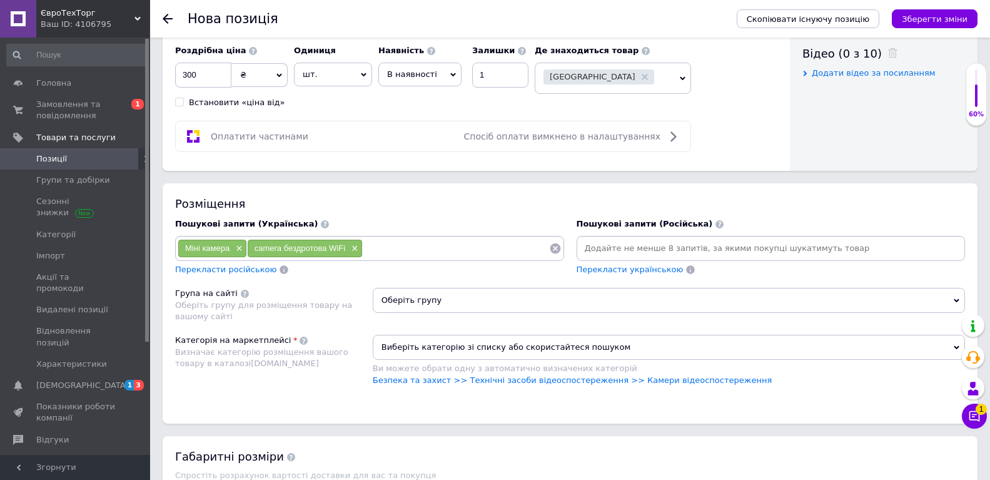
scroll to position [688, 0]
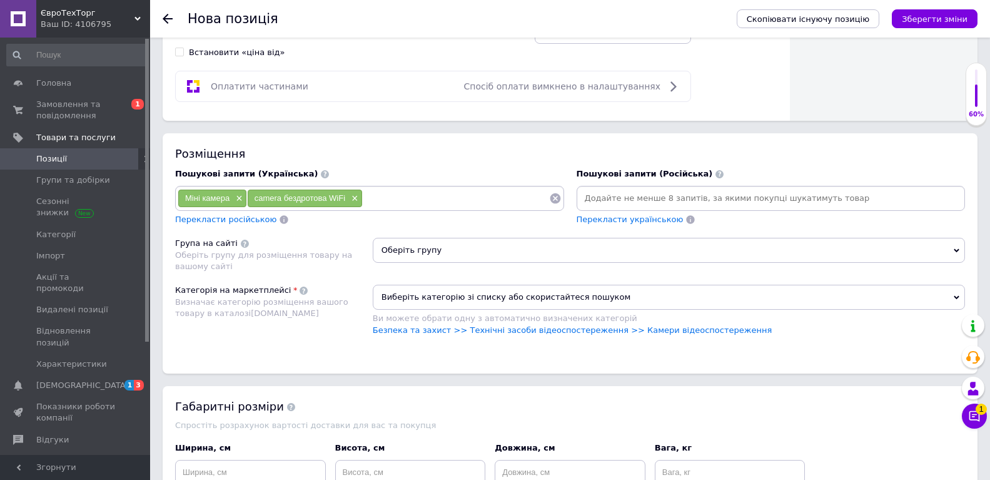
click at [393, 196] on input at bounding box center [456, 198] width 186 height 19
paste input "з датчиком руху нічна зйомка"
type input "з датчиком руху нічна зйомка"
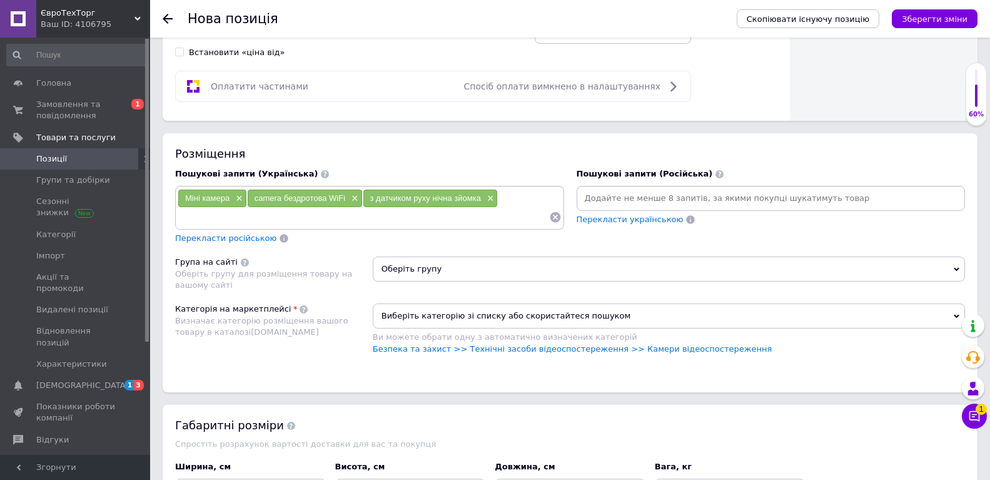
click at [420, 265] on span "Оберіть групу" at bounding box center [669, 268] width 592 height 25
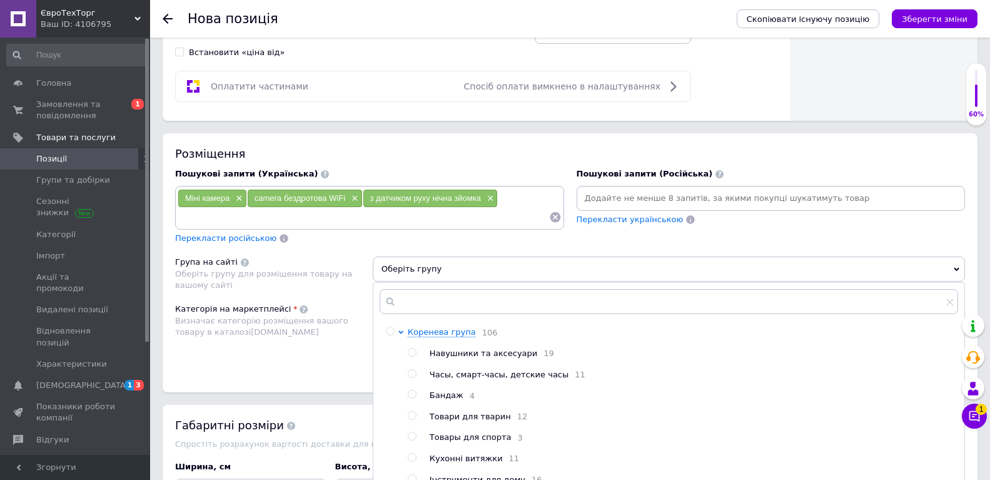
drag, startPoint x: 331, startPoint y: 339, endPoint x: 373, endPoint y: 338, distance: 42.6
click at [335, 339] on div "Категорія на маркетплейсі Визначає категорію розміщення вашого товару в каталоз…" at bounding box center [274, 334] width 198 height 63
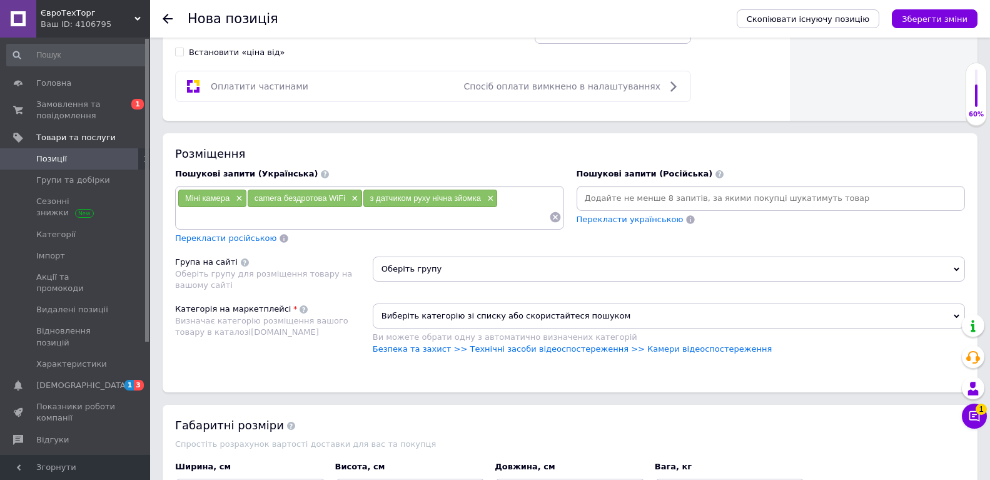
click at [384, 320] on span "Виберіть категорію зі списку або скористайтеся пошуком" at bounding box center [669, 315] width 592 height 25
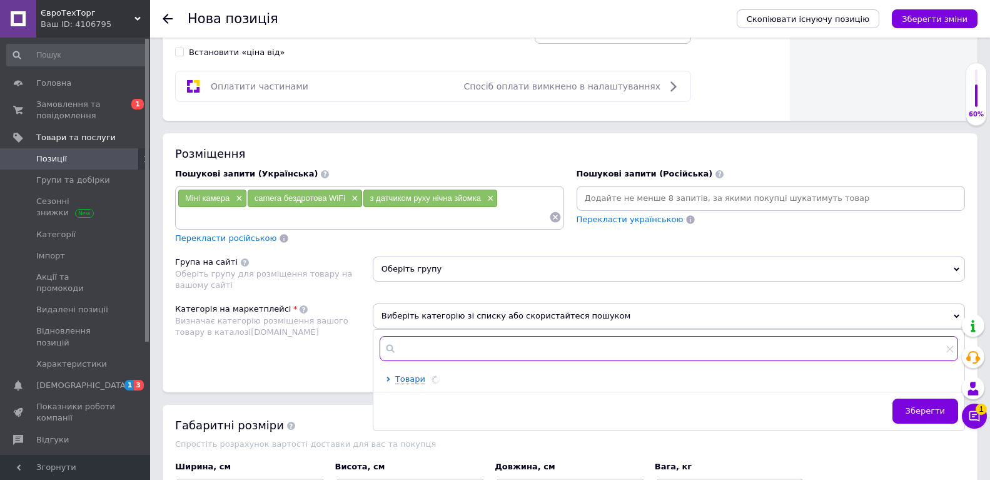
click at [413, 352] on input "text" at bounding box center [669, 348] width 579 height 25
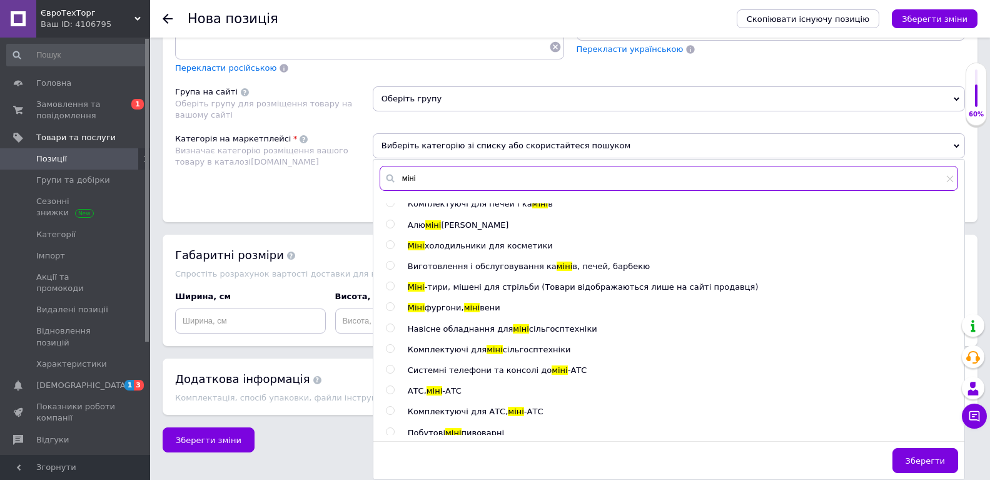
scroll to position [0, 0]
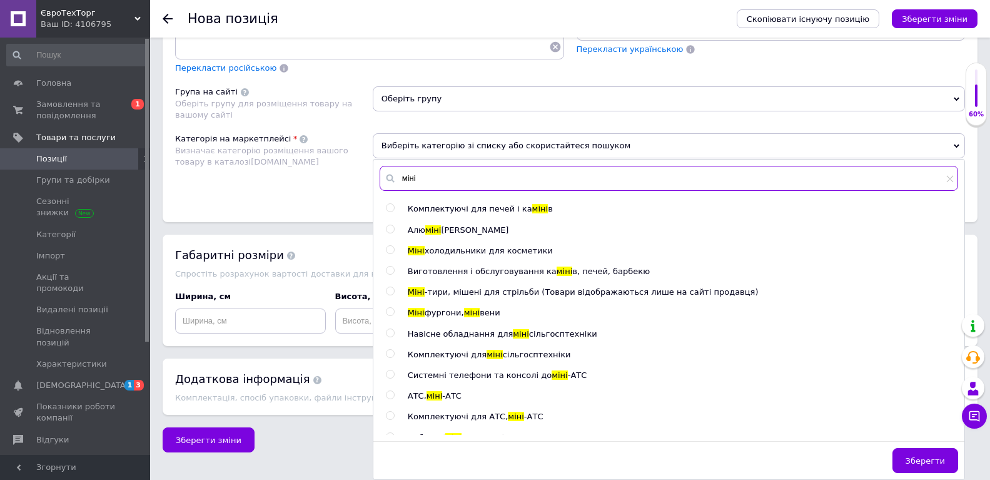
drag, startPoint x: 443, startPoint y: 184, endPoint x: 395, endPoint y: 190, distance: 48.5
click at [394, 190] on input "міні" at bounding box center [669, 178] width 579 height 25
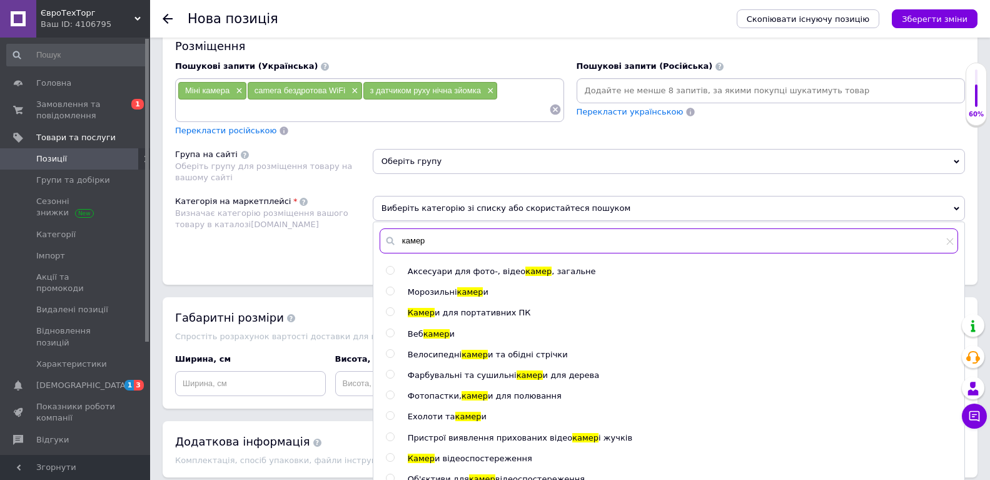
scroll to position [125, 0]
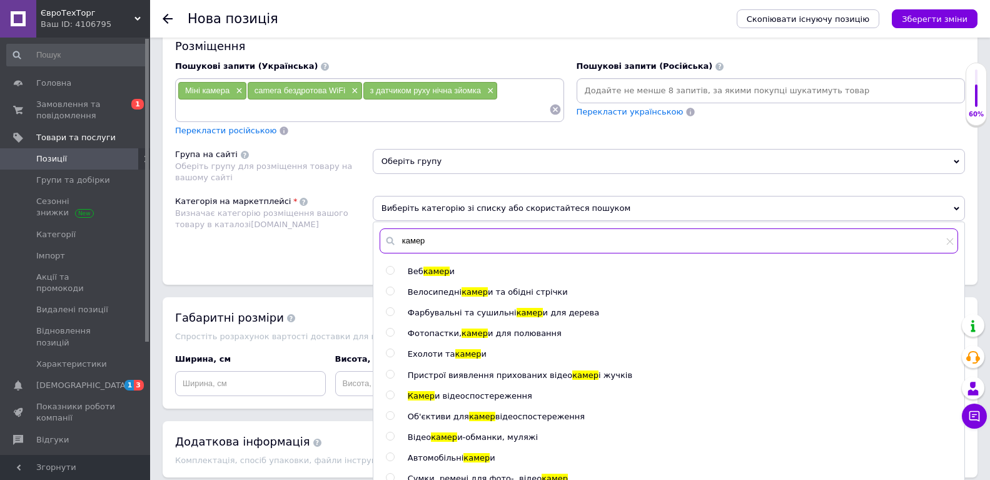
type input "камер"
click at [388, 400] on div at bounding box center [392, 395] width 13 height 11
click at [393, 396] on input "radio" at bounding box center [390, 395] width 8 height 8
radio input "true"
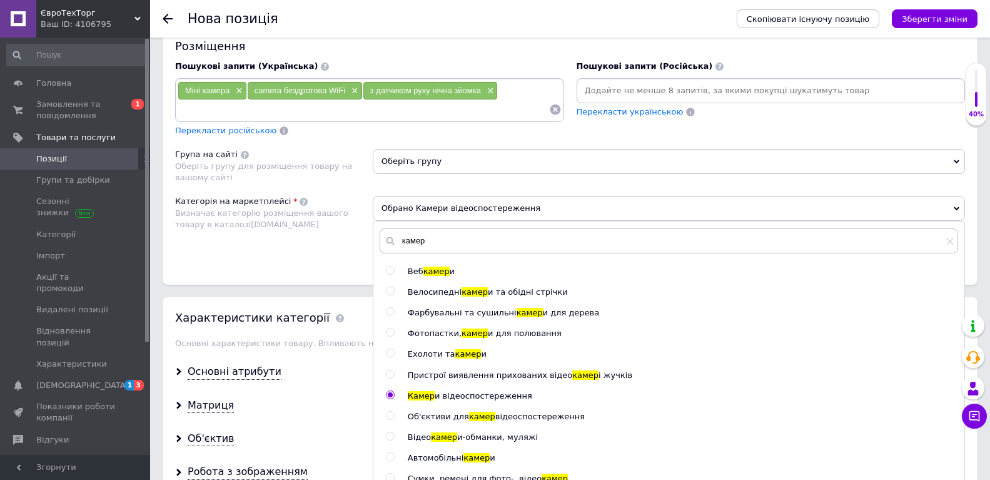
click at [332, 251] on div "Категорія на маркетплейсі Визначає категорію розміщення вашого товару в каталоз…" at bounding box center [274, 227] width 198 height 63
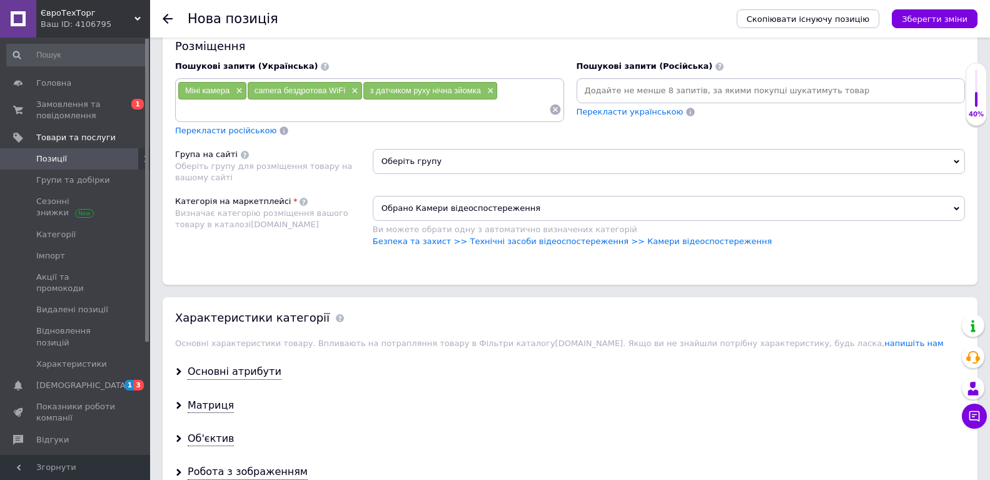
click at [395, 166] on span "Оберіть групу" at bounding box center [669, 161] width 592 height 25
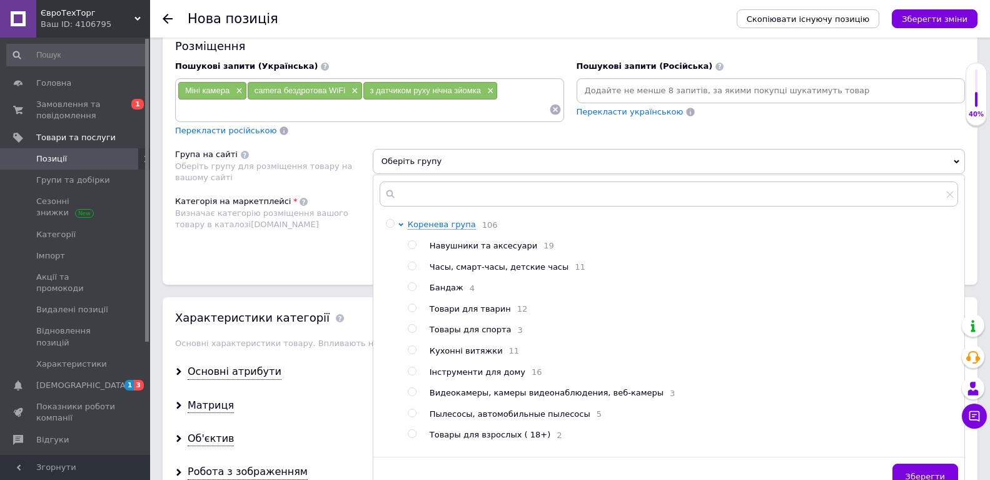
click at [392, 226] on input "radio" at bounding box center [390, 224] width 8 height 8
radio input "true"
click at [311, 277] on div "Розміщення Пошукові запити (Українська) Міні камера × camera бездротова WiFi × …" at bounding box center [570, 155] width 815 height 258
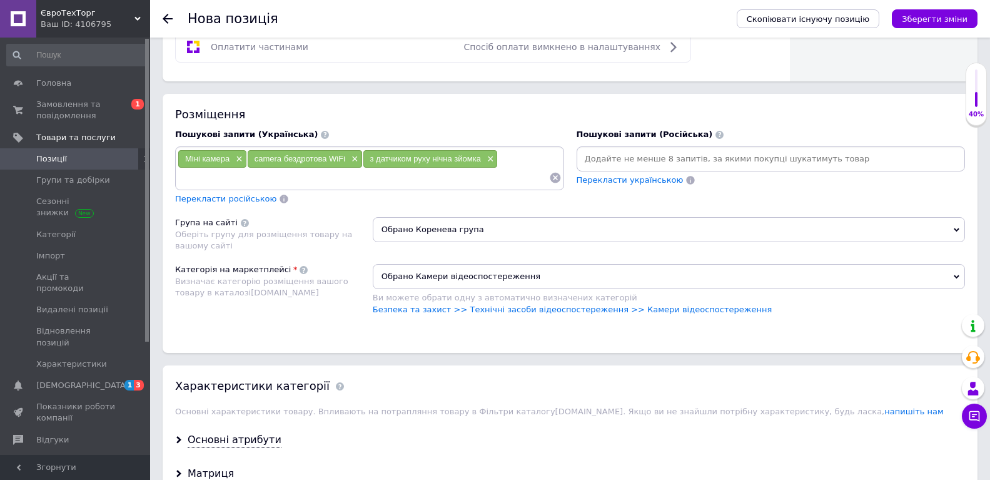
scroll to position [599, 0]
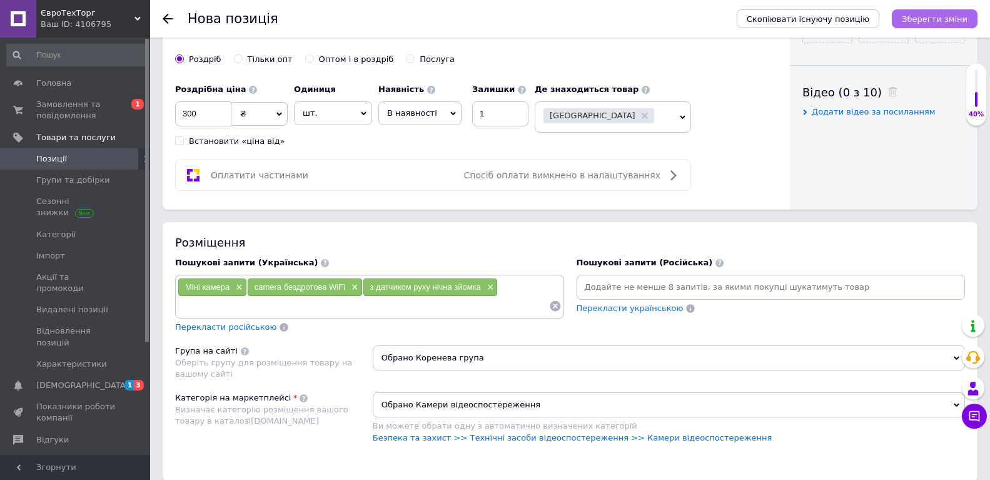
click at [951, 26] on button "Зберегти зміни" at bounding box center [935, 18] width 86 height 19
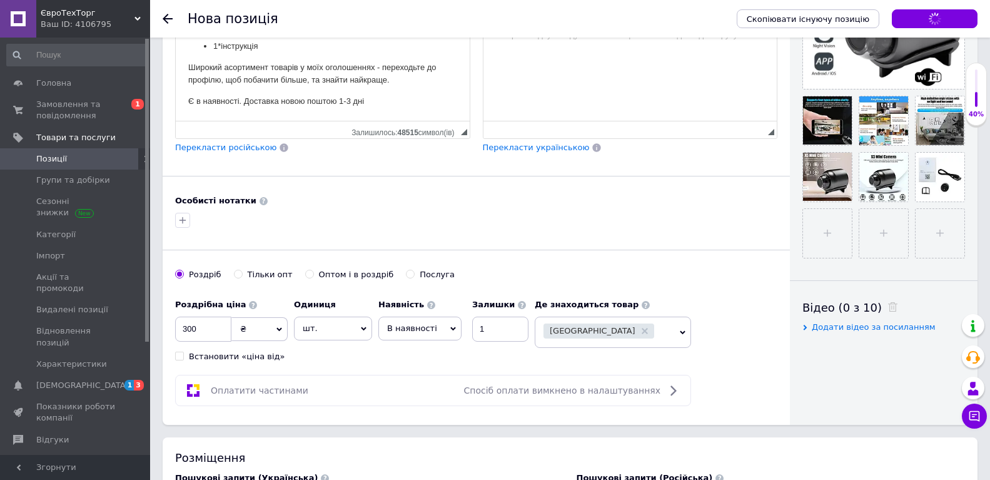
scroll to position [161, 0]
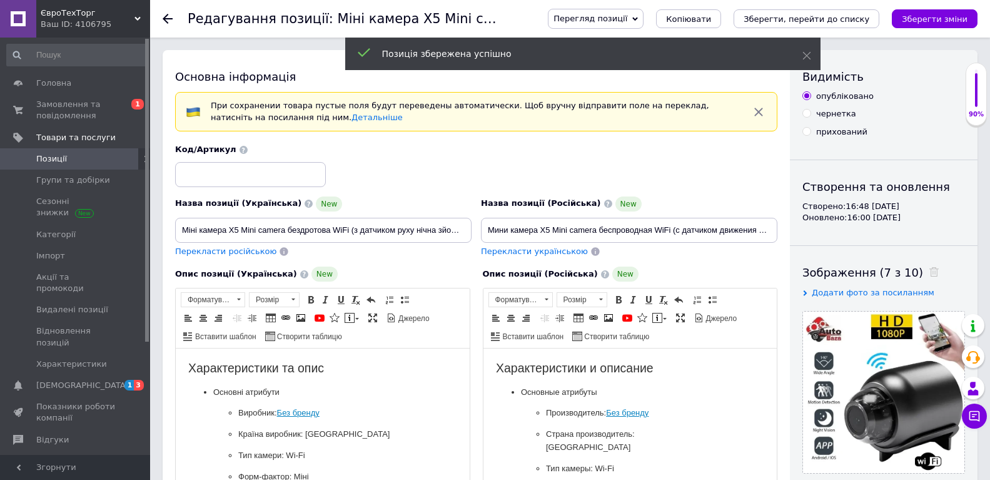
click at [93, 159] on span "Позиції" at bounding box center [75, 158] width 79 height 11
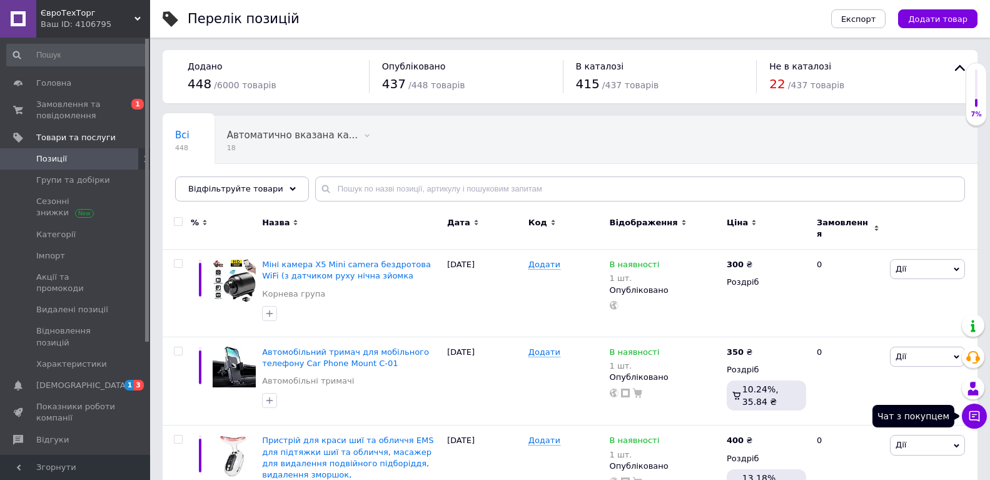
click at [984, 418] on button "Чат з покупцем" at bounding box center [974, 415] width 25 height 25
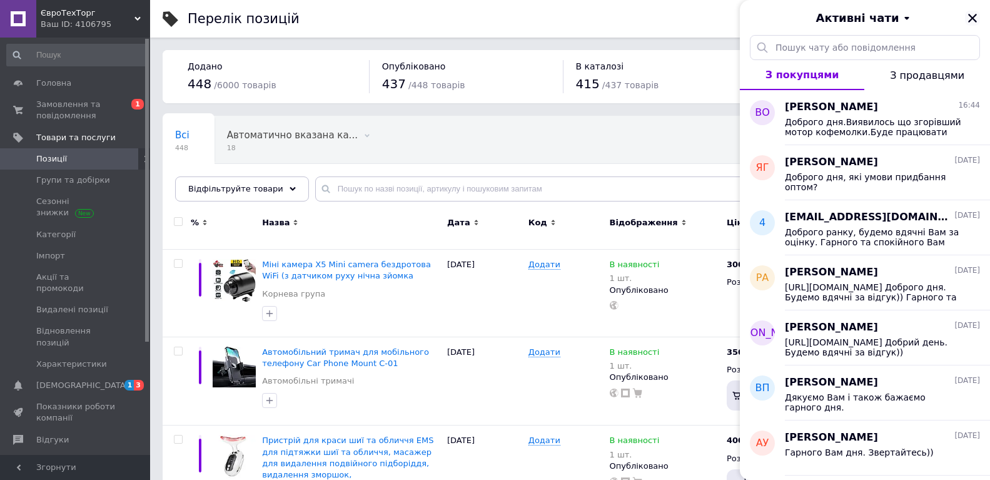
click at [971, 14] on icon "Закрити" at bounding box center [972, 18] width 11 height 11
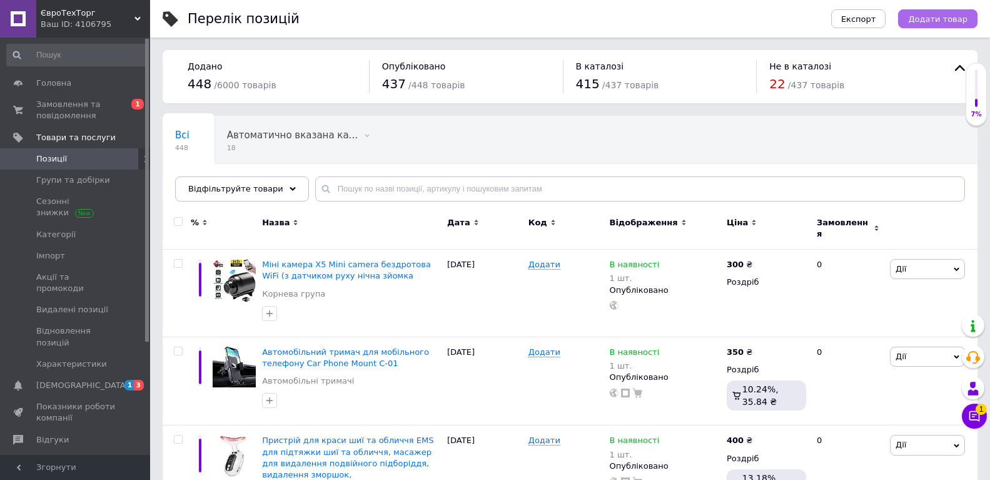
click at [949, 18] on span "Додати товар" at bounding box center [937, 18] width 59 height 9
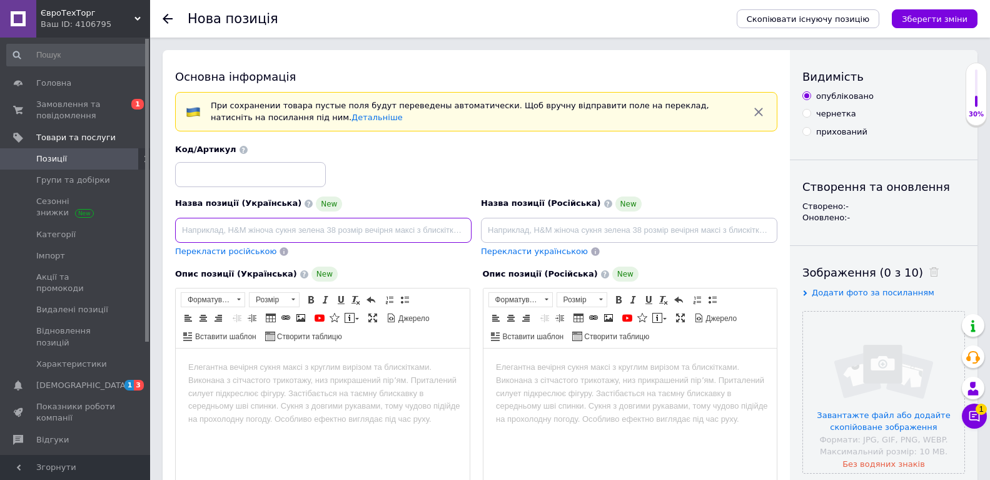
paste input "Адаптер-перехідник USB/HDMI Bluetooth Mirascreen Chromecast"
type input "Адаптер-перехідник USB/HDMI Bluetooth Mirascreen Chromecast"
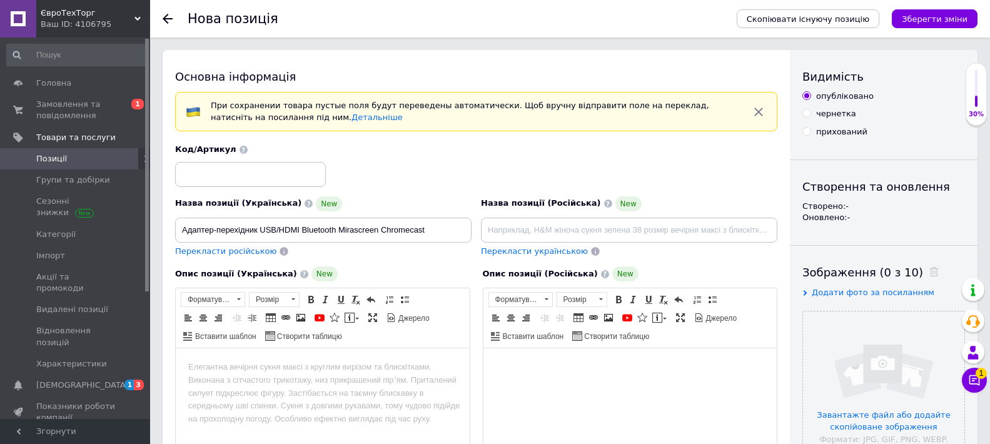
click at [666, 387] on html at bounding box center [630, 367] width 294 height 38
drag, startPoint x: 666, startPoint y: 412, endPoint x: 603, endPoint y: 374, distance: 73.3
click at [603, 374] on html at bounding box center [630, 367] width 294 height 38
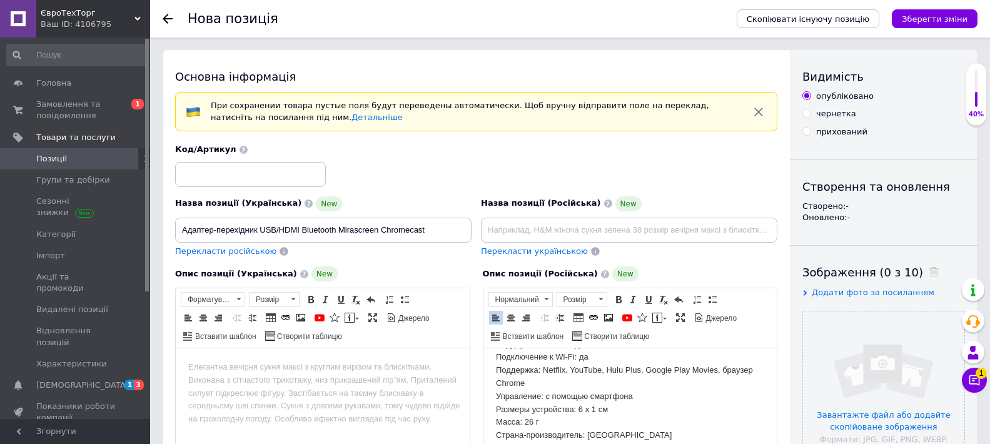
scroll to position [61, 0]
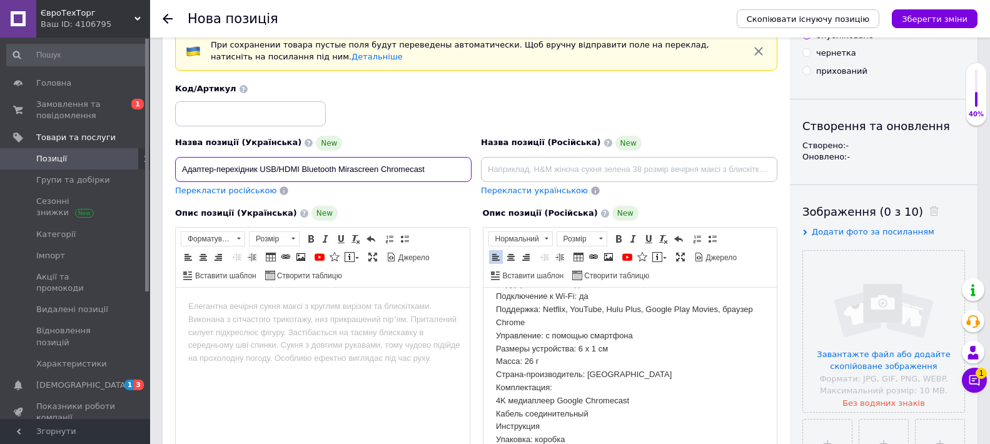
drag, startPoint x: 418, startPoint y: 166, endPoint x: 178, endPoint y: 170, distance: 239.6
click at [885, 335] on input "file" at bounding box center [883, 331] width 161 height 161
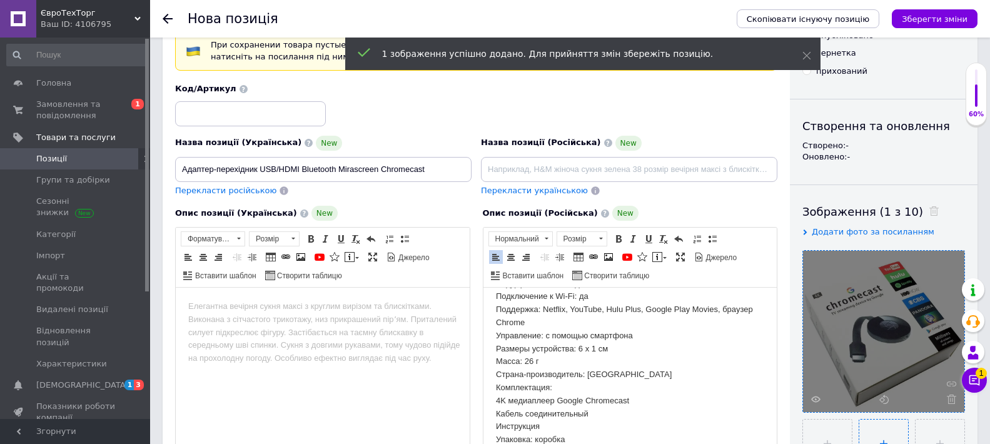
click at [898, 433] on input "file" at bounding box center [883, 444] width 49 height 49
type input "C:\fakepath\Адаптер-перехідник USB,HDMI Bluetooth Mirascreen Chromecast..webp"
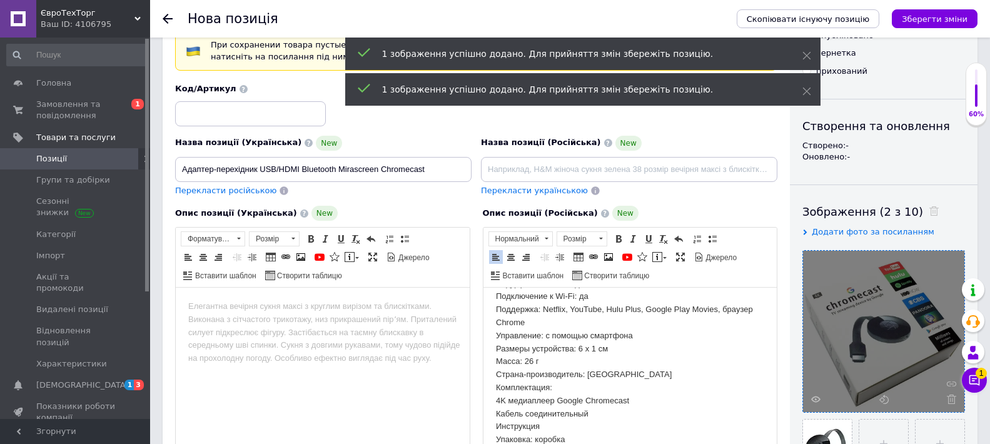
scroll to position [186, 0]
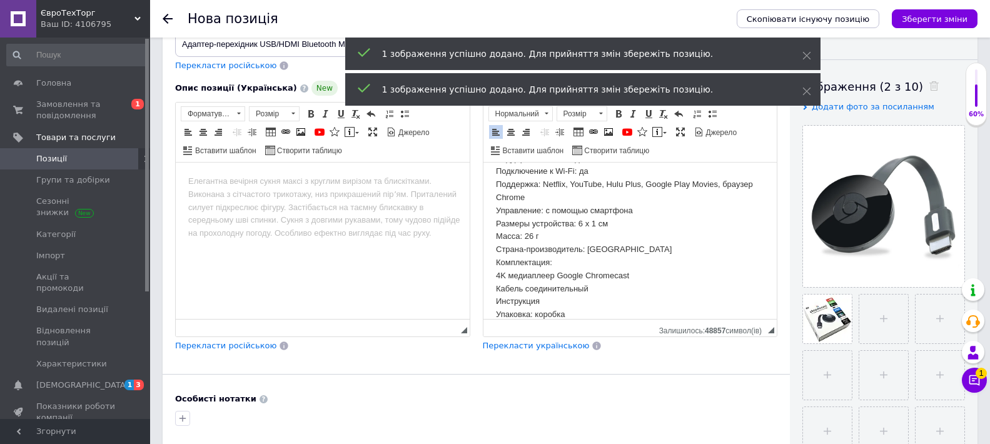
click at [538, 350] on span "Перекласти українською" at bounding box center [536, 345] width 107 height 9
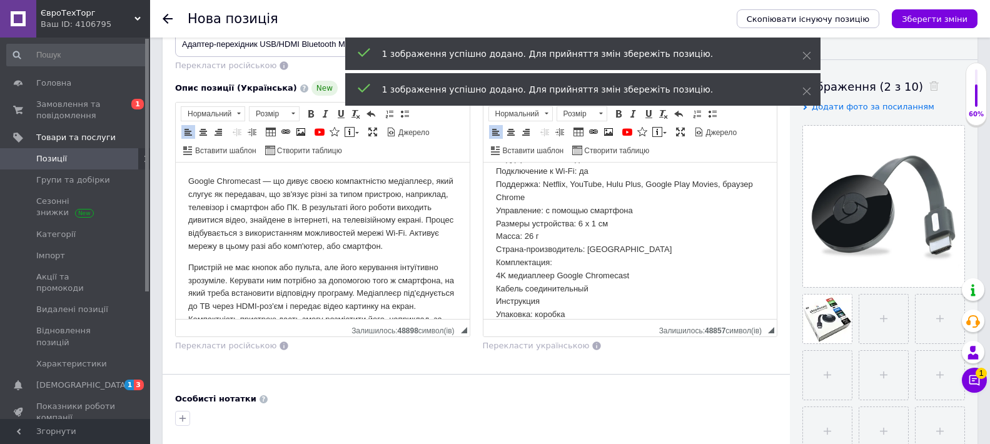
click at [300, 291] on p "Пристрій не має кнопок або пульта, але його керування інтуїтивно зрозуміле. Кер…" at bounding box center [322, 306] width 269 height 91
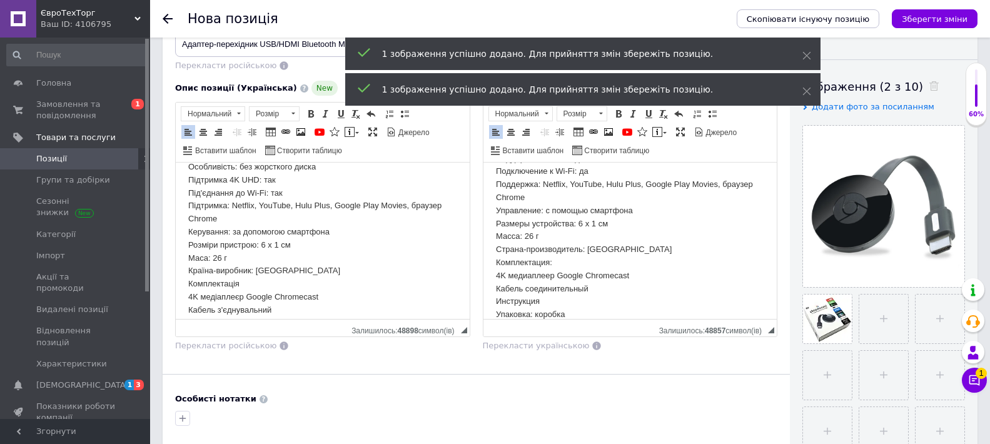
scroll to position [262, 0]
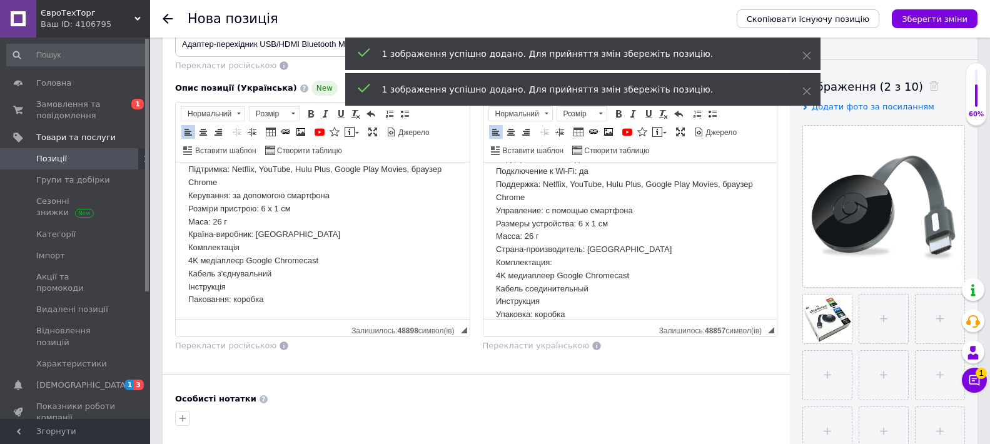
click at [308, 293] on p "Характеристики: Тип товару: медіаплеєр Особливість: без жорсткого диска Підтрим…" at bounding box center [322, 202] width 269 height 208
click at [309, 293] on p "Характеристики: Тип товару: медіаплеєр Особливість: без жорсткого диска Підтрим…" at bounding box center [322, 202] width 269 height 208
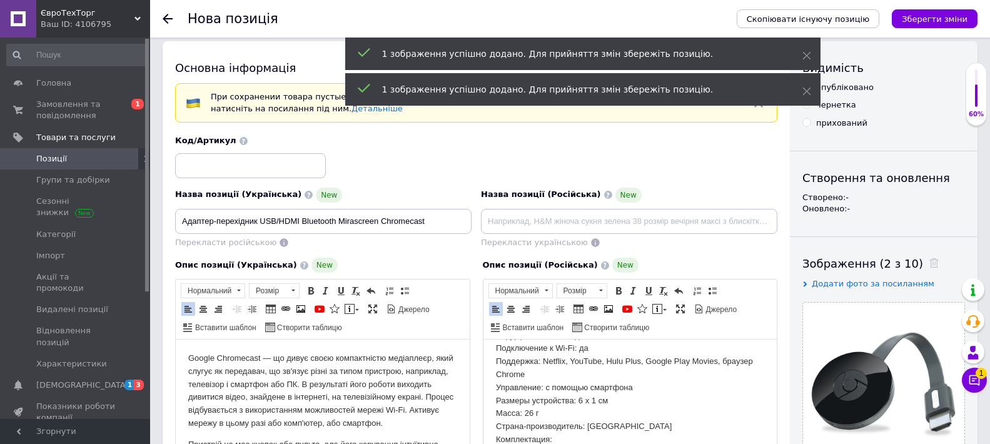
scroll to position [0, 0]
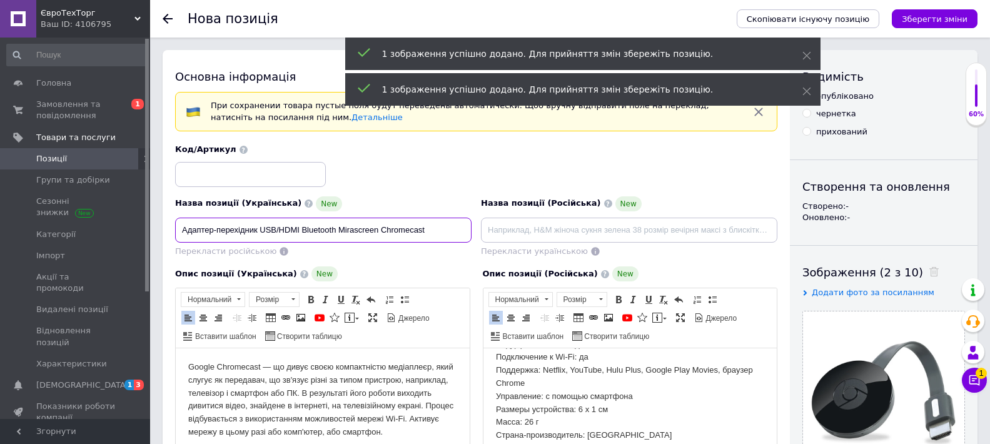
drag, startPoint x: 181, startPoint y: 231, endPoint x: 260, endPoint y: 218, distance: 80.4
click at [260, 218] on input "Адаптер-перехідник USB/HDMI Bluetooth Mirascreen Chromecast" at bounding box center [323, 230] width 296 height 25
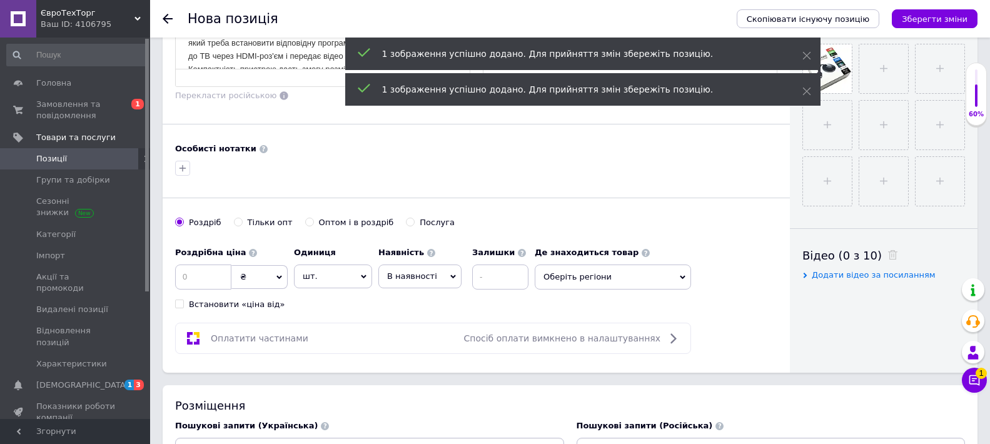
scroll to position [500, 0]
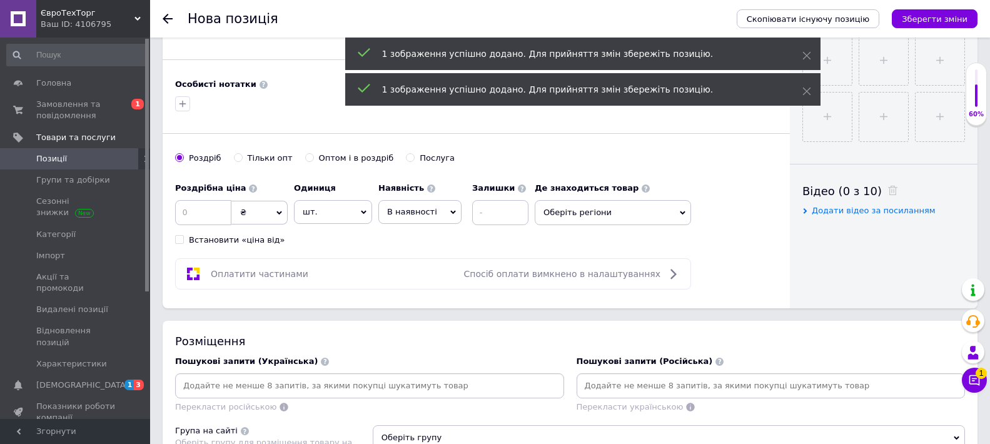
drag, startPoint x: 293, startPoint y: 399, endPoint x: 290, endPoint y: 387, distance: 12.5
click at [295, 399] on div "Перекласти російською" at bounding box center [369, 393] width 389 height 40
click at [289, 382] on input at bounding box center [370, 386] width 384 height 19
paste input "Адаптер-перехідник"
type input "Адаптер-перехідник"
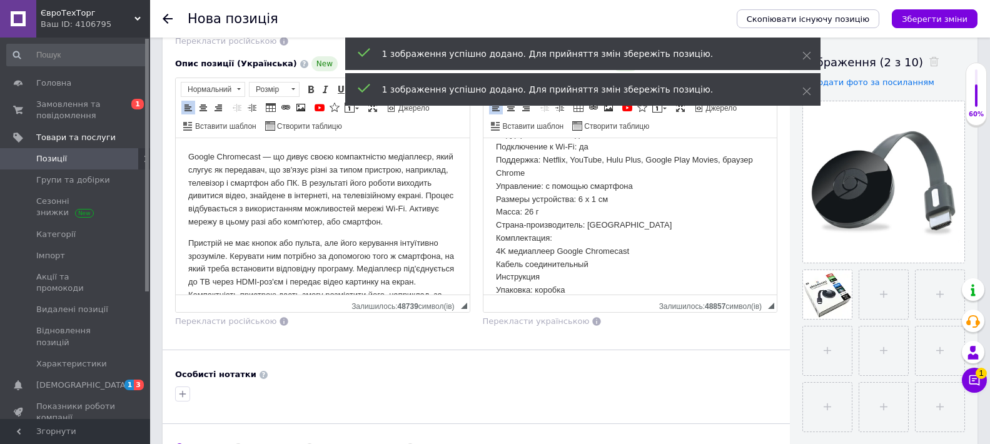
scroll to position [188, 0]
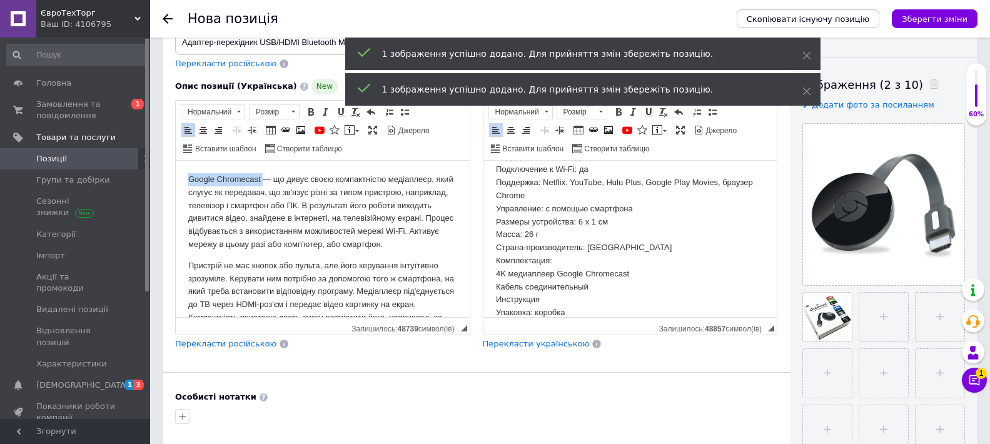
drag, startPoint x: 193, startPoint y: 179, endPoint x: 262, endPoint y: 169, distance: 70.1
click at [262, 169] on html "Google Chromecast — що дивує своєю компактністю медіаплеєр, який слугує як пере…" at bounding box center [323, 398] width 294 height 474
click at [265, 198] on span "Копіювати" at bounding box center [259, 203] width 15 height 15
copy p "Google Chromecast"
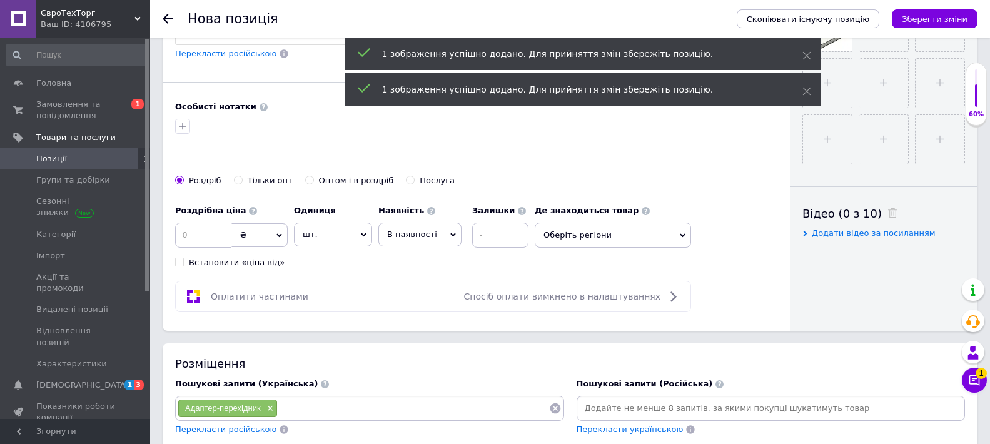
scroll to position [500, 0]
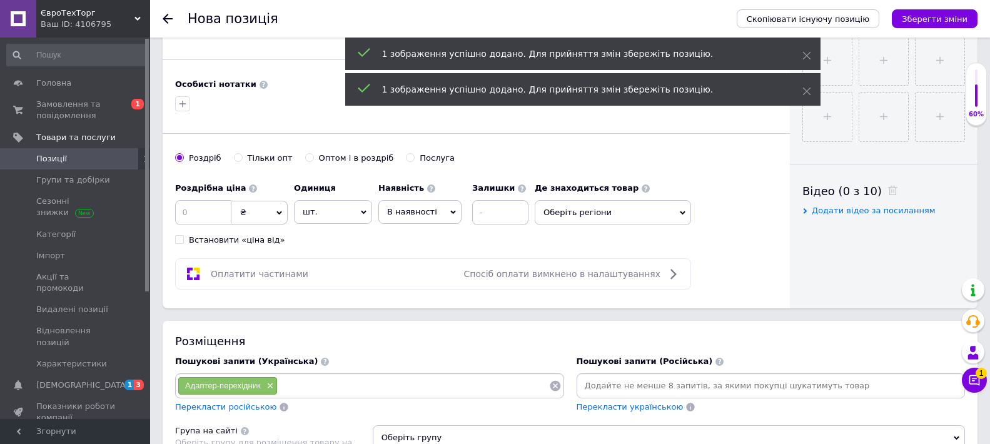
click at [318, 388] on input at bounding box center [413, 386] width 271 height 19
type input "Google Chromecast"
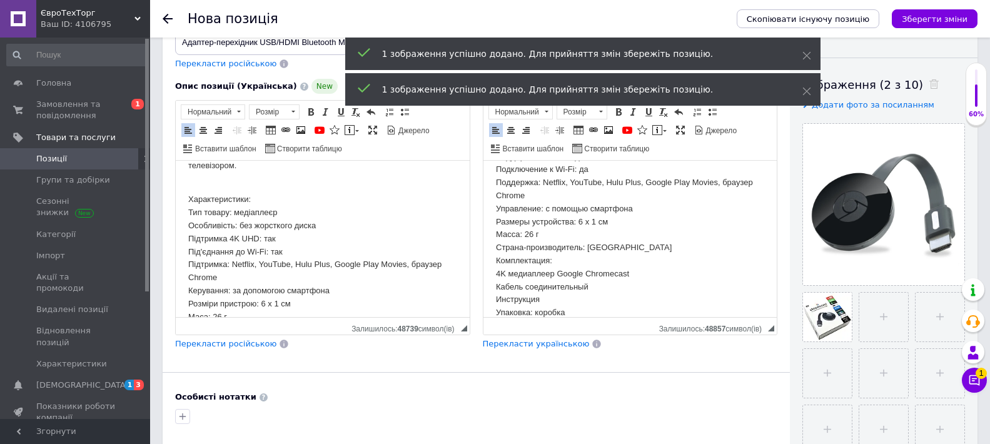
scroll to position [188, 0]
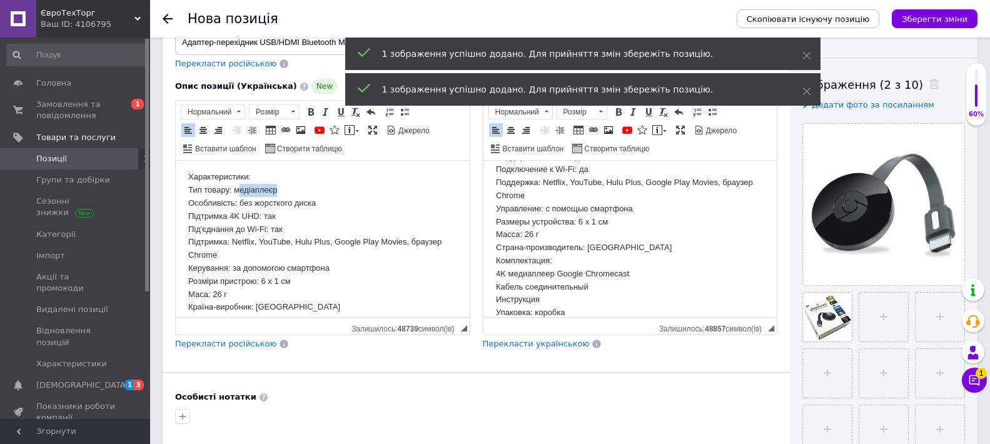
drag, startPoint x: 279, startPoint y: 185, endPoint x: 239, endPoint y: 191, distance: 40.5
click at [239, 191] on p "Характеристики: Тип товару: медіаплеєр Особливість: без жорсткого диска Підтрим…" at bounding box center [322, 275] width 269 height 208
click at [233, 193] on p "Характеристики: Тип товару: медіаплеєр Особливість: без жорсткого диска Підтрим…" at bounding box center [322, 275] width 269 height 208
drag, startPoint x: 233, startPoint y: 193, endPoint x: 278, endPoint y: 188, distance: 44.8
click at [278, 188] on p "Характеристики: Тип товару: медіаплеєр Особливість: без жорсткого диска Підтрим…" at bounding box center [322, 275] width 269 height 208
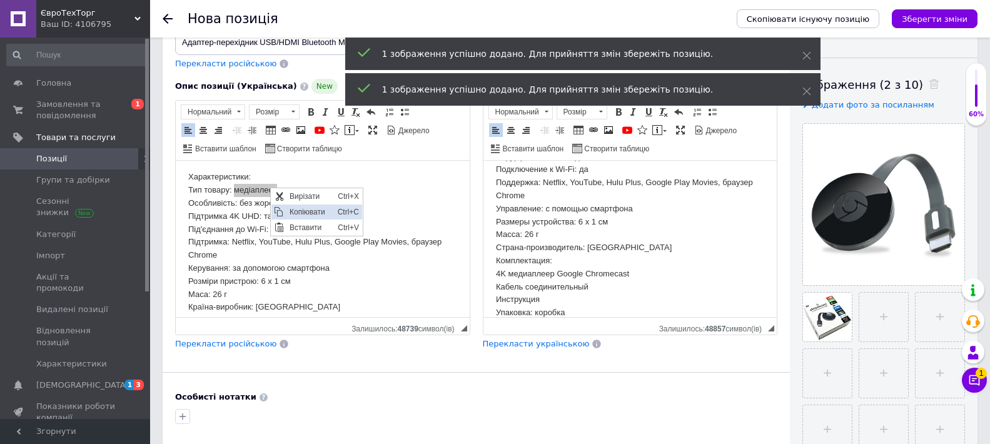
click at [291, 210] on span "Копіювати" at bounding box center [310, 212] width 48 height 15
copy p "медіаплеєр"
click at [318, 171] on p "Характеристики: Тип товару: медіаплеєр Особливість: без жорсткого диска Підтрим…" at bounding box center [322, 275] width 269 height 208
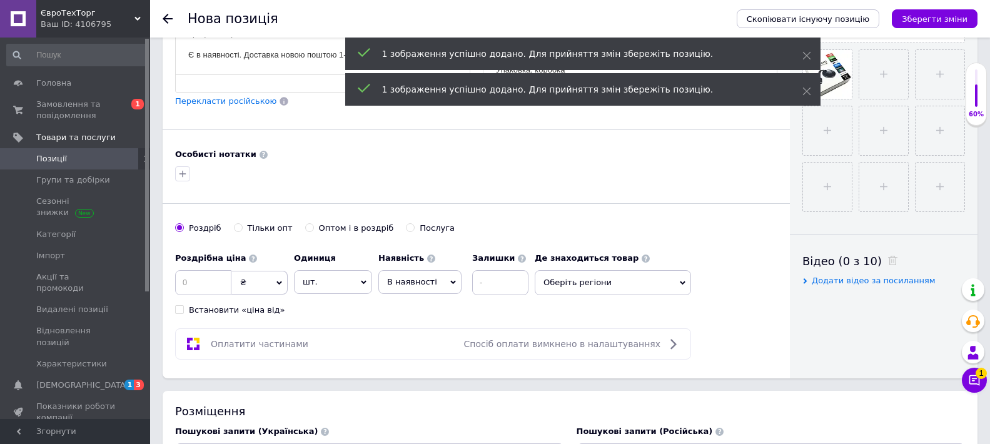
scroll to position [500, 0]
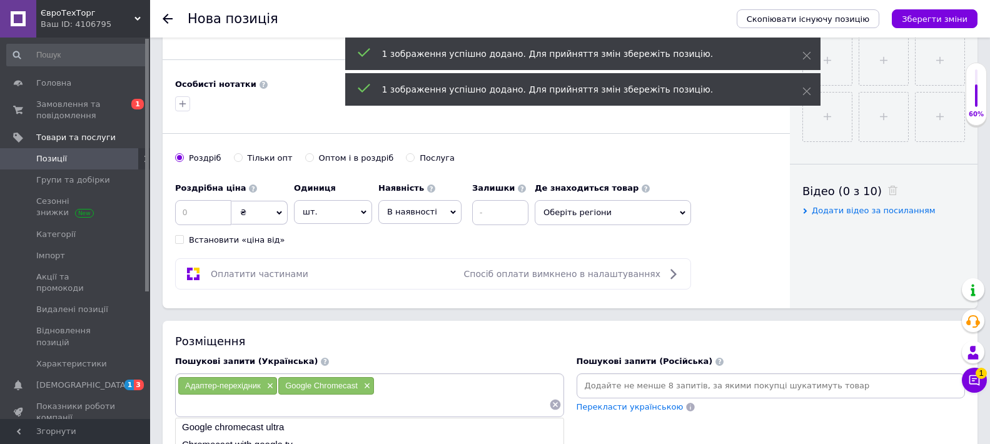
click at [343, 398] on input at bounding box center [364, 404] width 372 height 19
type input "медіаплеєр"
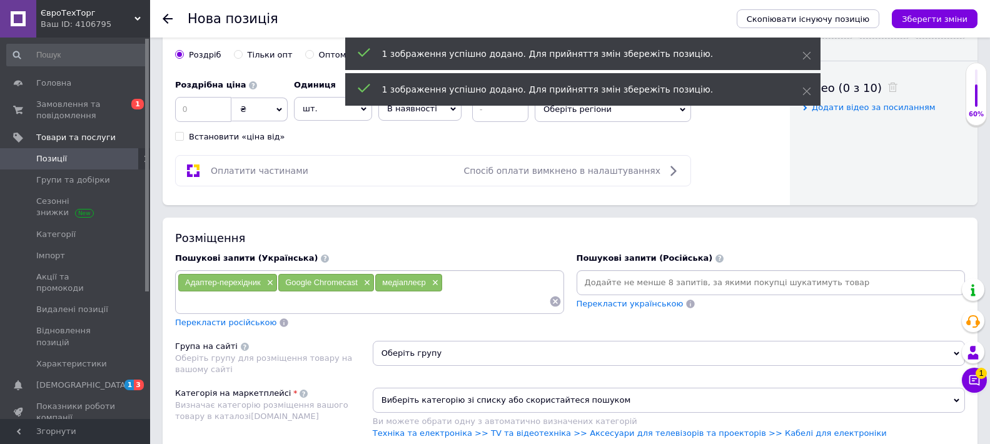
scroll to position [688, 0]
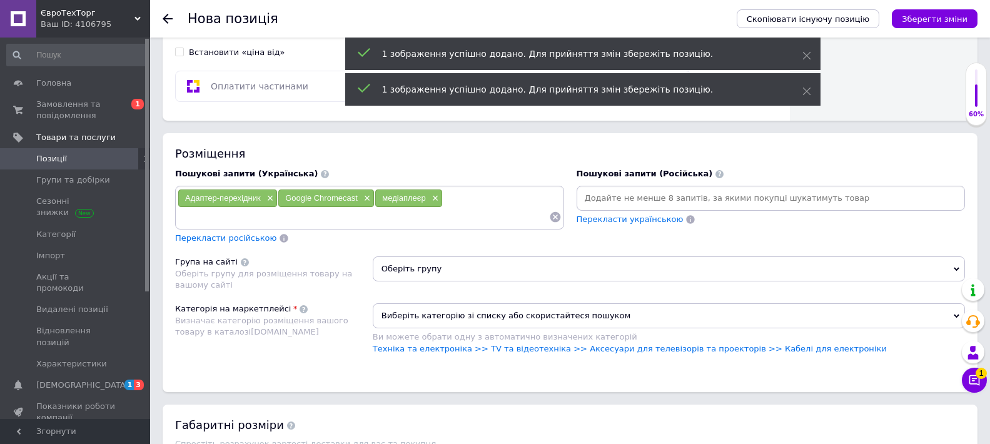
click at [483, 265] on span "Оберіть групу" at bounding box center [669, 268] width 592 height 25
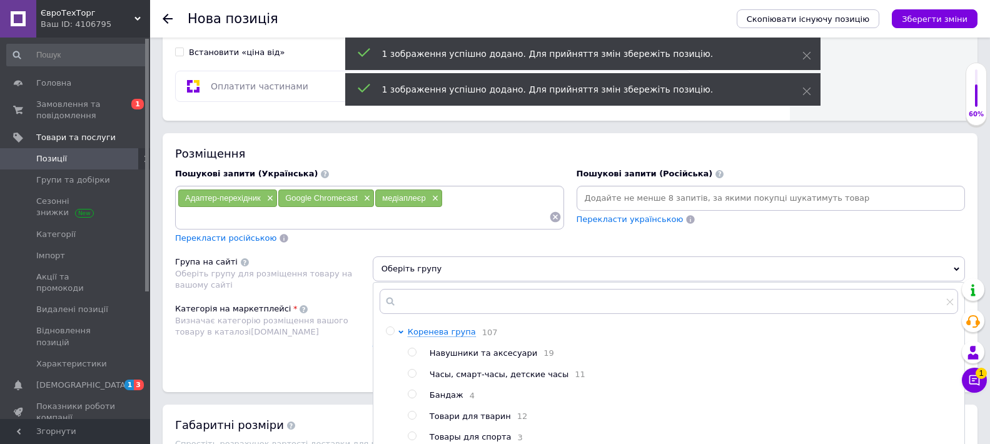
click at [390, 333] on input "radio" at bounding box center [390, 331] width 8 height 8
radio input "true"
click at [340, 351] on div "Категорія на маркетплейсі Визначає категорію розміщення вашого товару в каталоз…" at bounding box center [274, 334] width 198 height 63
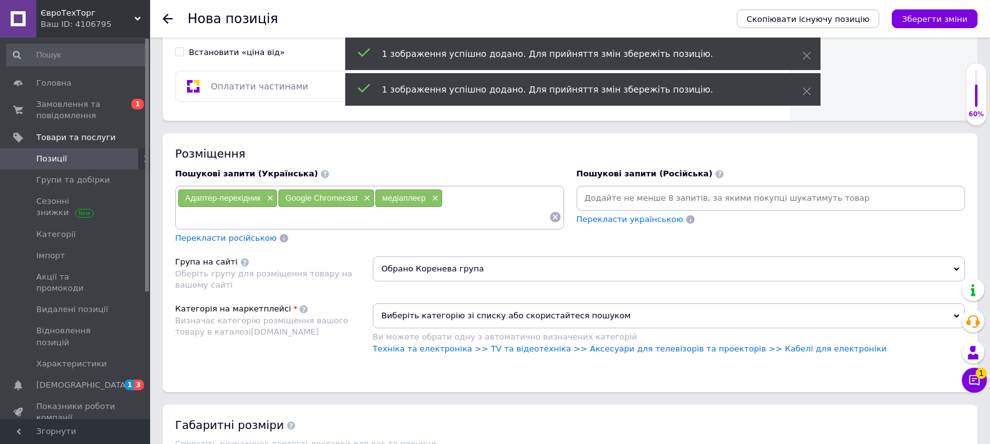
click at [398, 320] on span "Виберіть категорію зі списку або скористайтеся пошуком" at bounding box center [669, 315] width 592 height 25
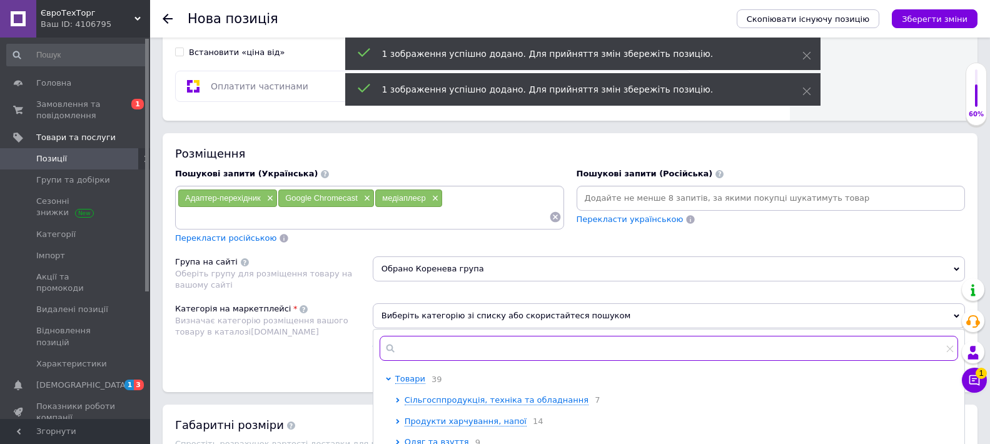
click at [453, 348] on input "text" at bounding box center [669, 348] width 579 height 25
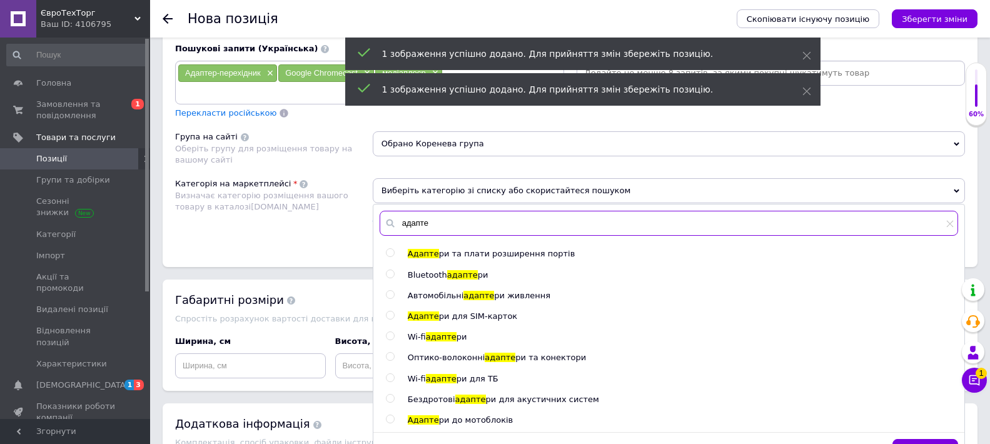
scroll to position [876, 0]
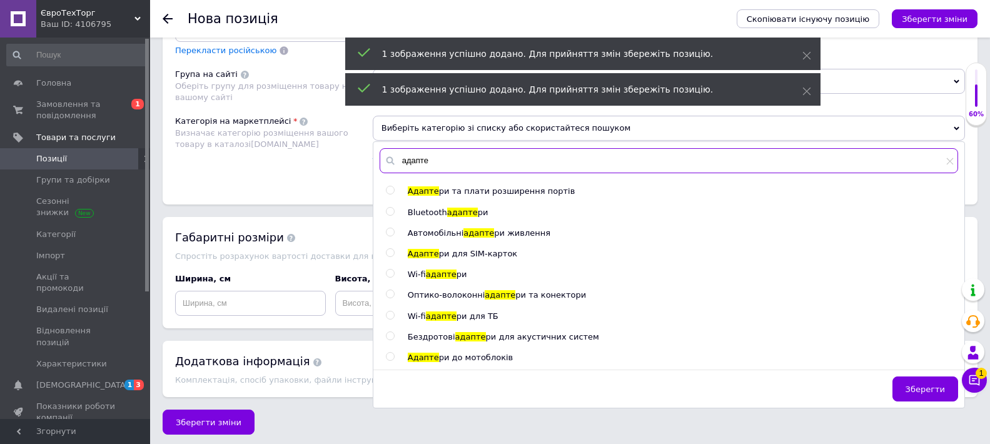
type input "адапте"
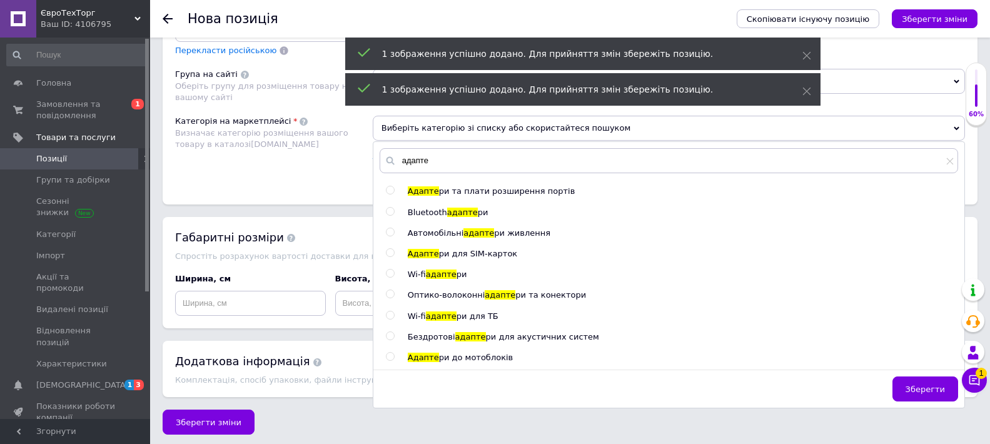
click at [387, 190] on input "radio" at bounding box center [390, 190] width 8 height 8
radio input "true"
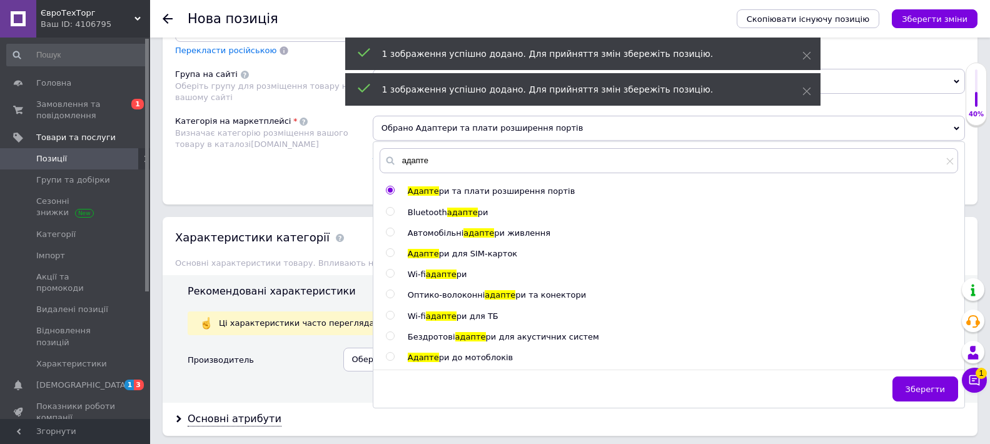
click at [266, 175] on div "Категорія на маркетплейсі Визначає категорію розміщення вашого товару в каталоз…" at bounding box center [274, 147] width 198 height 63
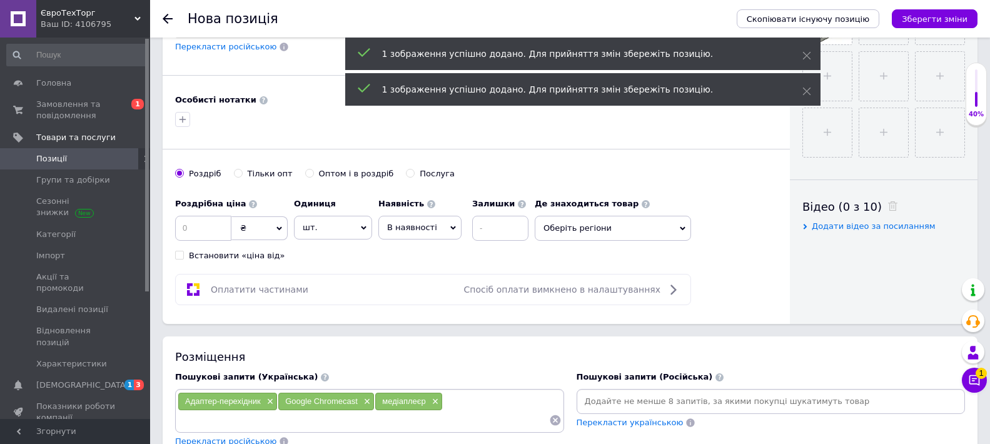
scroll to position [375, 0]
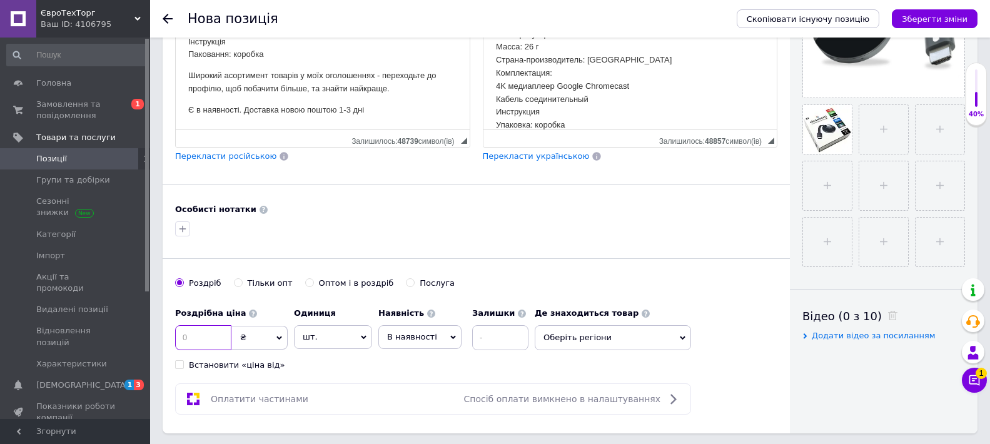
click at [191, 338] on input at bounding box center [203, 337] width 56 height 25
type input "540"
click at [500, 332] on input at bounding box center [500, 337] width 56 height 25
type input "1"
click at [580, 325] on span "Оберіть регіони" at bounding box center [613, 337] width 156 height 25
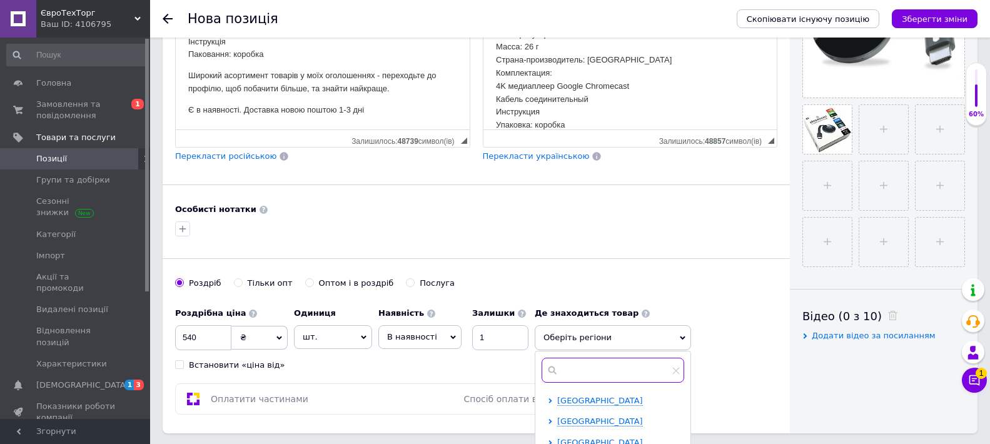
click at [592, 374] on input "text" at bounding box center [613, 370] width 143 height 25
type input "льві"
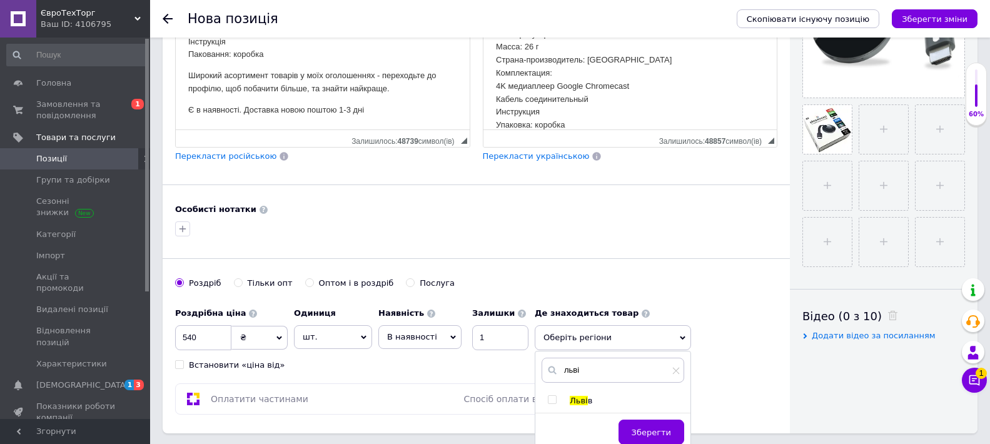
click at [551, 400] on input "checkbox" at bounding box center [552, 400] width 8 height 8
checkbox input "true"
click at [495, 373] on div "Основна інформація При сохранении товара пустые поля будут переведены автоматич…" at bounding box center [476, 54] width 627 height 759
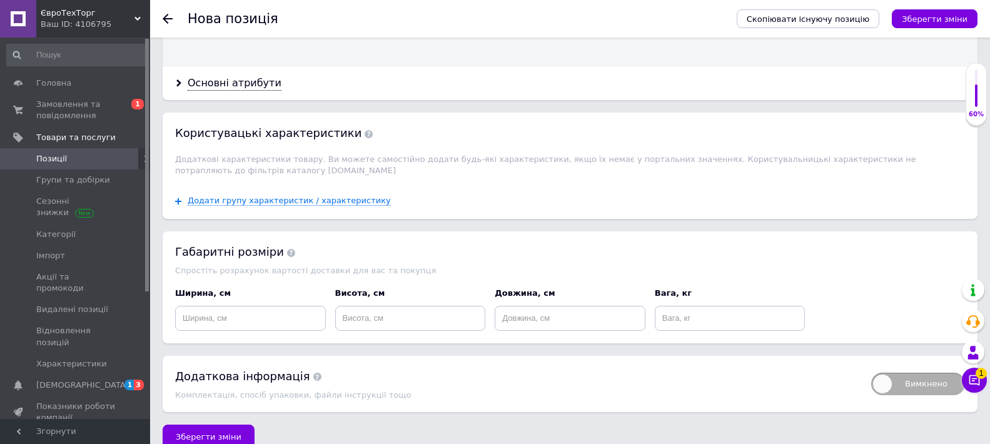
scroll to position [1220, 0]
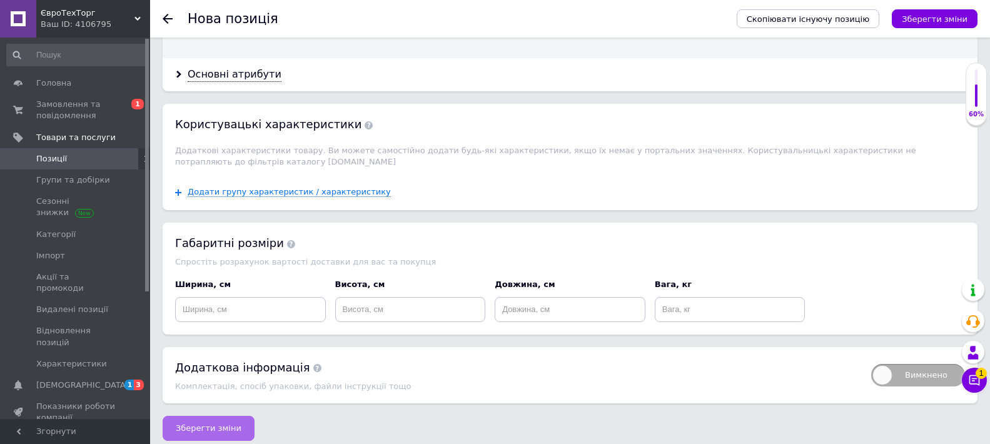
click at [231, 425] on button "Зберегти зміни" at bounding box center [209, 428] width 92 height 25
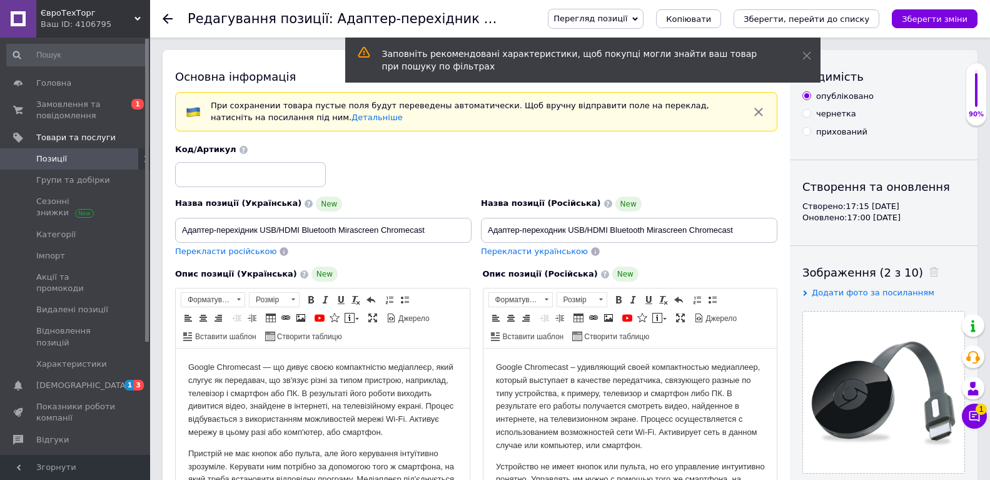
click at [76, 153] on span "Позиції" at bounding box center [75, 158] width 79 height 11
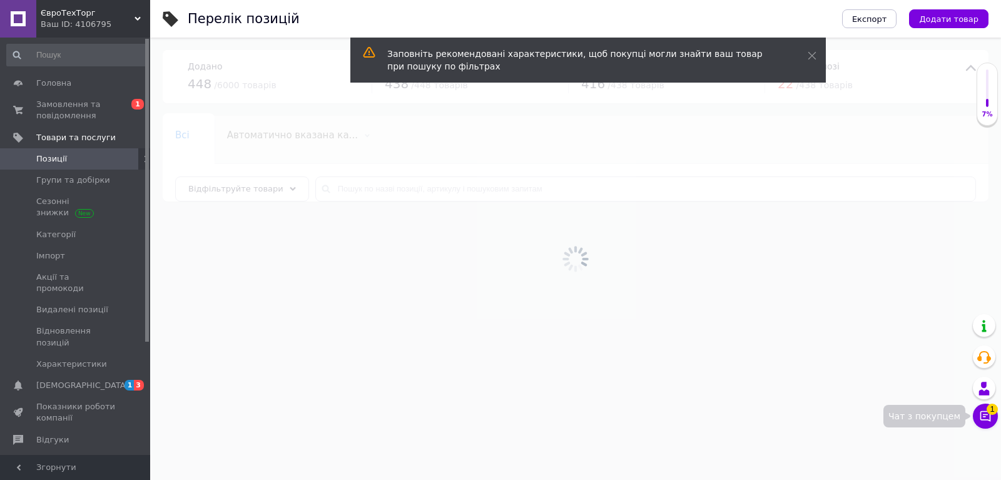
click at [981, 408] on button "Чат з покупцем 1" at bounding box center [985, 415] width 25 height 25
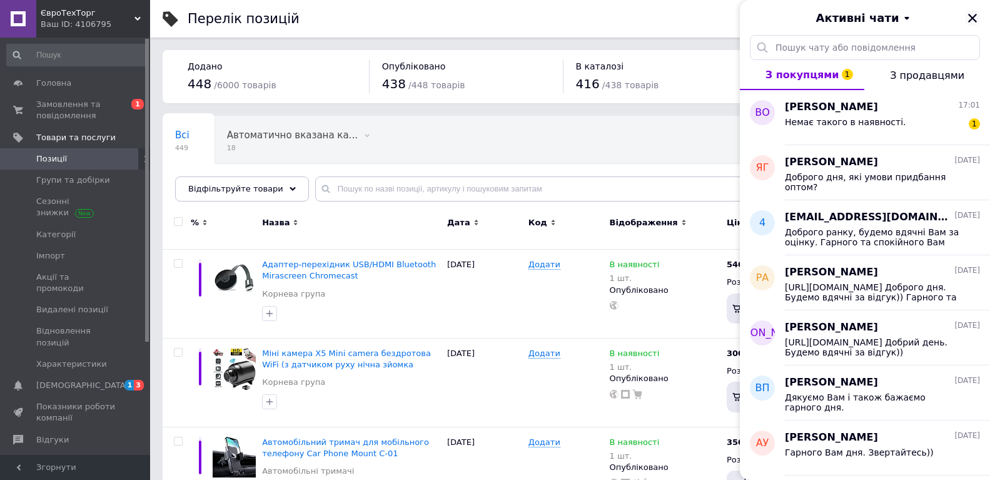
click at [973, 25] on button "Закрити" at bounding box center [972, 18] width 15 height 15
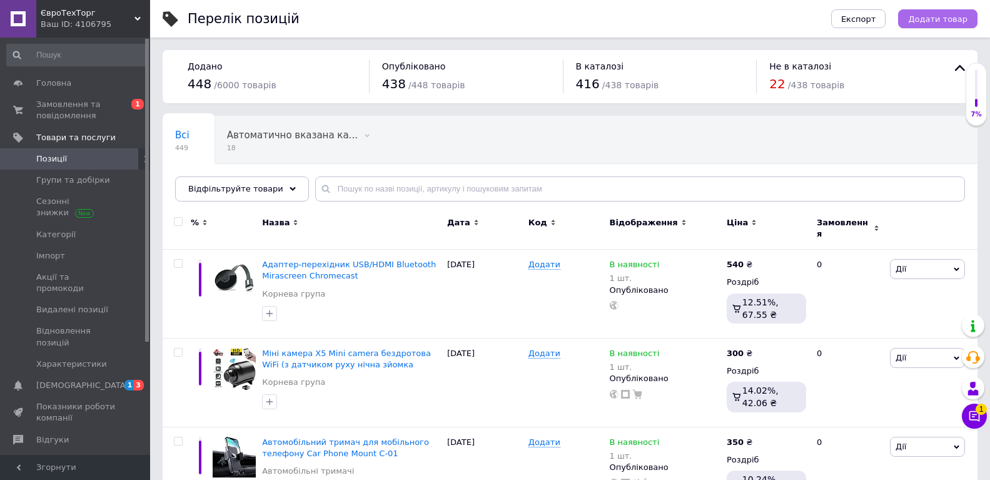
click at [936, 18] on span "Додати товар" at bounding box center [937, 18] width 59 height 9
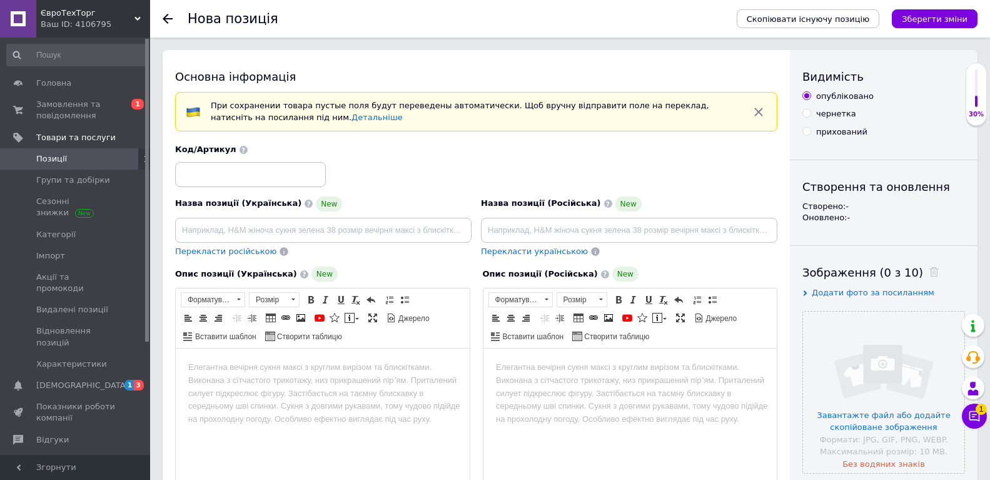
click at [576, 373] on html at bounding box center [630, 367] width 294 height 38
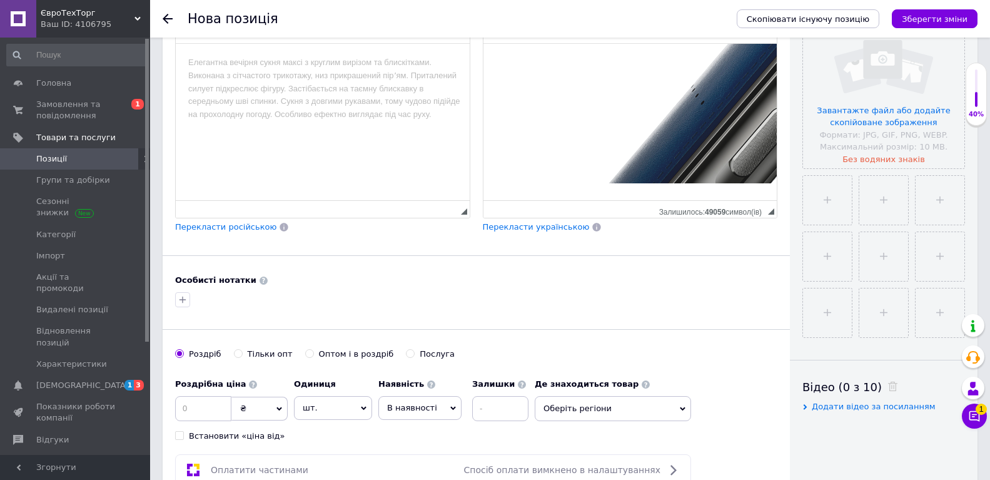
scroll to position [327, 0]
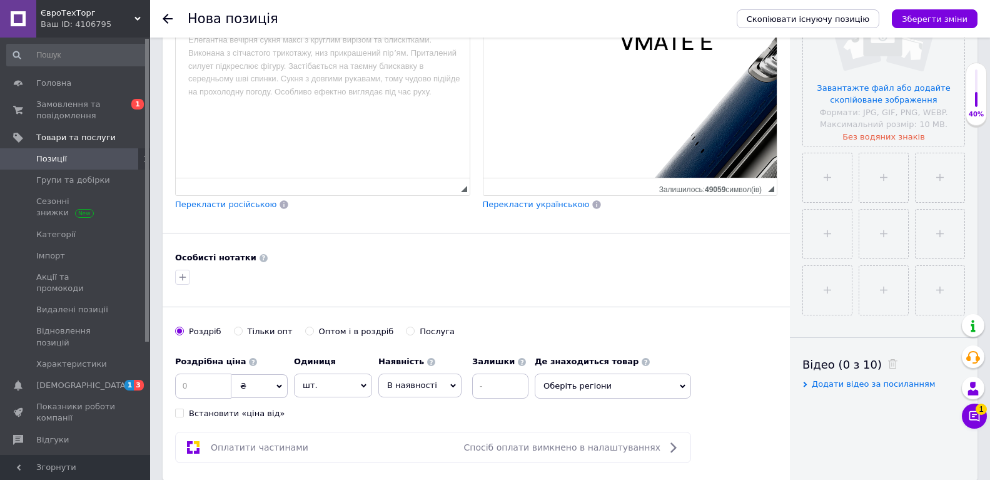
scroll to position [411, 0]
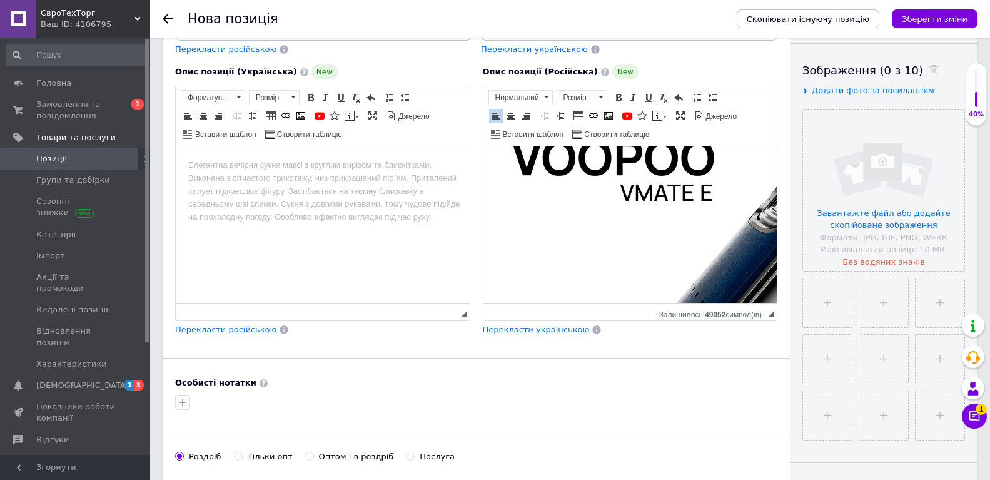
scroll to position [403, 0]
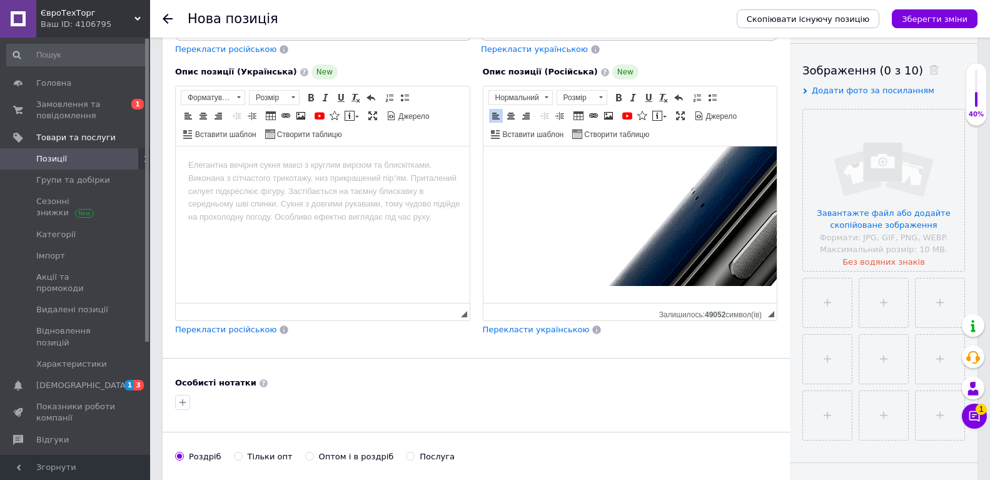
click at [515, 279] on p "Ультракомпактный Вупу Вмейт Е обладает не только элегантным и легким дизайном, …" at bounding box center [629, 91] width 269 height 398
click at [557, 283] on html "Многоразовая pod-система VooPoo VMate E относиться к престижной линейке V, кото…" at bounding box center [630, 28] width 294 height 549
click at [639, 280] on html "Многоразовая pod-система VooPoo VMate E относиться к престижной линейке V, кото…" at bounding box center [630, 28] width 294 height 549
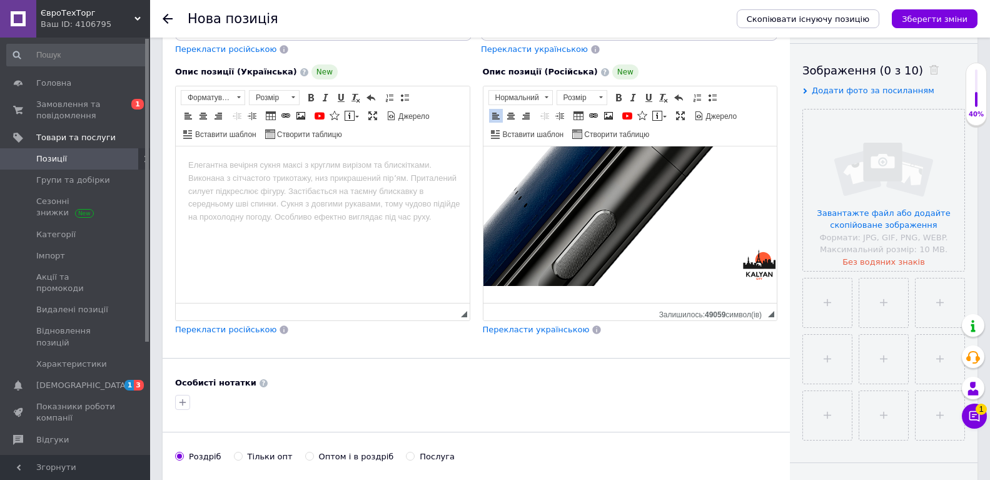
scroll to position [403, 192]
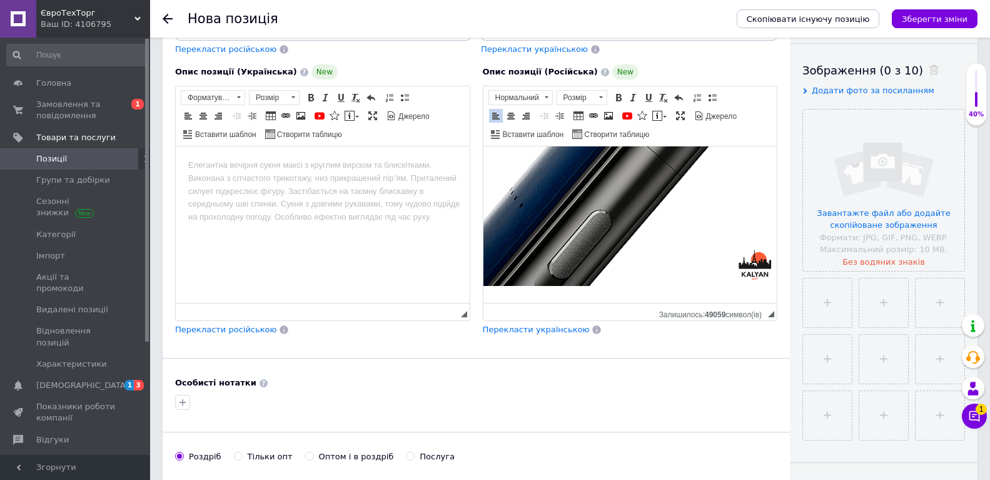
click at [595, 286] on html "Многоразовая pod-система VooPoo VMate E относиться к престижной линейке V, кото…" at bounding box center [448, 28] width 294 height 549
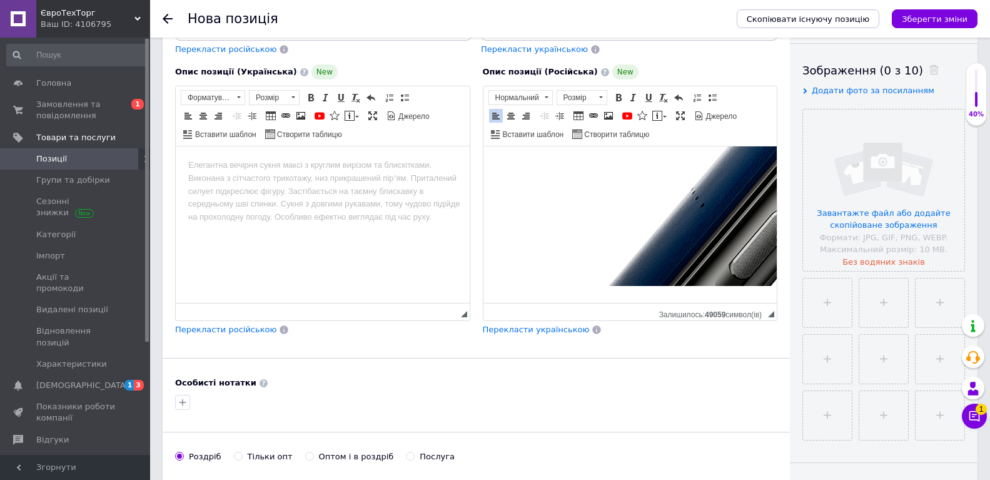
drag, startPoint x: 609, startPoint y: 297, endPoint x: 961, endPoint y: 470, distance: 392.7
click at [535, 281] on html "Многоразовая pod-система VooPoo VMate E относиться к престижной линейке V, кото…" at bounding box center [630, 28] width 294 height 549
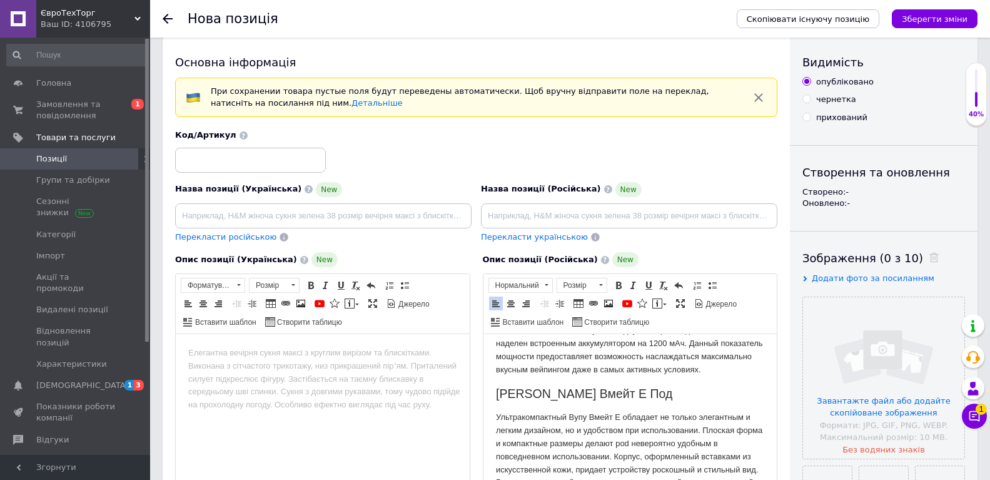
scroll to position [0, 0]
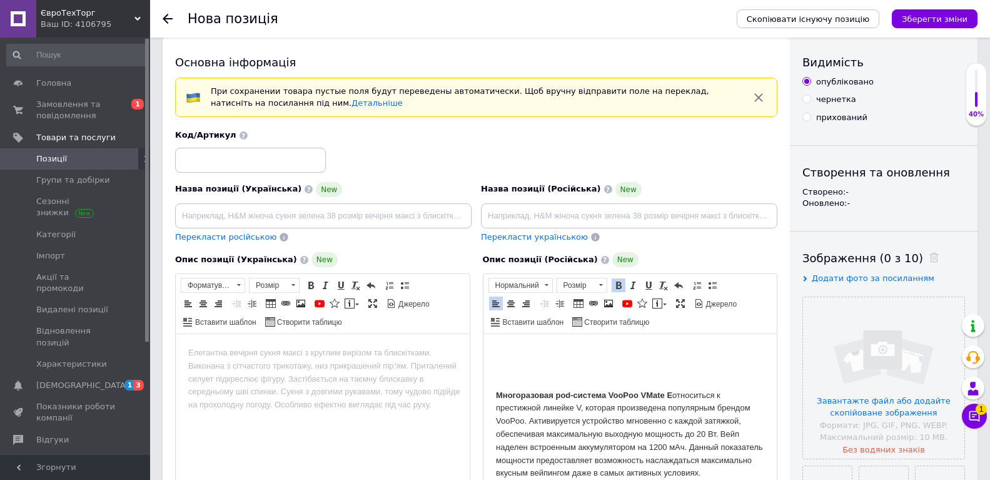
click at [495, 352] on p "Редактор, 53834276-75B9-4E63-B8EC-194E2AC8E0C3" at bounding box center [629, 353] width 269 height 13
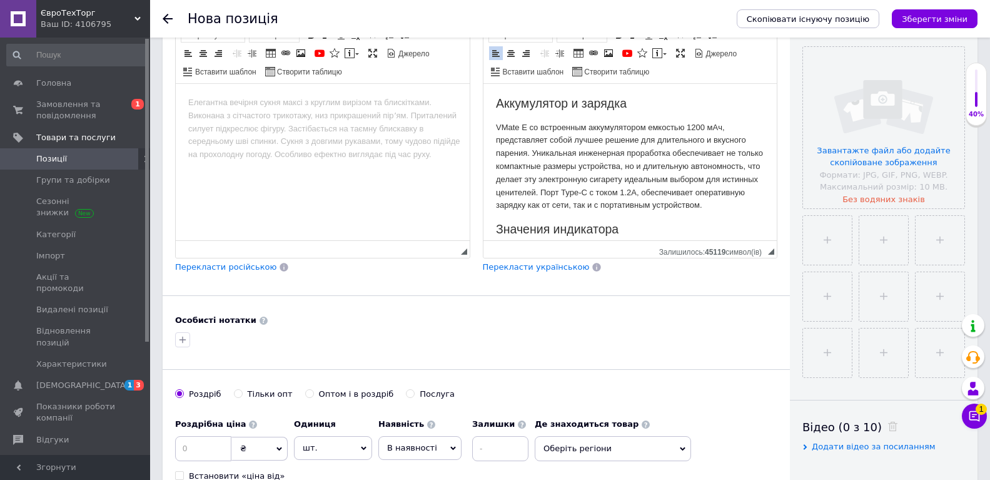
scroll to position [390, 0]
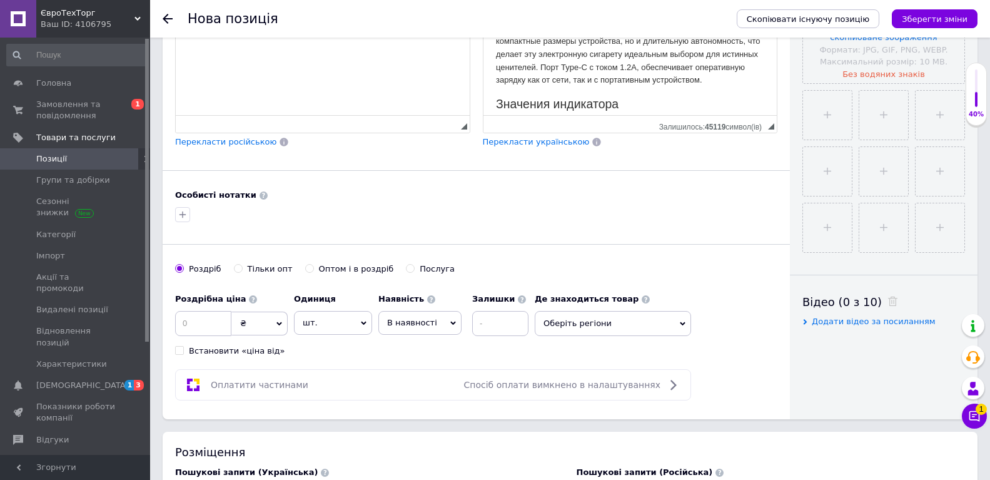
click at [572, 146] on span "Перекласти українською" at bounding box center [536, 141] width 107 height 9
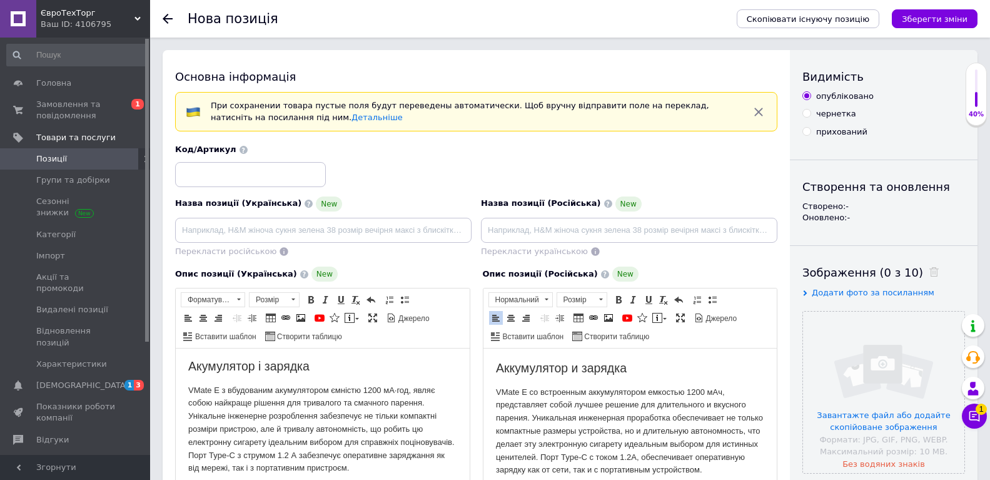
scroll to position [0, 0]
click at [415, 174] on div "Код/Артикул" at bounding box center [477, 165] width 612 height 52
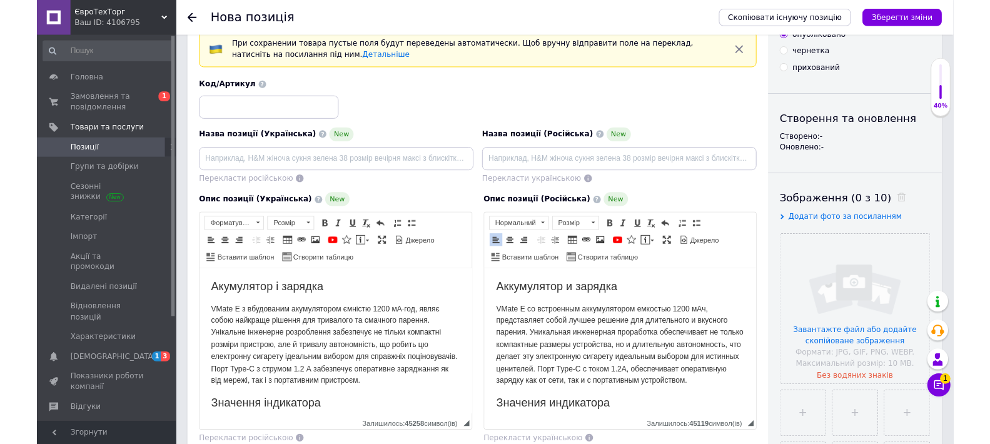
scroll to position [125, 0]
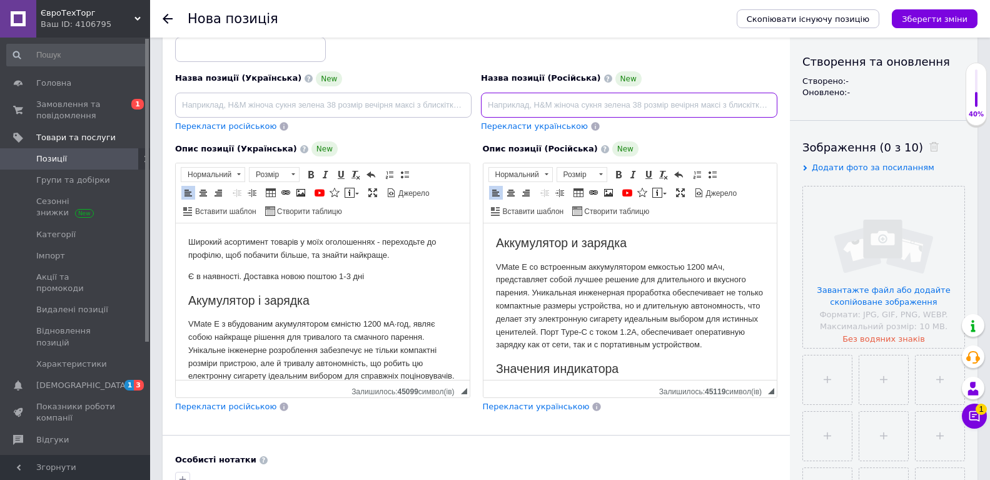
paste input "Pod-система Voopoo VMate E Classic Black (Черный)"
type input "Pod-система Voopoo VMate E Classic Black (Черный)"
drag, startPoint x: 517, startPoint y: 133, endPoint x: 523, endPoint y: 16, distance: 117.1
click at [517, 133] on div "Перекласти українською" at bounding box center [534, 126] width 109 height 14
type input "Pod-система Vopoo VMate E Classic Black (Чорний)"
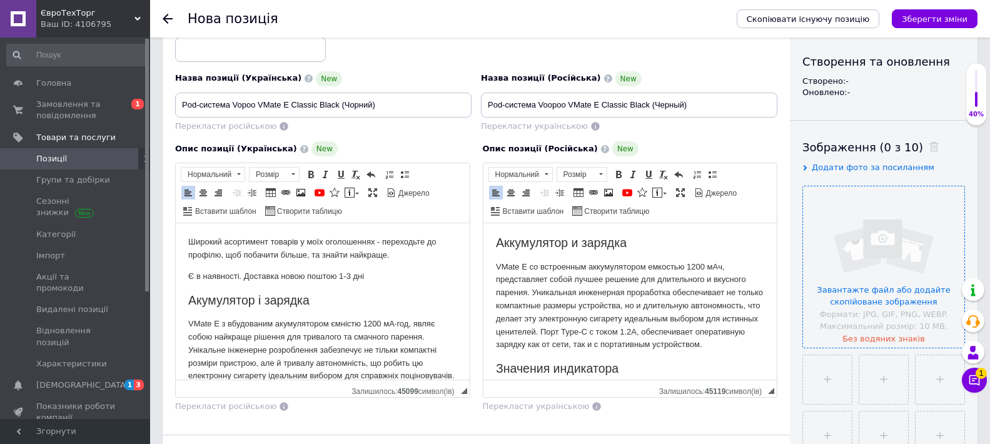
click at [828, 311] on input "file" at bounding box center [883, 266] width 161 height 161
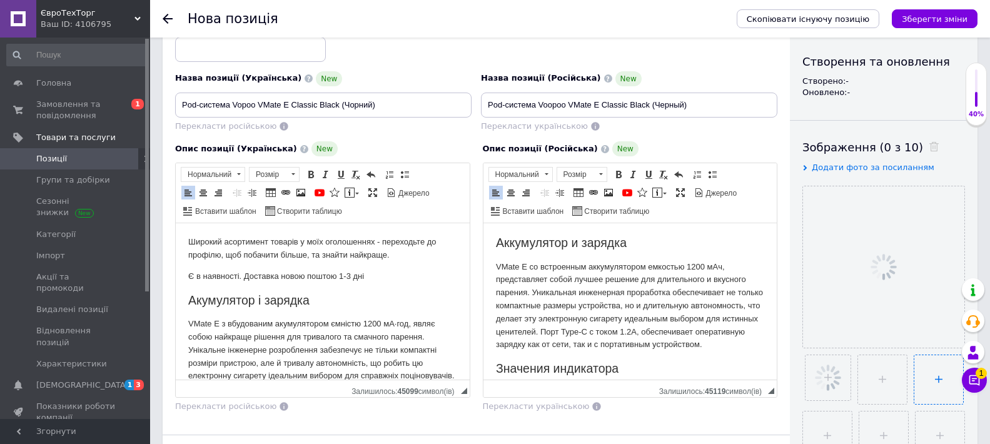
drag, startPoint x: 883, startPoint y: 365, endPoint x: 876, endPoint y: 355, distance: 12.5
click at [914, 365] on input "file" at bounding box center [938, 379] width 49 height 49
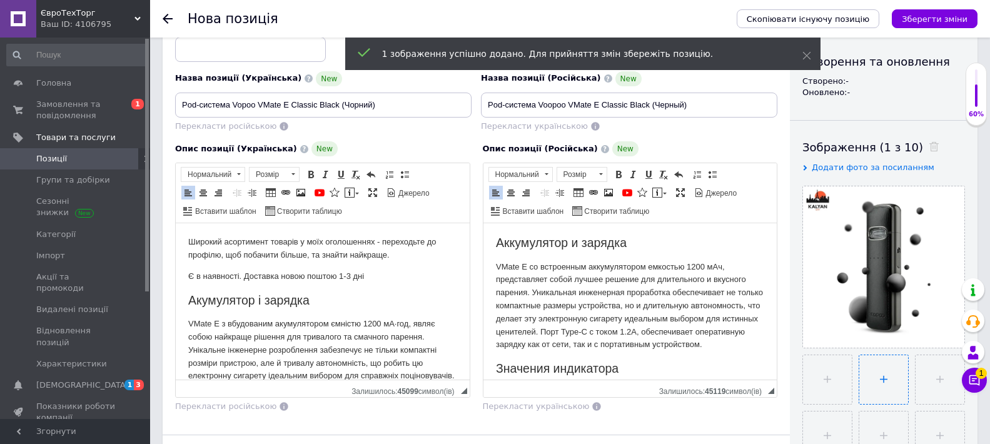
type input "C:\fakepath\Pod-система Voopoo VMate E Classic Black (Черный)..webp"
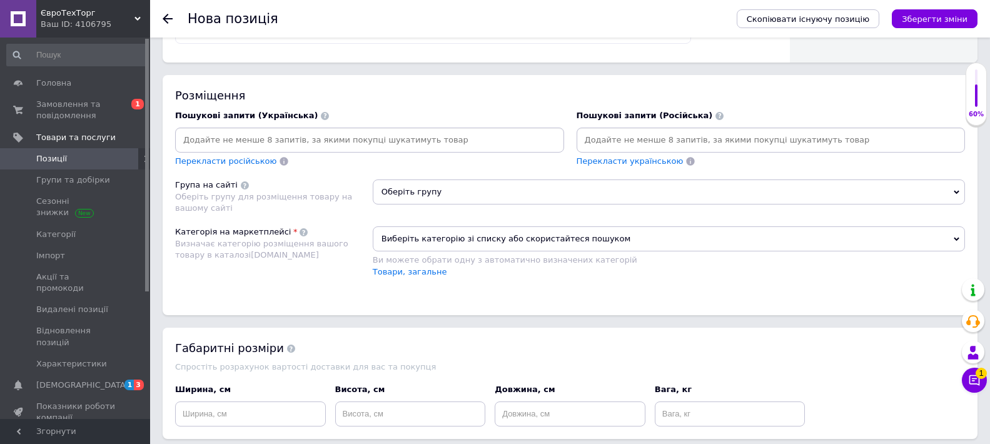
scroll to position [751, 0]
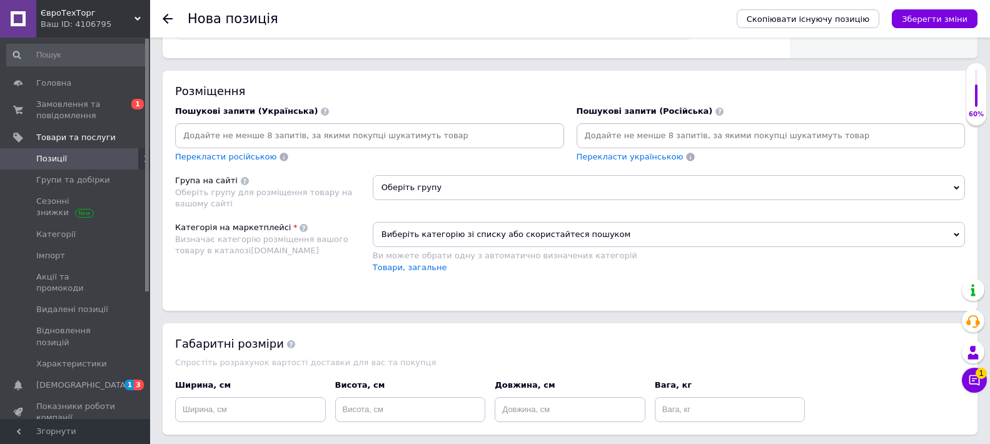
click at [301, 142] on input at bounding box center [370, 135] width 384 height 19
type input "вейп"
type input "под система"
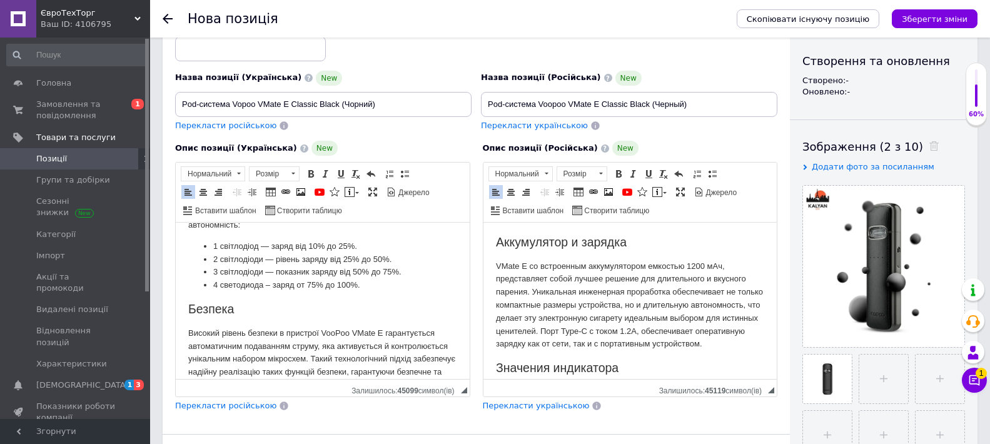
scroll to position [125, 0]
drag, startPoint x: 181, startPoint y: 97, endPoint x: 230, endPoint y: 98, distance: 48.2
click at [230, 98] on input "Pod-система Vopoo VMate E Classic Black (Чорний)" at bounding box center [323, 105] width 296 height 25
click at [433, 28] on div "Нова позиція" at bounding box center [456, 19] width 537 height 38
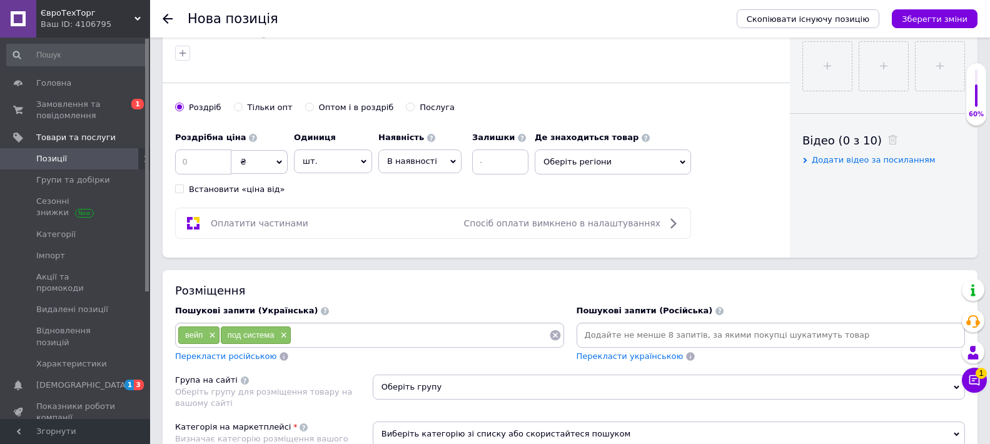
scroll to position [625, 0]
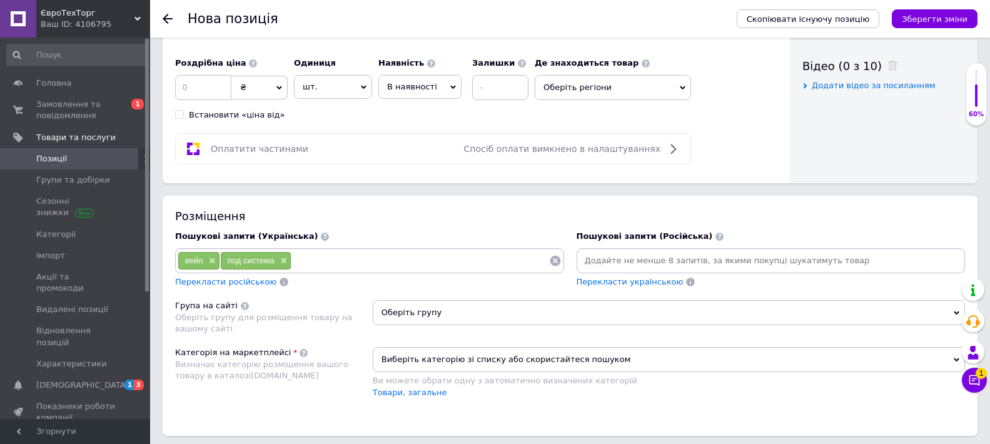
click at [327, 263] on input at bounding box center [420, 260] width 258 height 19
paste input "Pod-система"
type input "Pod-система"
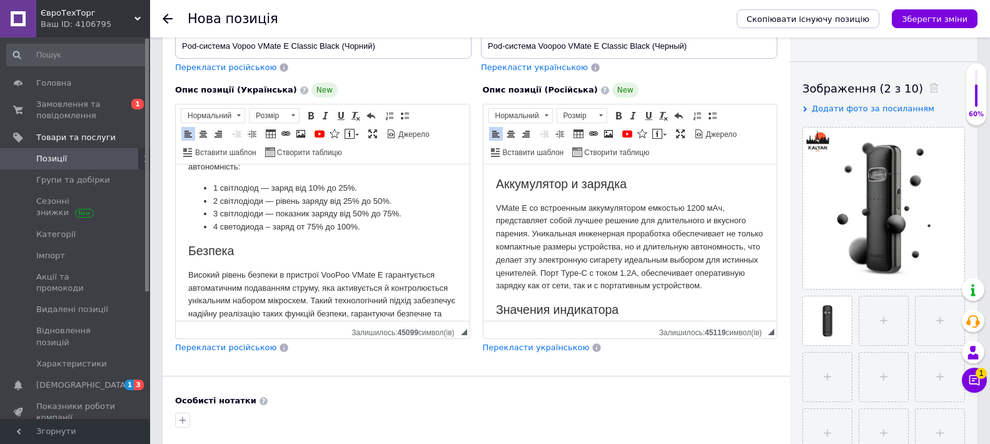
scroll to position [0, 0]
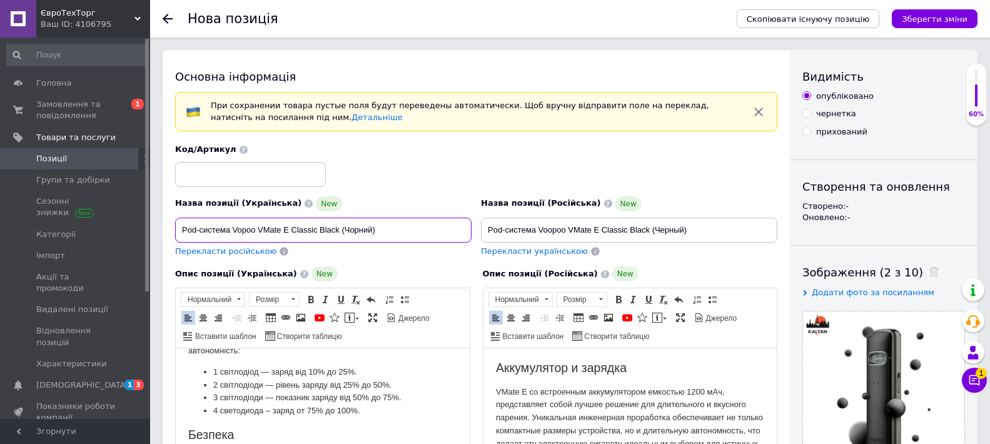
drag, startPoint x: 230, startPoint y: 231, endPoint x: 260, endPoint y: 228, distance: 29.6
click at [260, 228] on input "Pod-система Vopoo VMate E Classic Black (Чорний)" at bounding box center [323, 230] width 296 height 25
click at [348, 173] on div "Код/Артикул" at bounding box center [477, 165] width 612 height 52
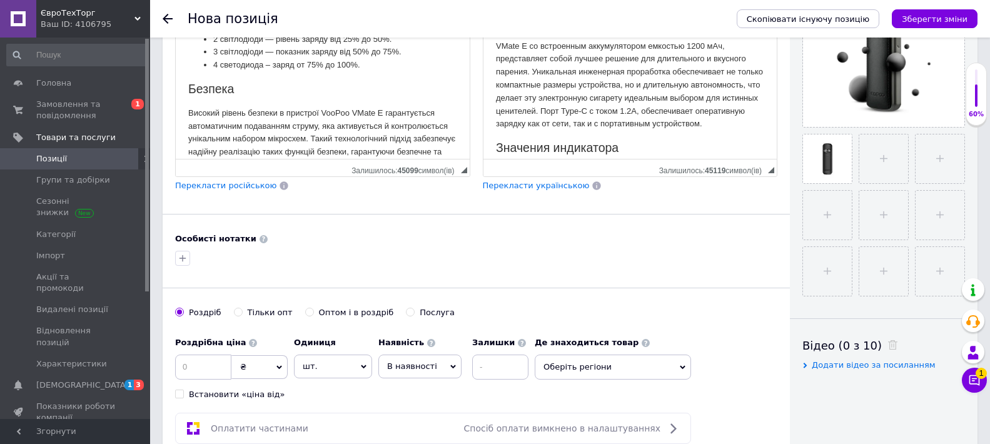
scroll to position [563, 0]
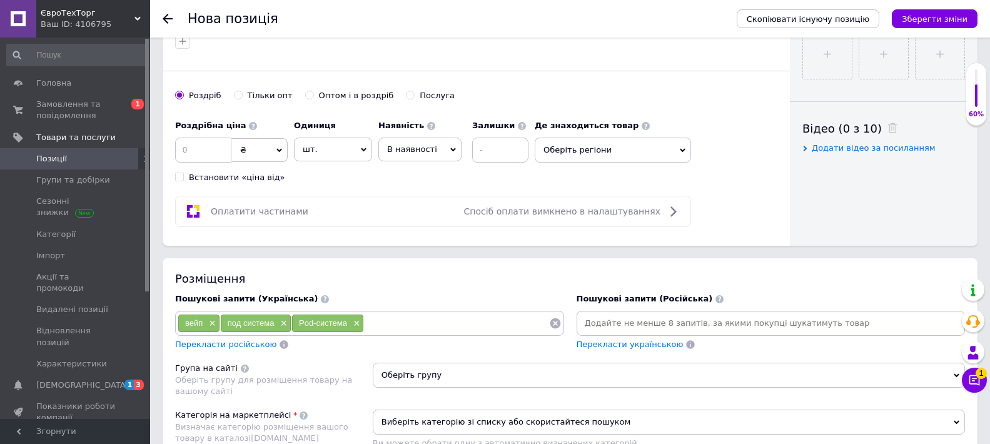
click at [373, 329] on input at bounding box center [456, 323] width 185 height 19
paste input "Vopoo"
type input "Vopoo"
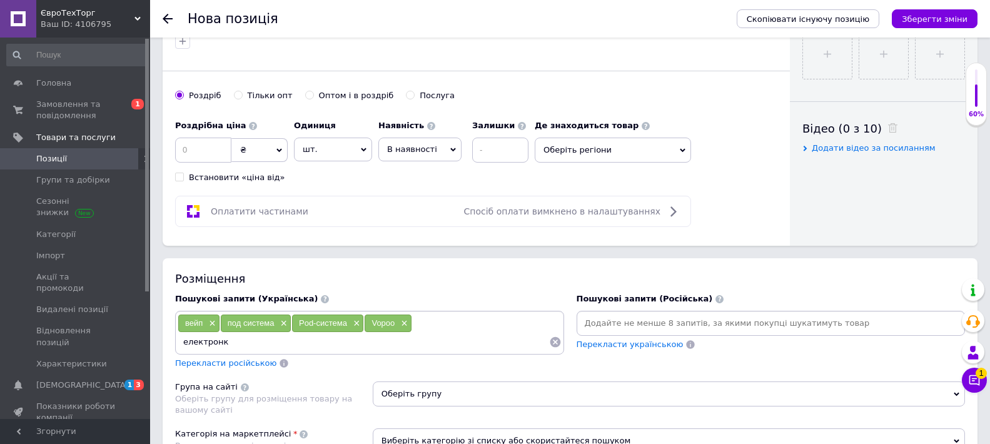
type input "електронка"
type input "електронні сигарети"
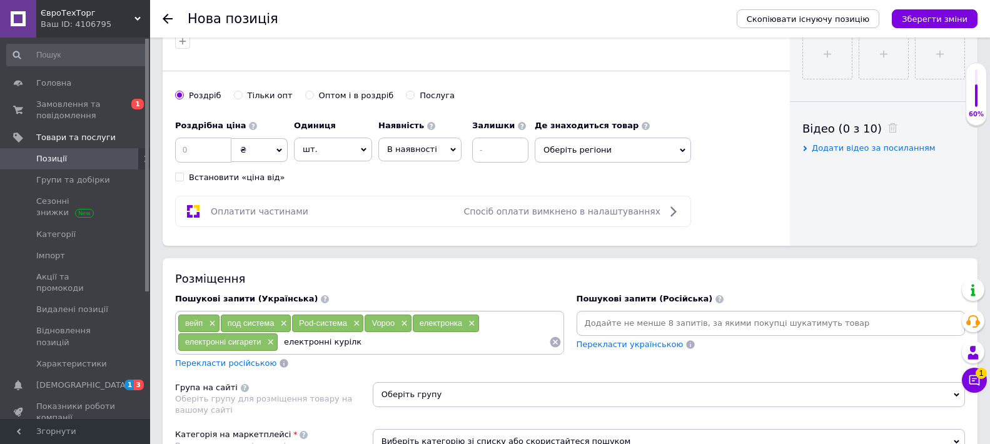
type input "електронні курілки"
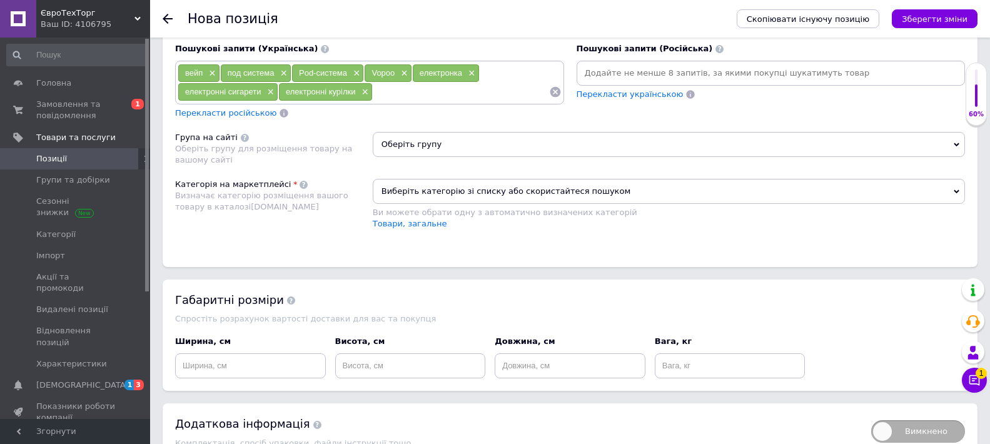
click at [405, 141] on span "Оберіть групу" at bounding box center [669, 144] width 592 height 25
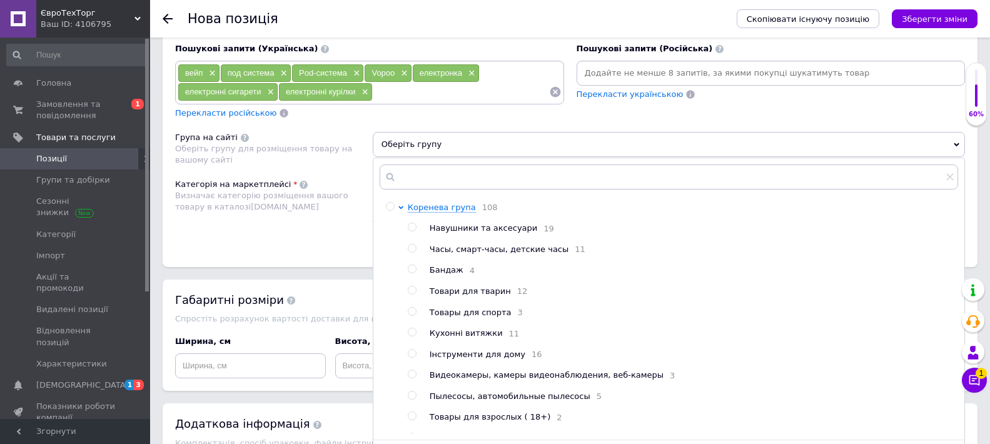
click at [388, 207] on input "radio" at bounding box center [390, 207] width 8 height 8
radio input "true"
click at [270, 239] on div "Категорія на маркетплейсі Визначає категорію розміщення вашого товару в каталоз…" at bounding box center [274, 210] width 198 height 63
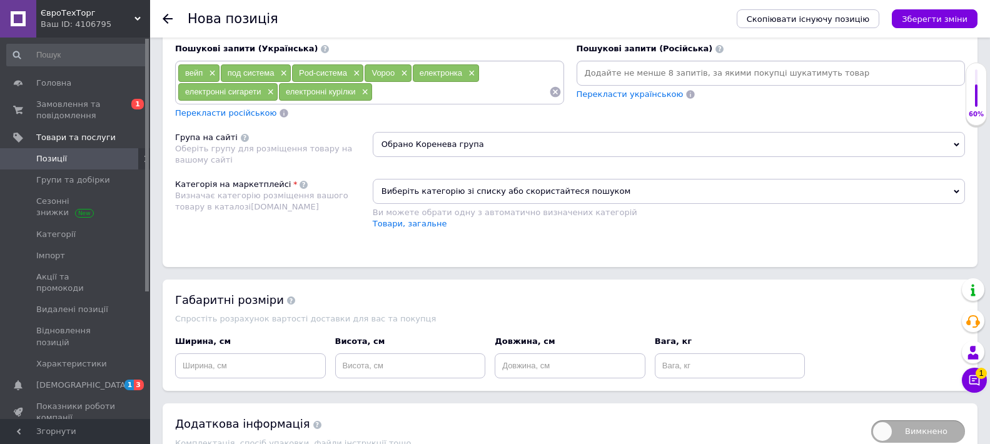
click at [442, 188] on span "Виберіть категорію зі списку або скористайтеся пошуком" at bounding box center [669, 191] width 592 height 25
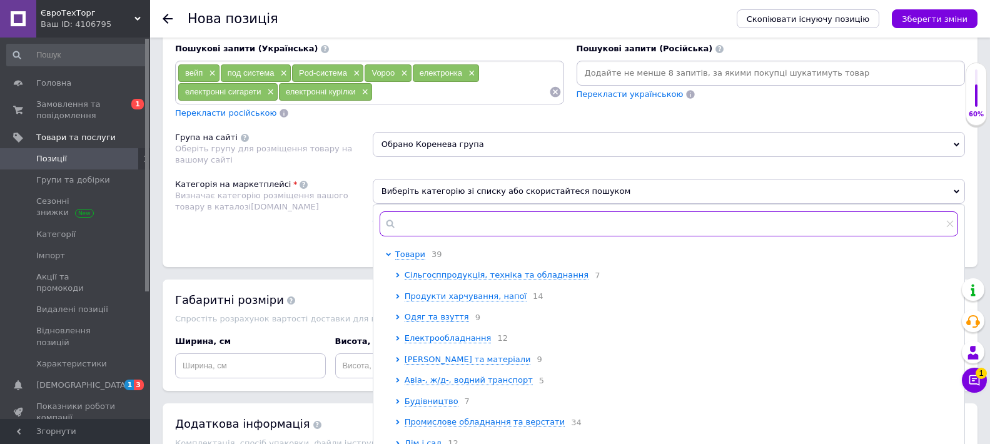
click at [435, 221] on input "text" at bounding box center [669, 223] width 579 height 25
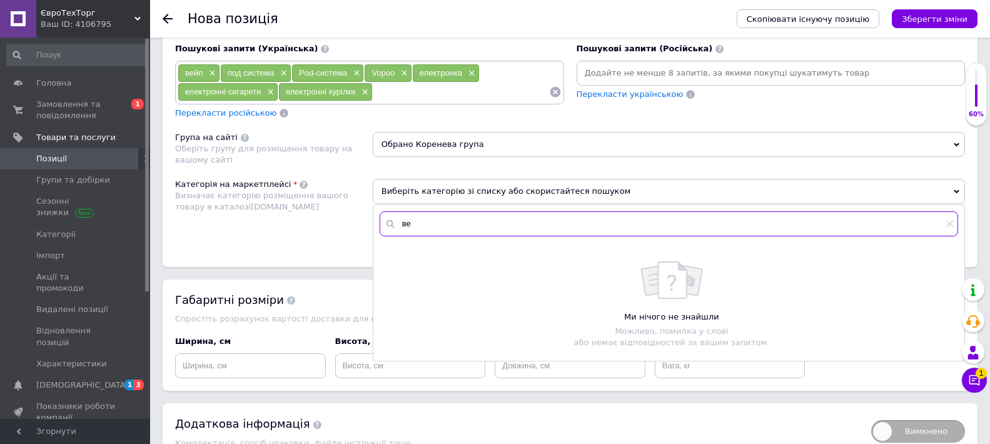
type input "в"
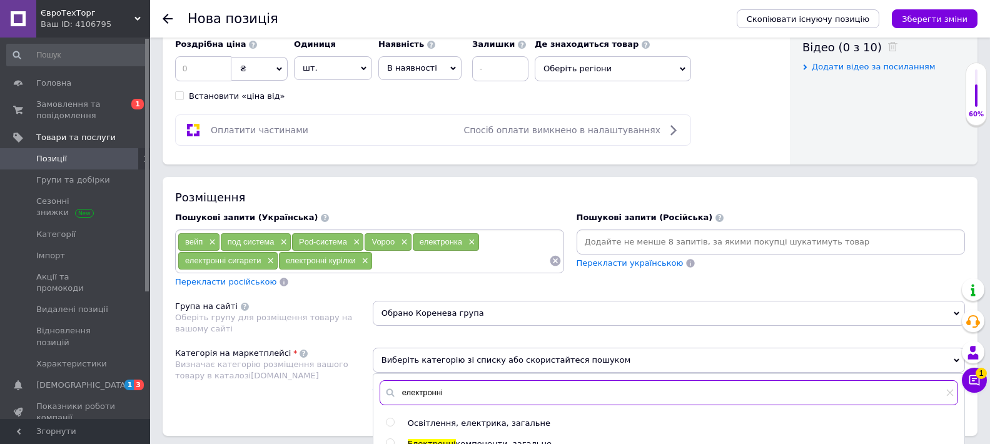
scroll to position [0, 0]
type input "е"
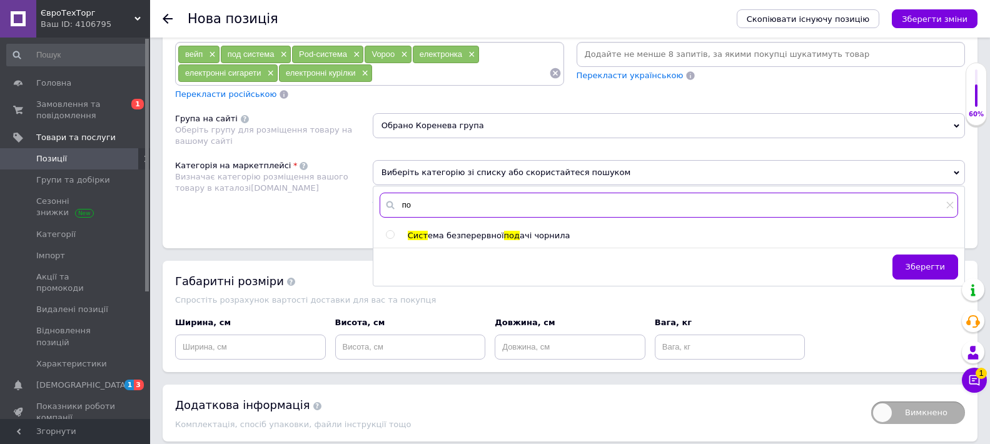
type input "п"
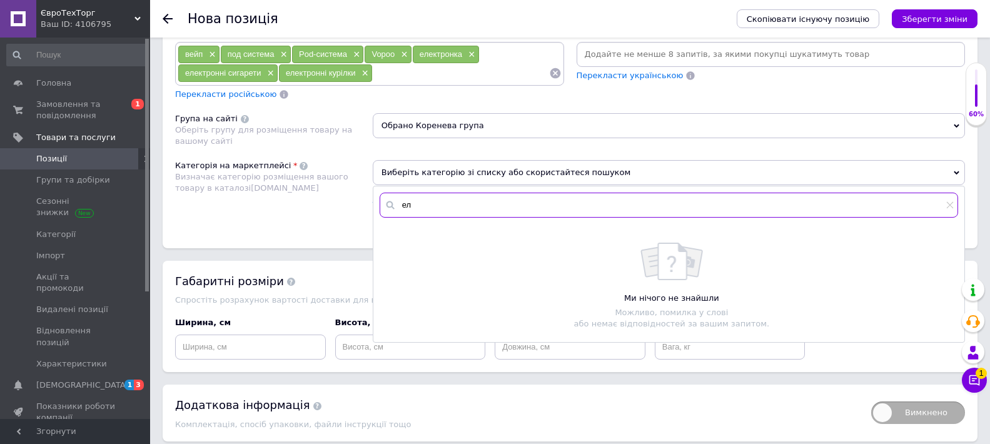
type input "е"
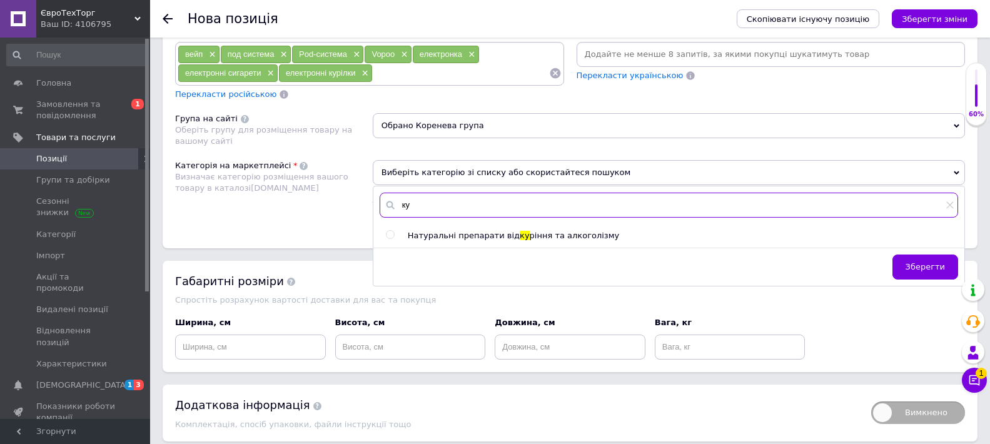
type input "к"
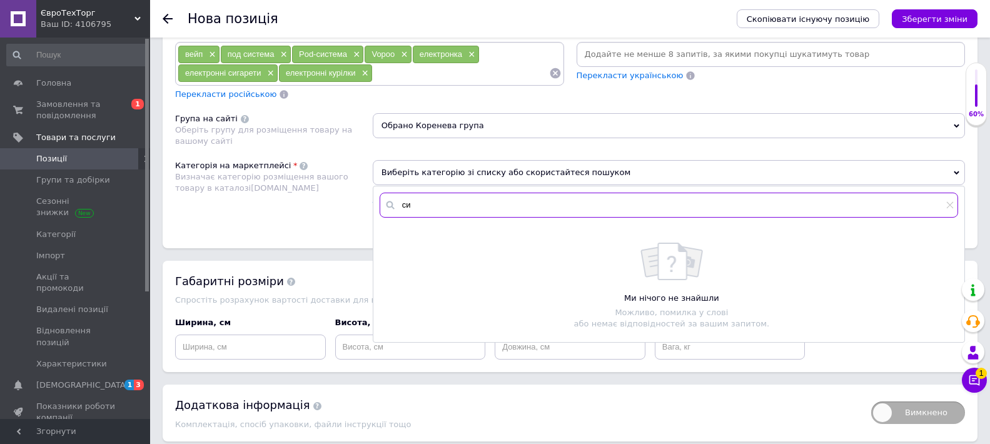
type input "с"
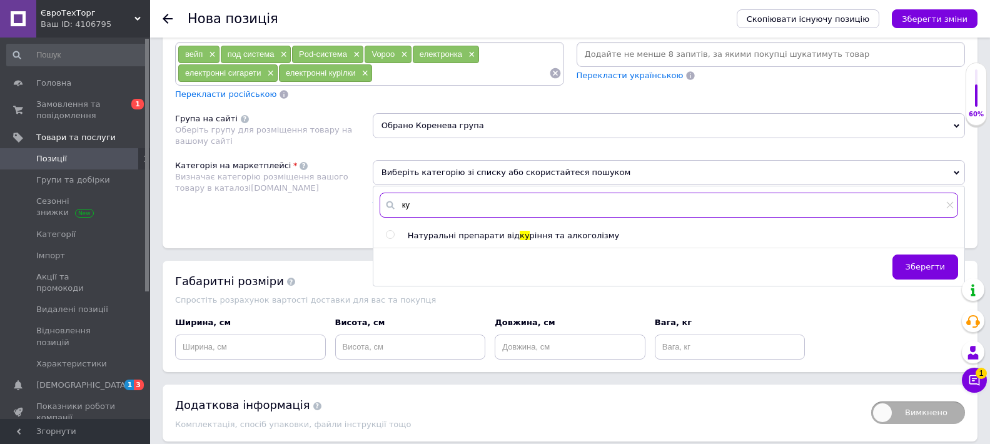
type input "к"
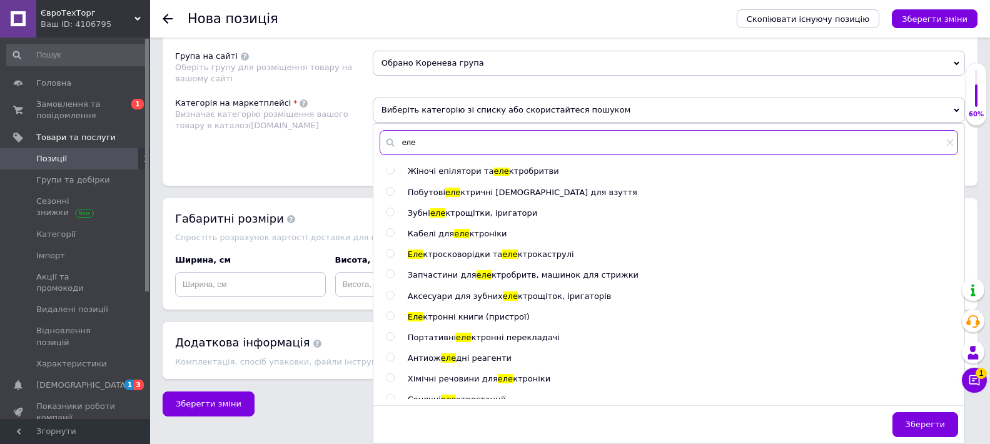
scroll to position [563, 0]
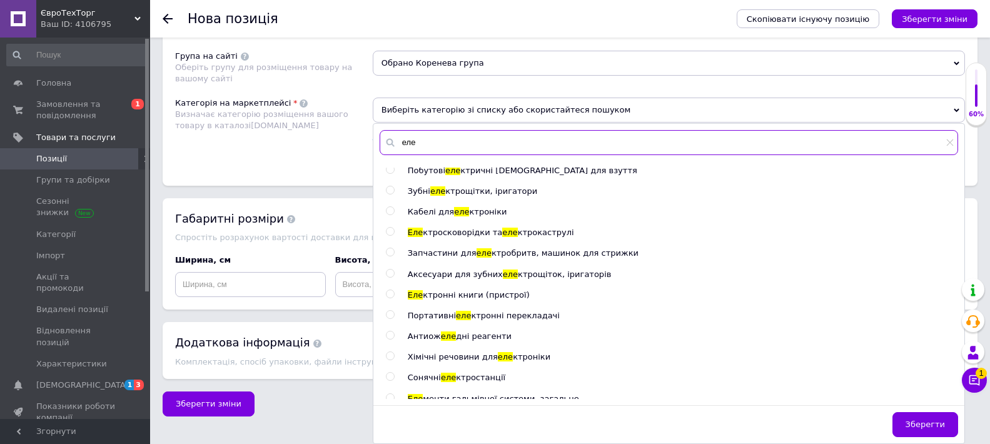
type input "еле"
click at [390, 361] on div at bounding box center [392, 357] width 13 height 11
click at [392, 359] on input "radio" at bounding box center [390, 356] width 8 height 8
radio input "true"
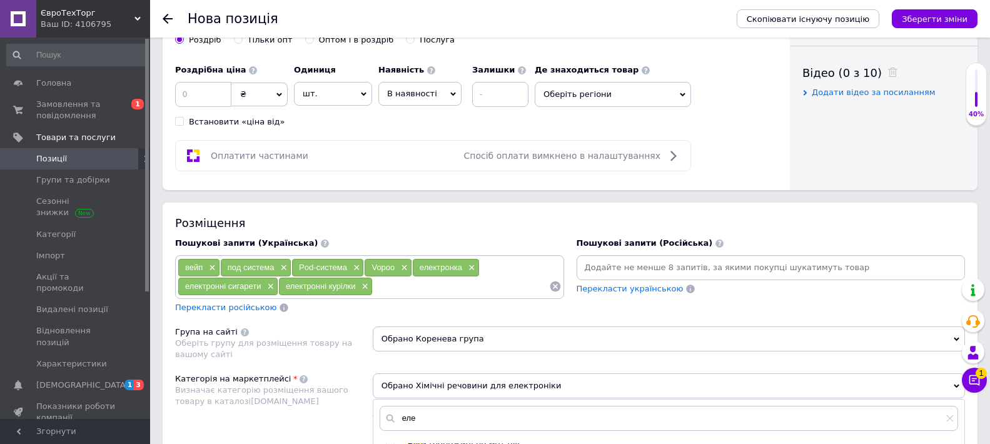
scroll to position [519, 0]
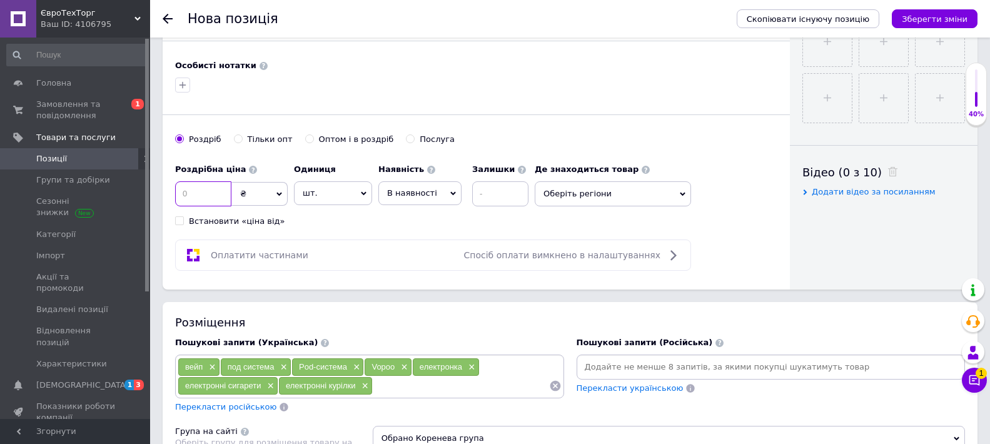
click at [221, 194] on input at bounding box center [203, 193] width 56 height 25
type input "750"
click at [512, 199] on input at bounding box center [500, 193] width 56 height 25
type input "1"
click at [575, 185] on span "Оберіть регіони" at bounding box center [613, 193] width 156 height 25
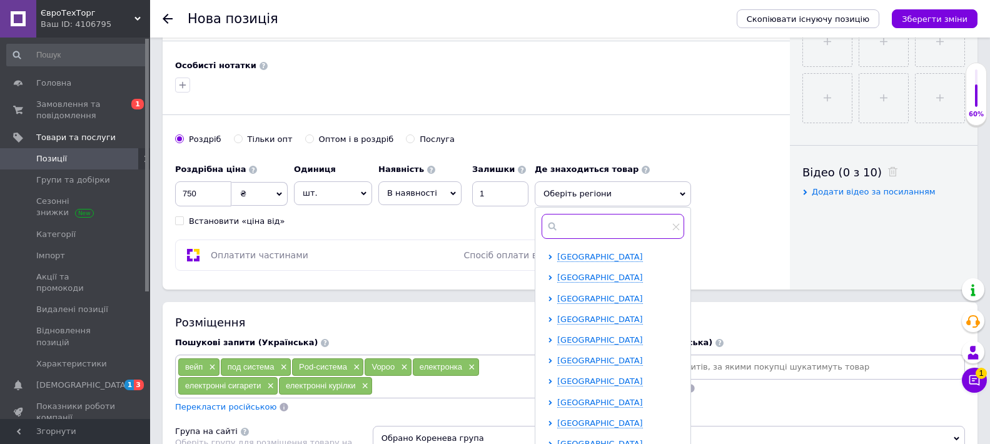
click at [592, 223] on input "text" at bounding box center [613, 226] width 143 height 25
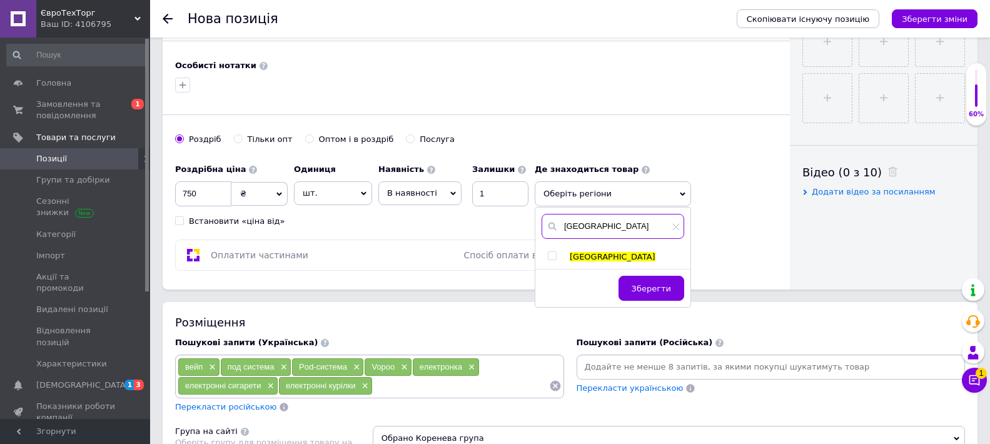
type input "[GEOGRAPHIC_DATA]"
click at [553, 262] on div at bounding box center [554, 256] width 13 height 11
click at [549, 256] on input "checkbox" at bounding box center [552, 256] width 8 height 8
checkbox input "true"
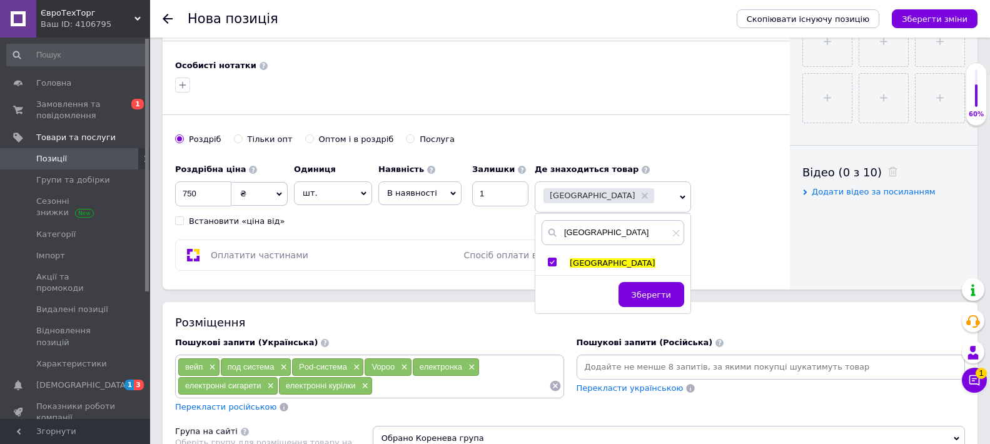
click at [355, 196] on span "шт." at bounding box center [333, 193] width 78 height 24
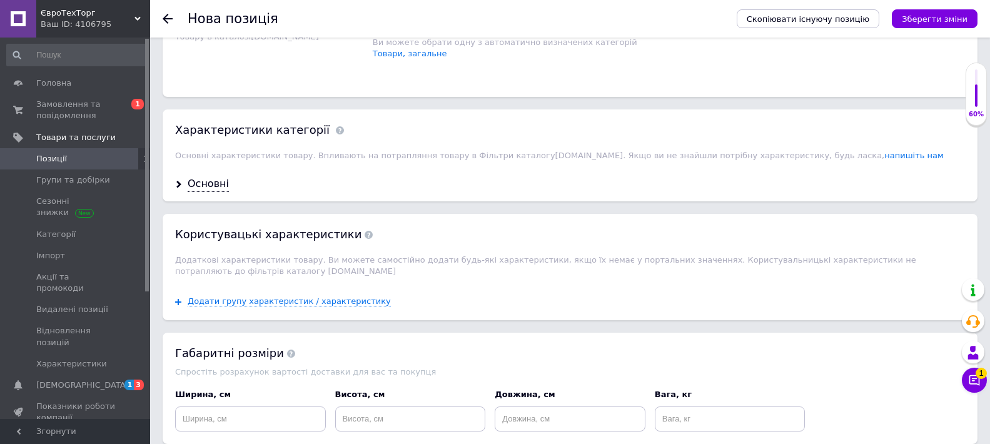
scroll to position [1093, 0]
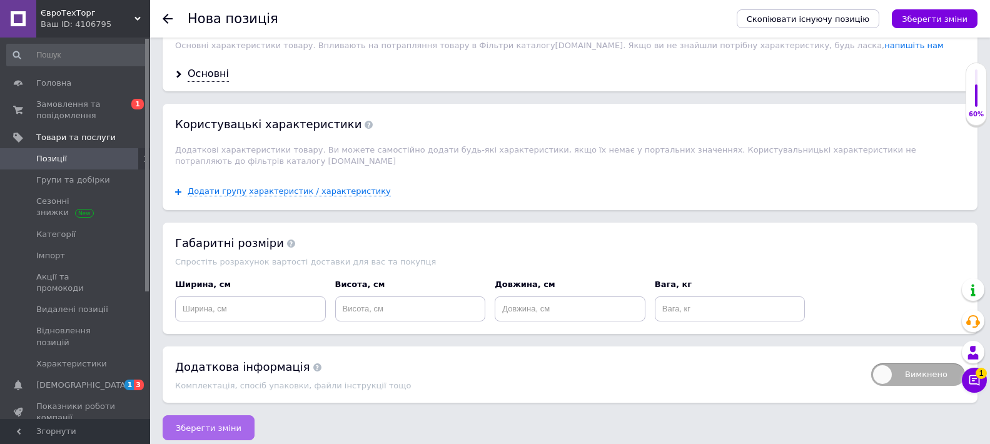
click at [180, 429] on button "Зберегти зміни" at bounding box center [209, 427] width 92 height 25
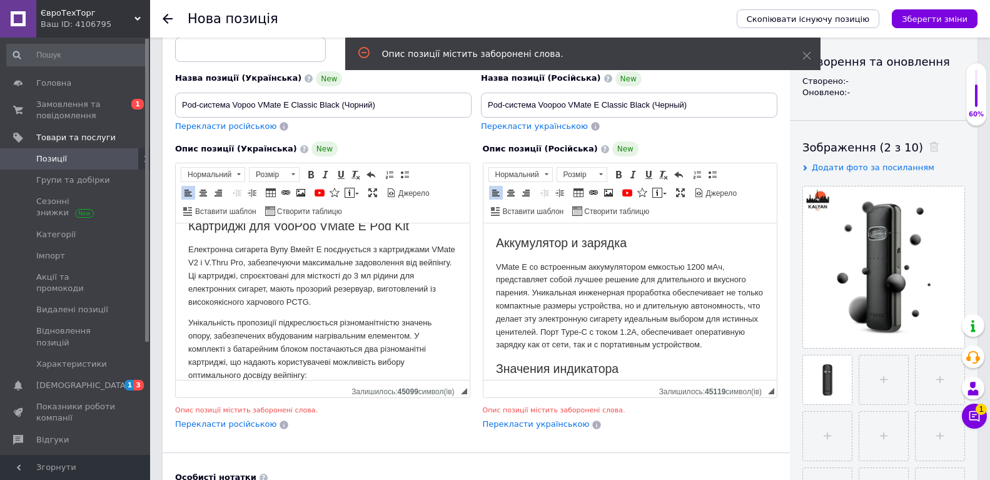
scroll to position [1001, 0]
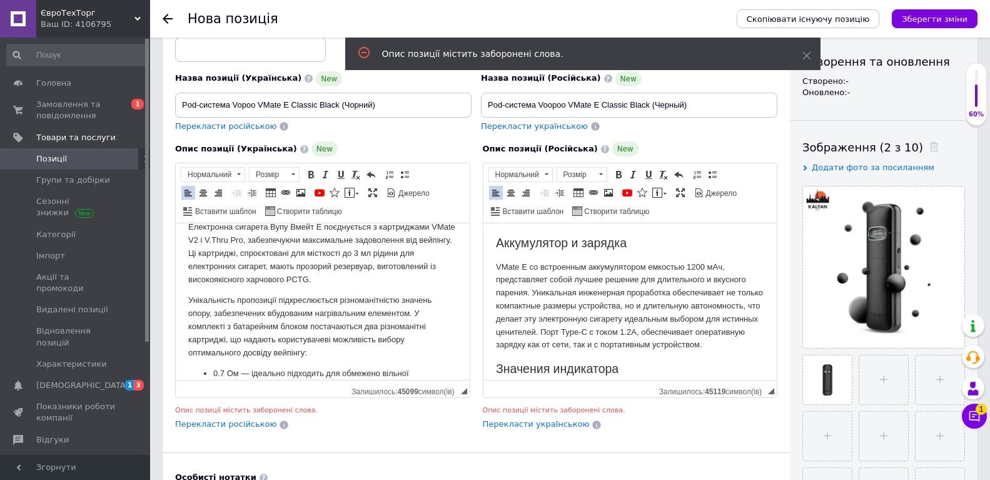
click at [292, 413] on span "Опис позиції містить заборонені слова." at bounding box center [246, 410] width 143 height 8
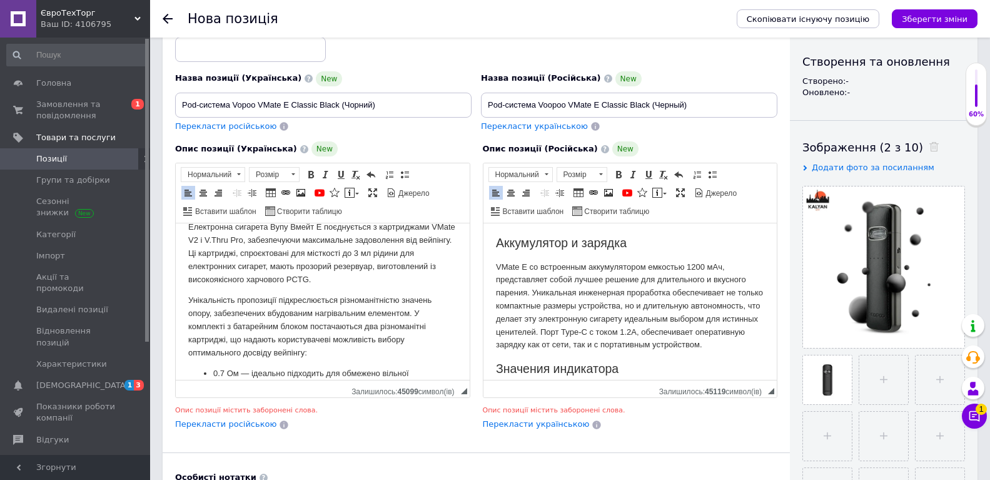
click at [284, 412] on span "Опис позиції містить заборонені слова." at bounding box center [246, 410] width 143 height 8
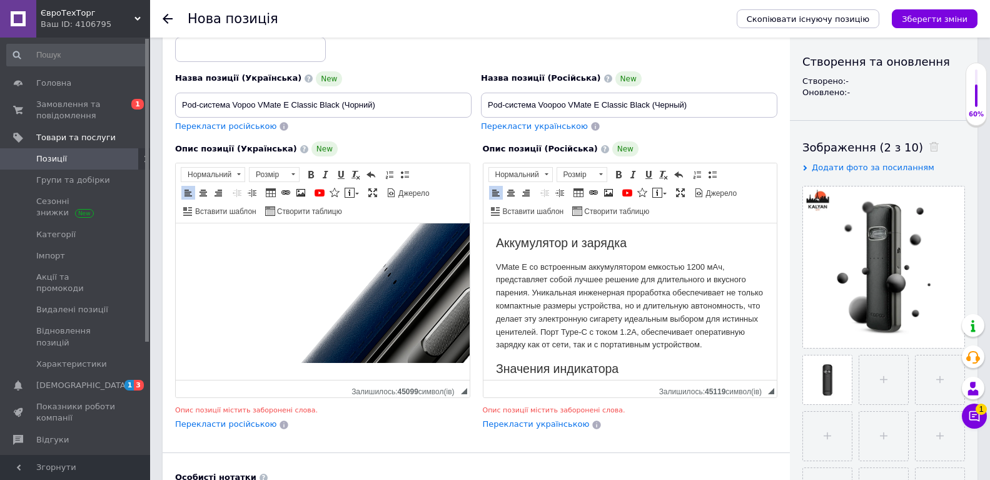
scroll to position [2756, 0]
click at [944, 14] on icon "Зберегти зміни" at bounding box center [935, 18] width 66 height 9
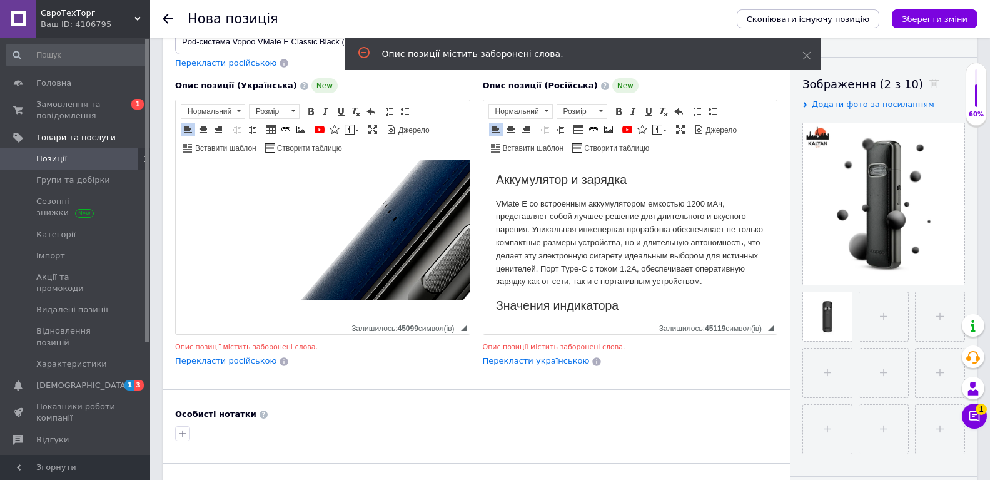
scroll to position [295, 0]
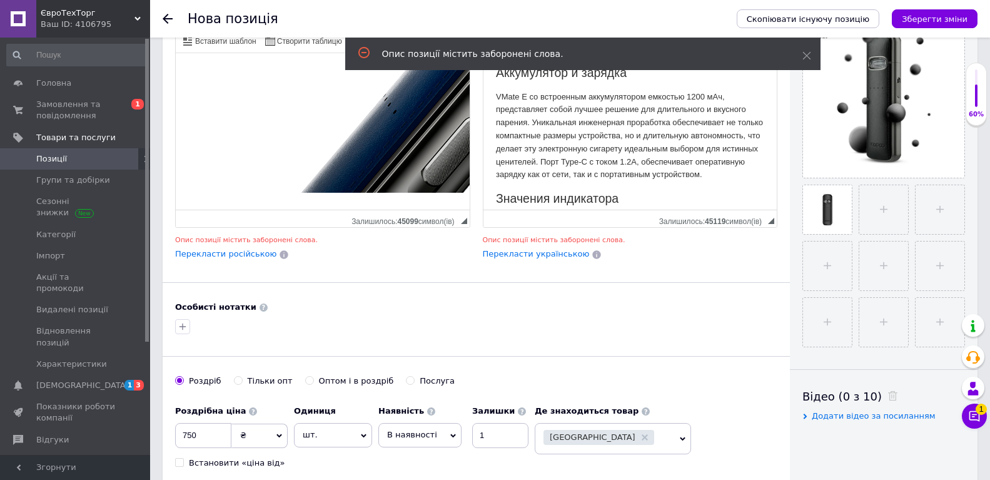
click at [418, 49] on div "Опис позиції містить заборонені слова." at bounding box center [576, 54] width 389 height 13
click at [276, 240] on span "Опис позиції містить заборонені слова." at bounding box center [246, 240] width 143 height 8
click at [290, 240] on span "Опис позиції містить заборонені слова." at bounding box center [246, 240] width 143 height 8
click at [296, 240] on span "Опис позиції містить заборонені слова." at bounding box center [246, 240] width 143 height 8
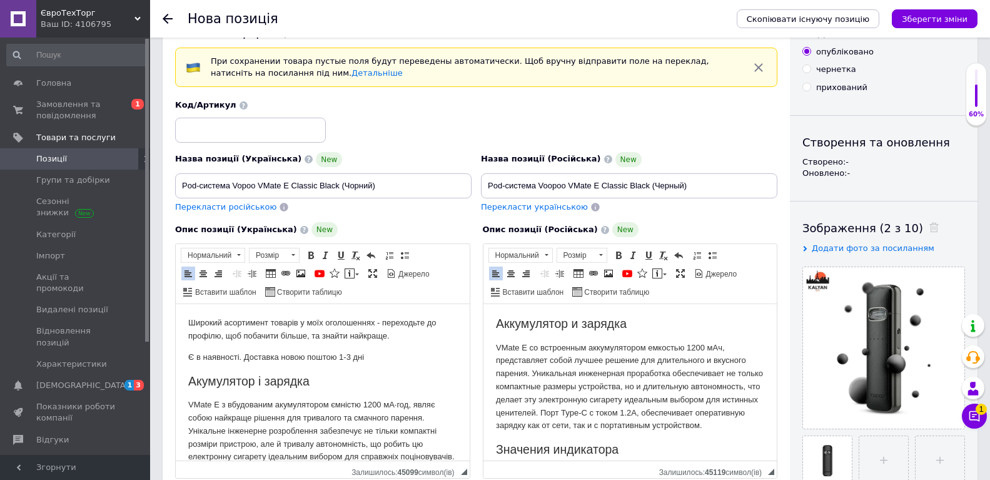
scroll to position [0, 0]
